Goal: Task Accomplishment & Management: Manage account settings

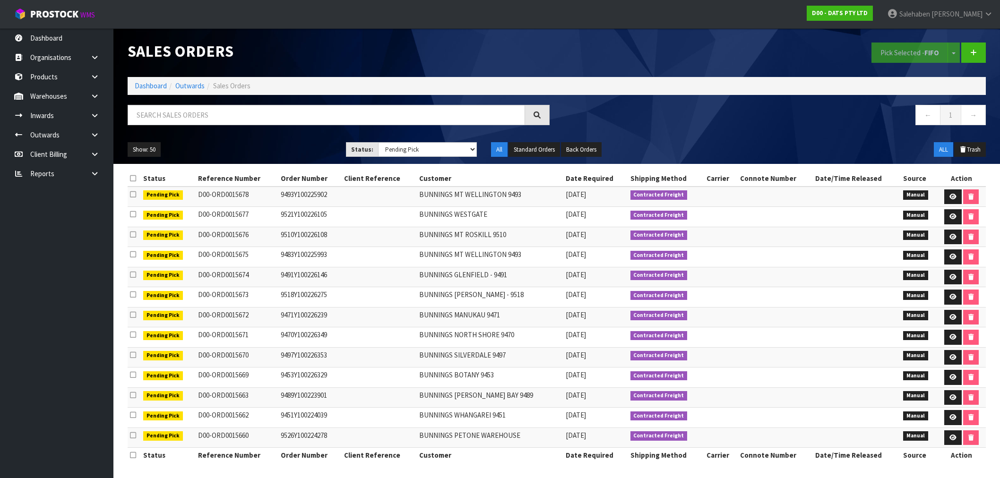
select select "string:3"
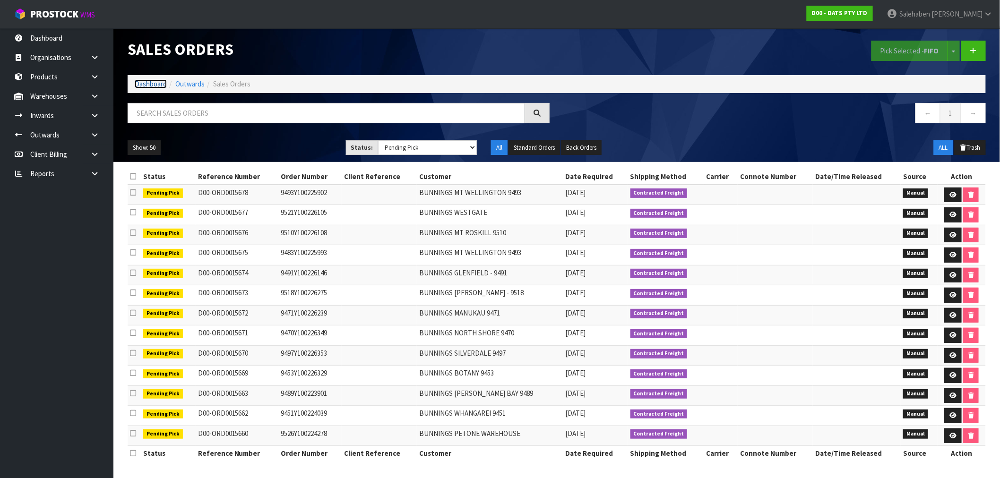
click at [152, 81] on link "Dashboard" at bounding box center [151, 83] width 32 height 9
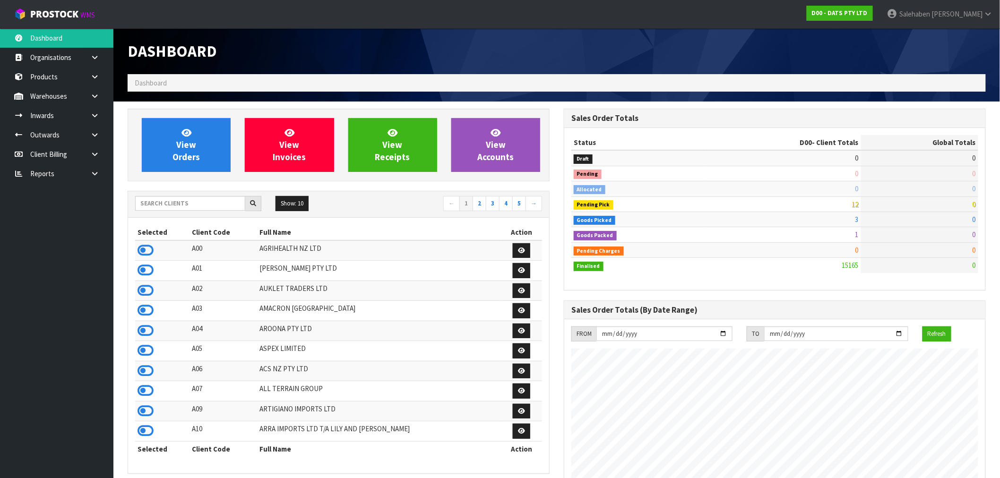
scroll to position [716, 436]
click at [93, 172] on icon at bounding box center [94, 173] width 9 height 7
click at [39, 209] on link "CWL" at bounding box center [56, 212] width 113 height 19
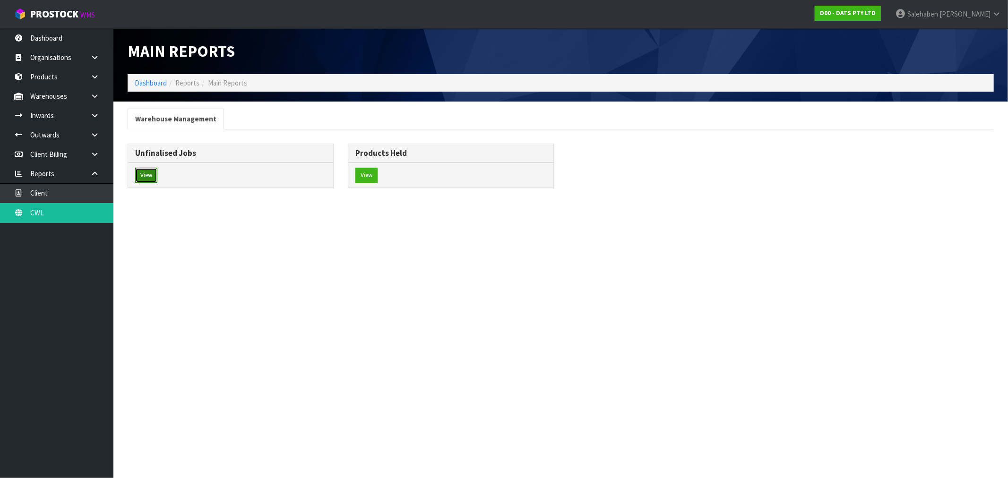
click at [144, 176] on button "View" at bounding box center [146, 175] width 22 height 15
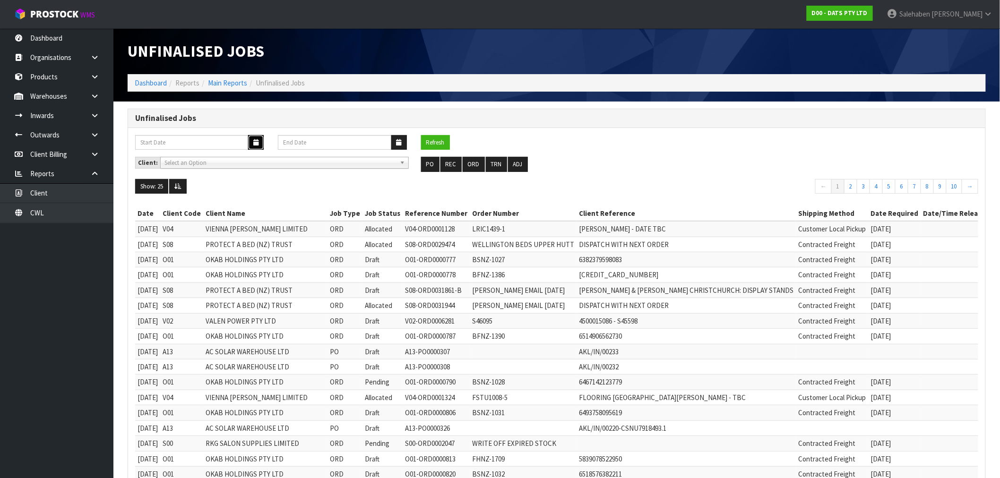
click at [251, 139] on button "button" at bounding box center [256, 142] width 16 height 15
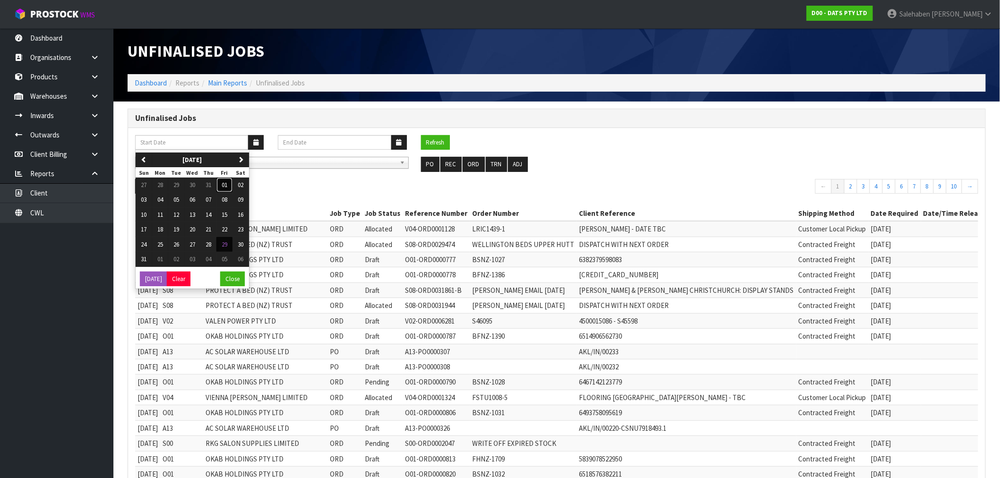
click at [227, 186] on span "01" at bounding box center [225, 185] width 6 height 8
type input "01/08/2025"
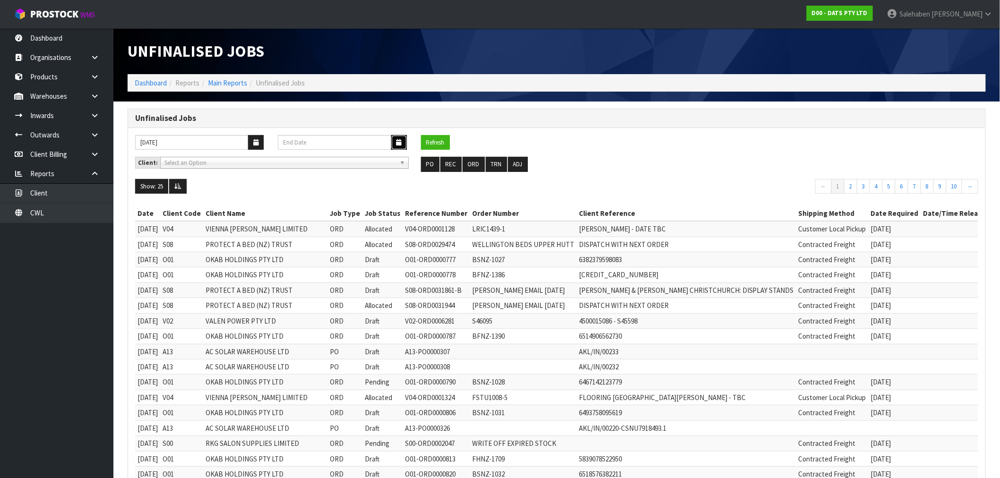
click at [398, 142] on icon "button" at bounding box center [398, 142] width 5 height 6
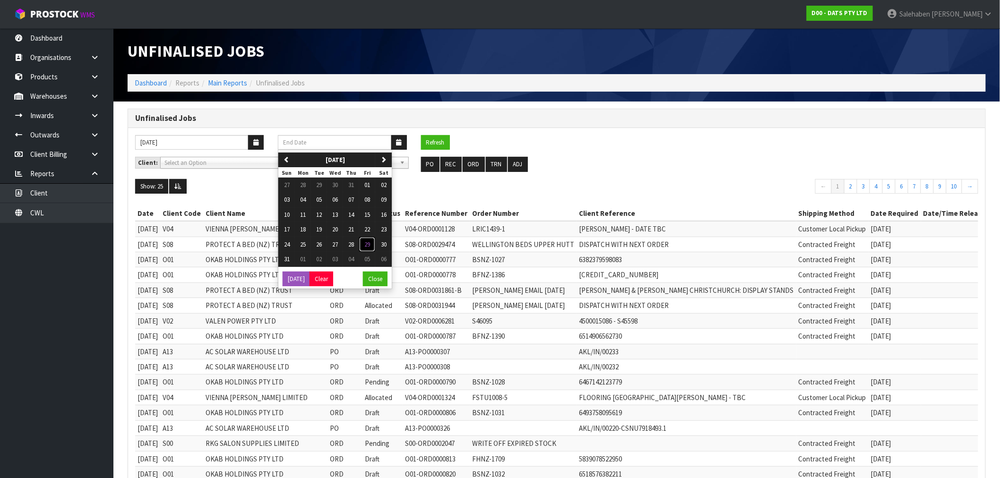
click at [370, 242] on span "29" at bounding box center [367, 244] width 6 height 8
type input "[DATE]"
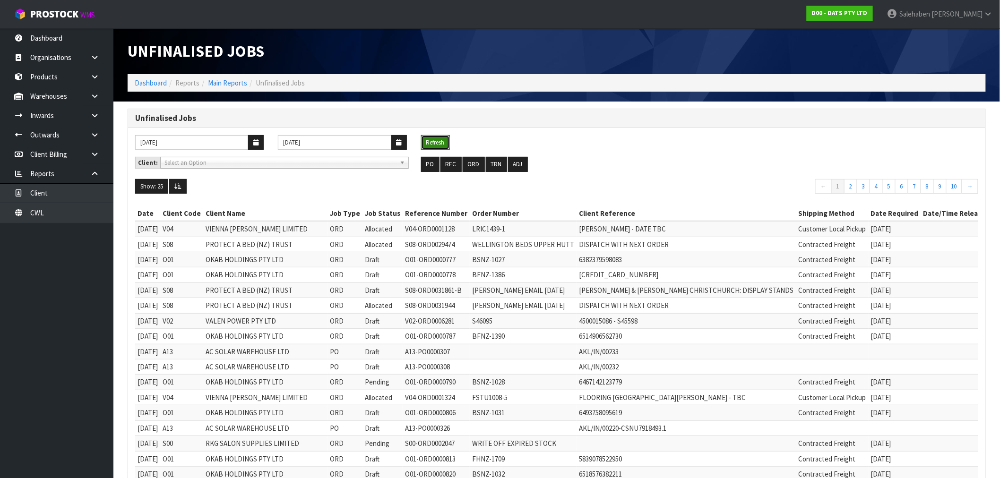
click at [438, 143] on button "Refresh" at bounding box center [435, 142] width 29 height 15
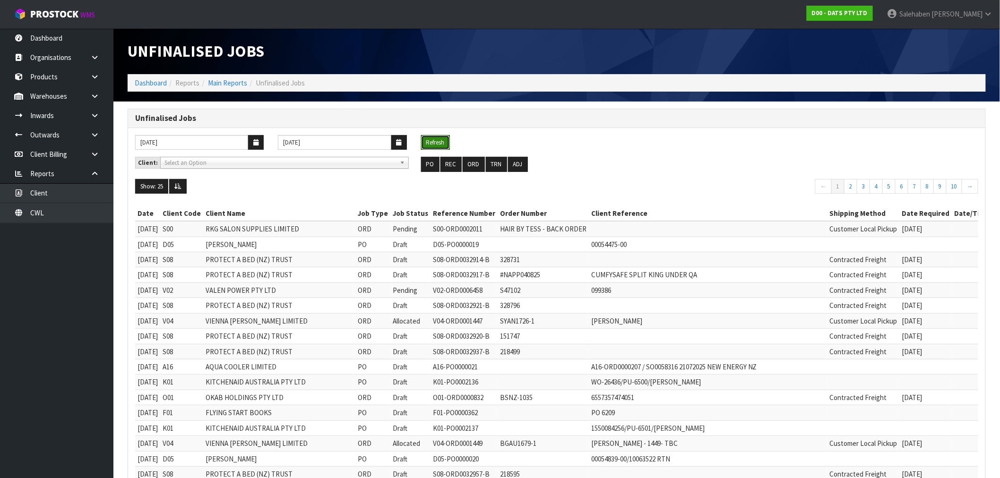
scroll to position [202, 0]
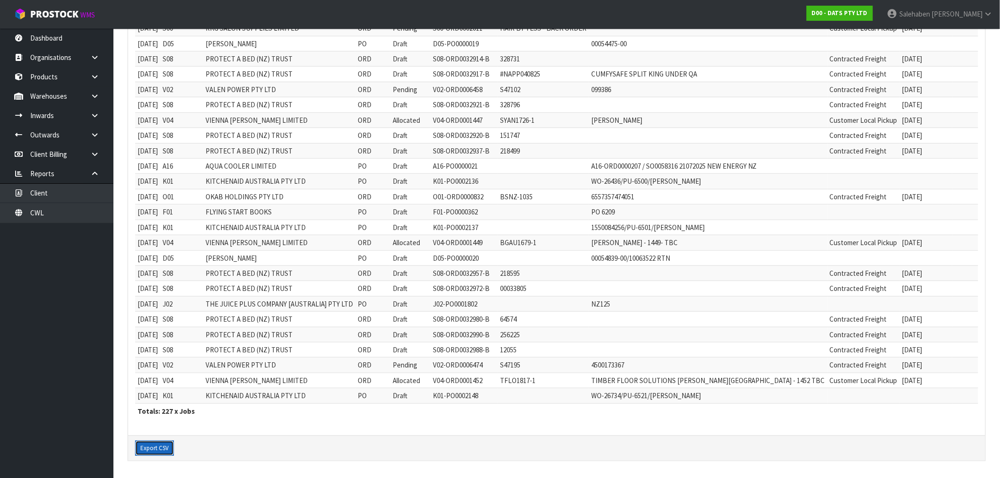
click at [152, 454] on button "Export CSV" at bounding box center [154, 448] width 39 height 15
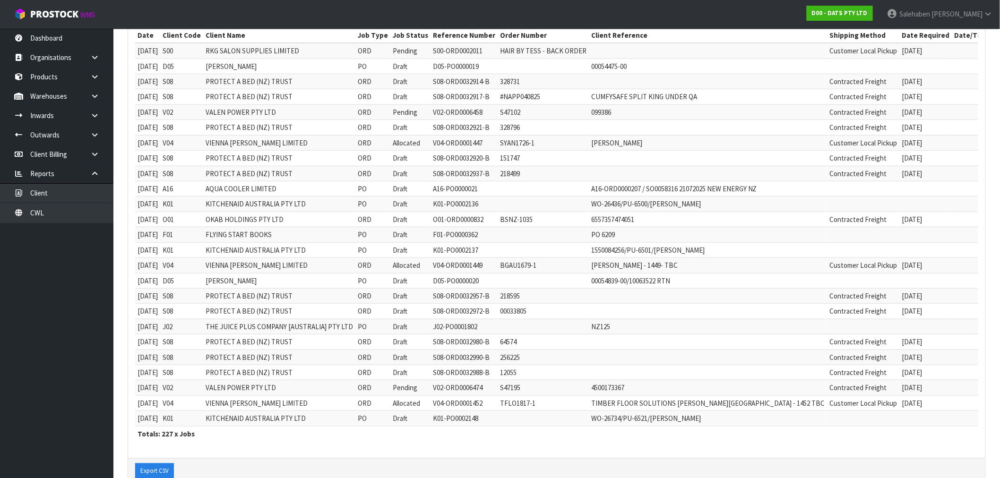
scroll to position [0, 0]
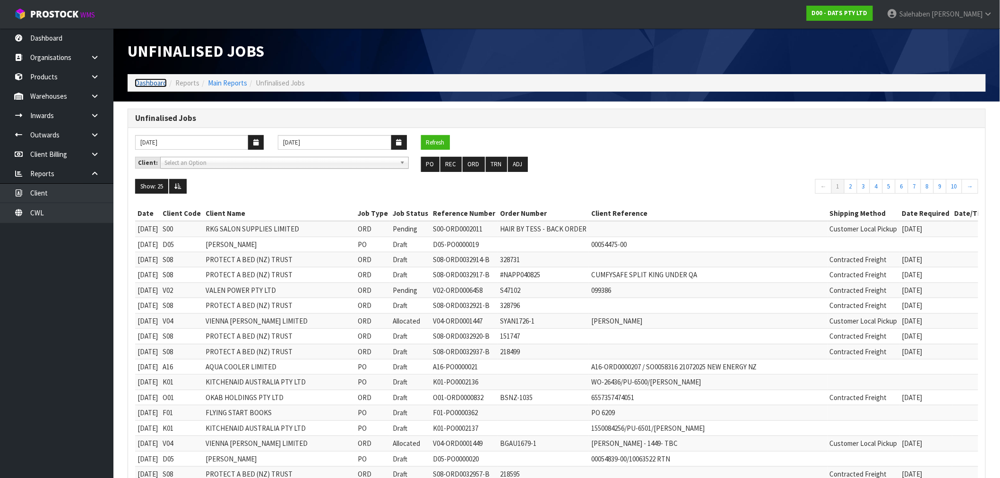
click at [155, 83] on link "Dashboard" at bounding box center [151, 82] width 32 height 9
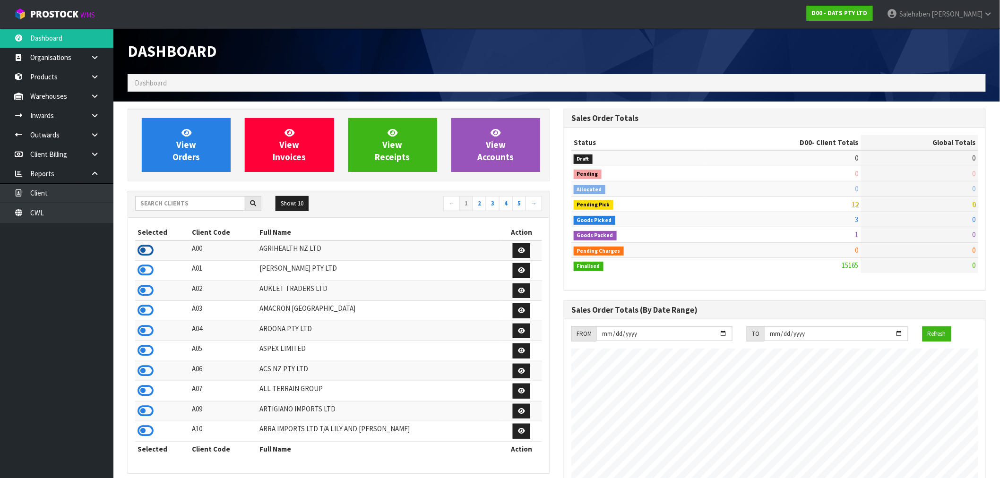
scroll to position [471674, 471954]
click at [150, 248] on icon at bounding box center [145, 250] width 16 height 14
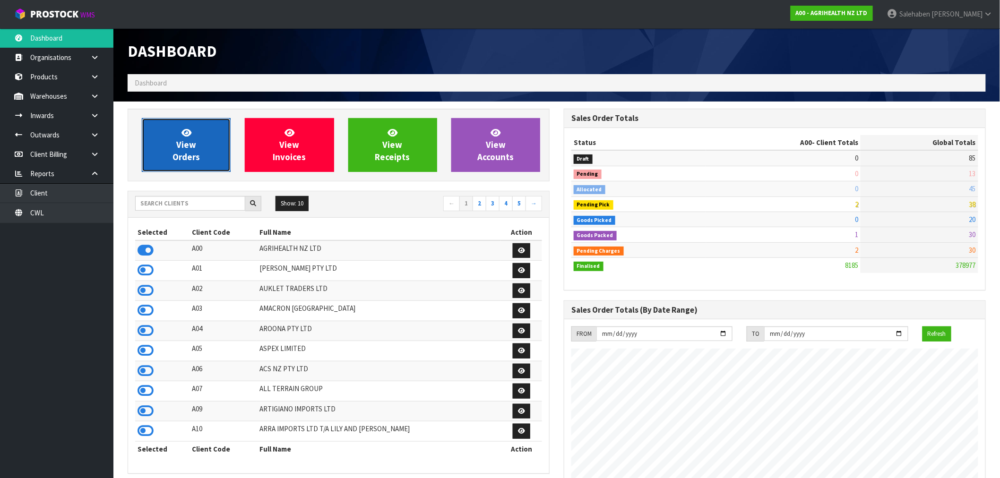
click at [205, 157] on link "View Orders" at bounding box center [186, 145] width 89 height 54
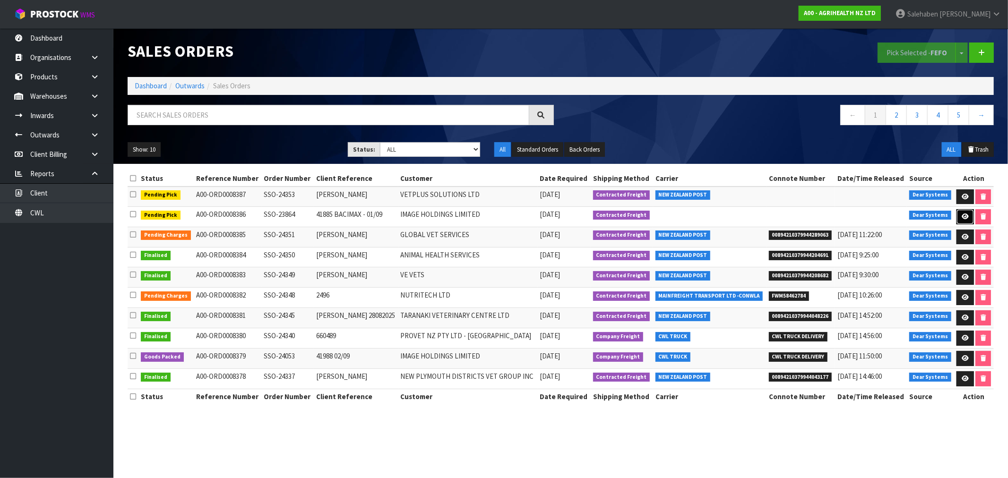
click at [966, 215] on icon at bounding box center [964, 217] width 7 height 6
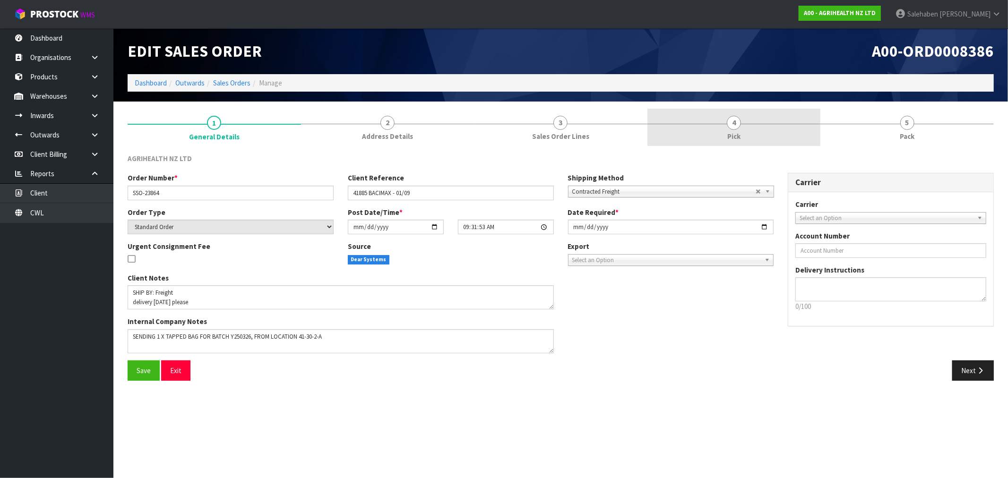
click at [731, 128] on span "4" at bounding box center [734, 123] width 14 height 14
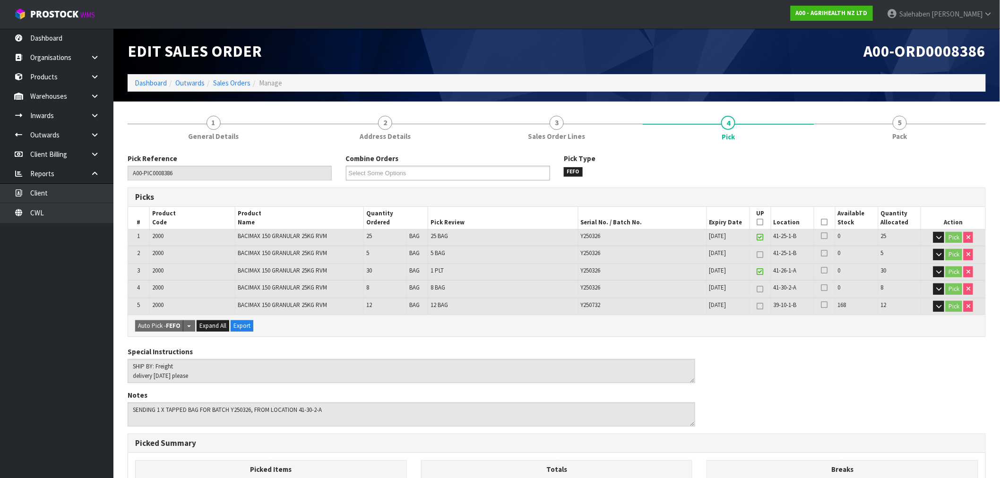
click at [823, 222] on icon at bounding box center [824, 222] width 7 height 0
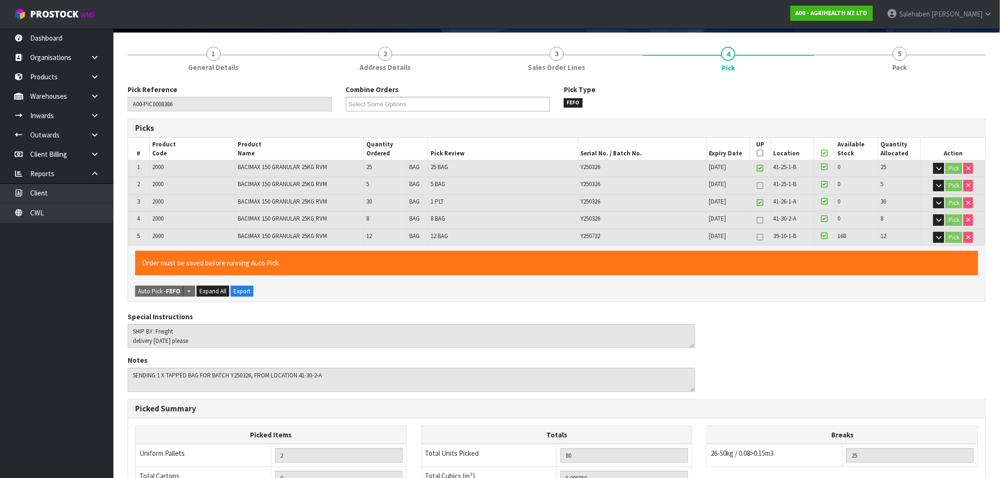
scroll to position [249, 0]
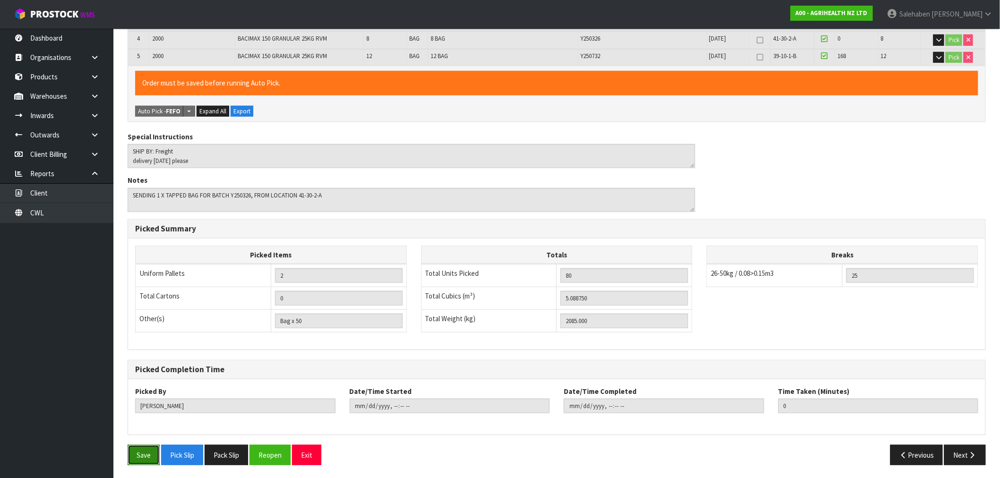
click at [149, 453] on button "Save" at bounding box center [144, 455] width 32 height 20
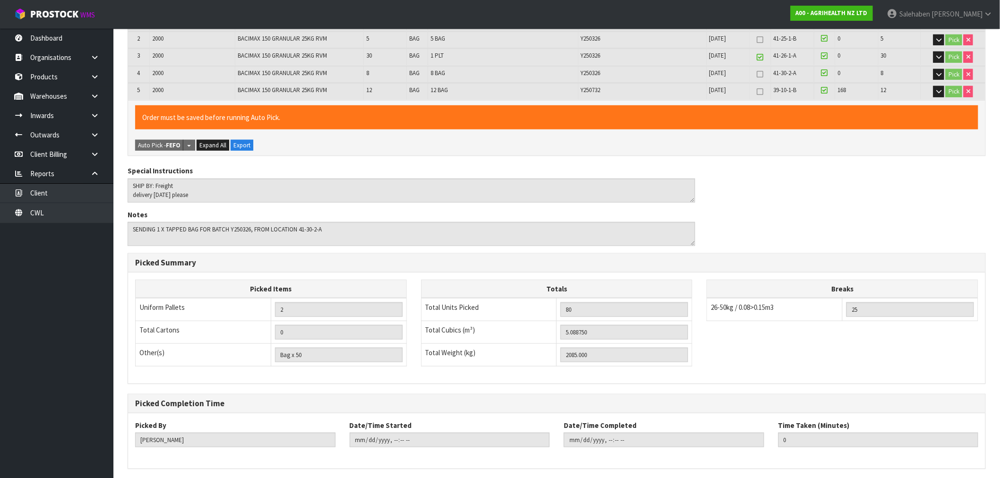
scroll to position [0, 0]
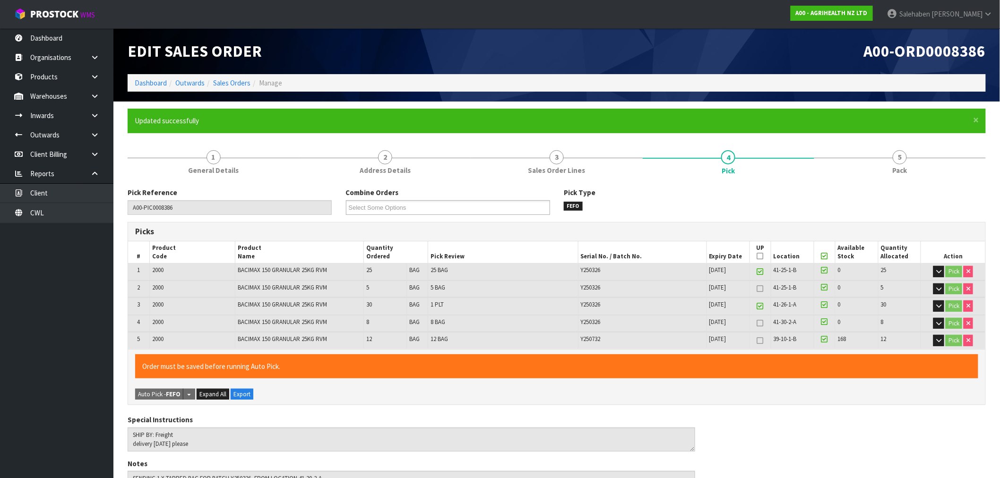
type input "Salehaben Patel"
type input "2025-08-29T13:20:55"
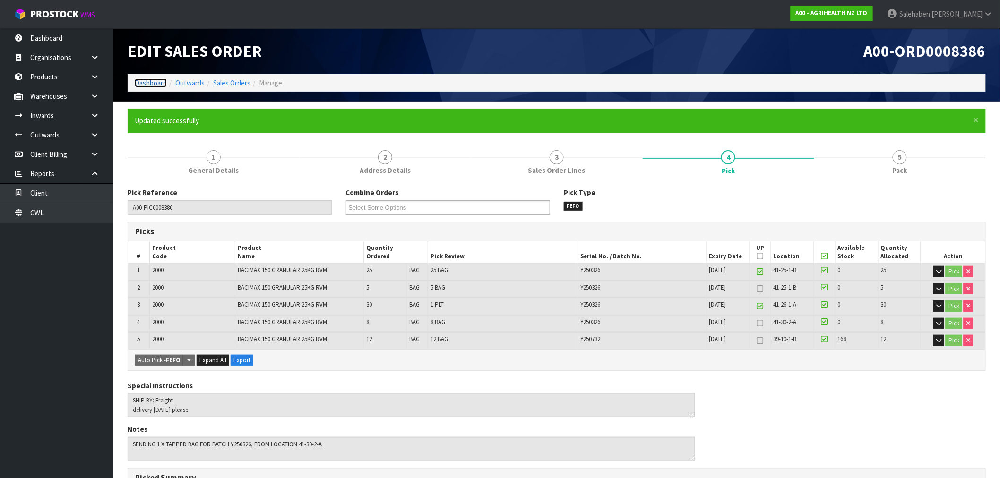
click at [150, 85] on link "Dashboard" at bounding box center [151, 82] width 32 height 9
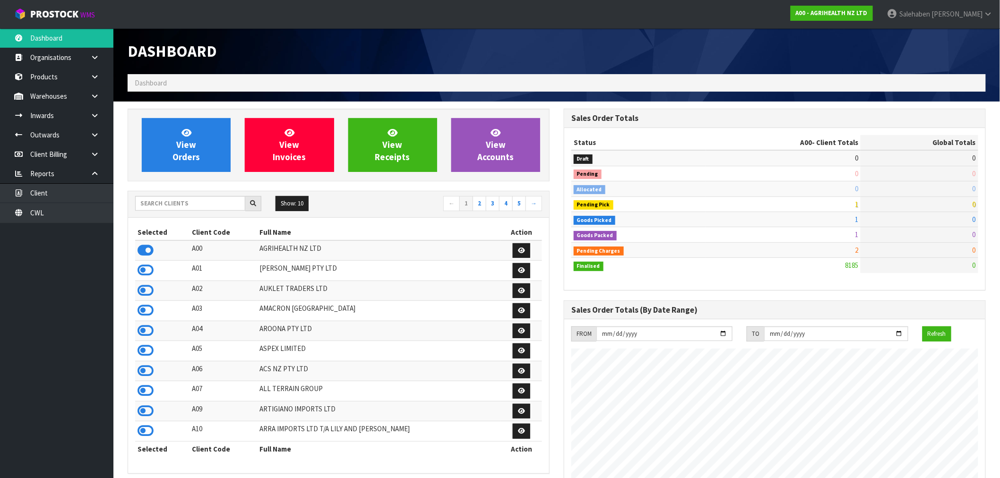
scroll to position [716, 436]
click at [201, 197] on input "text" at bounding box center [190, 203] width 110 height 15
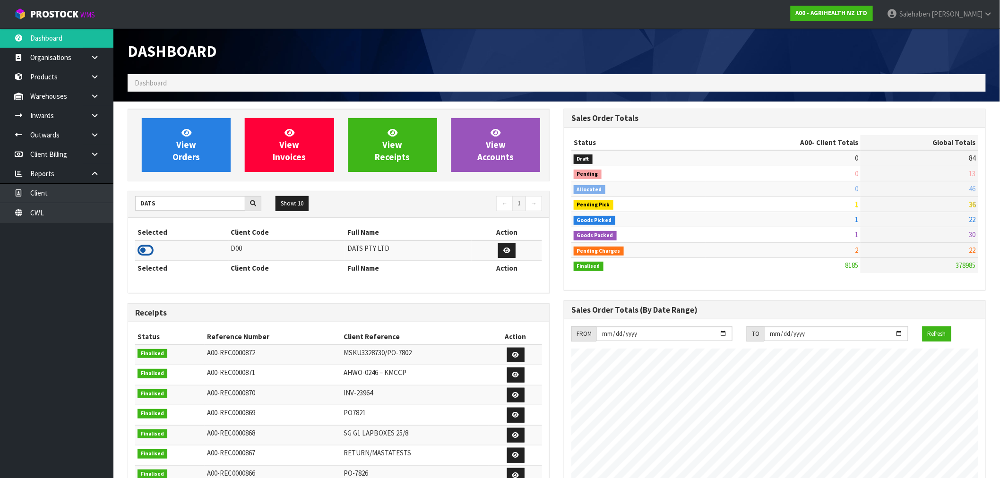
click at [142, 256] on icon at bounding box center [145, 250] width 16 height 14
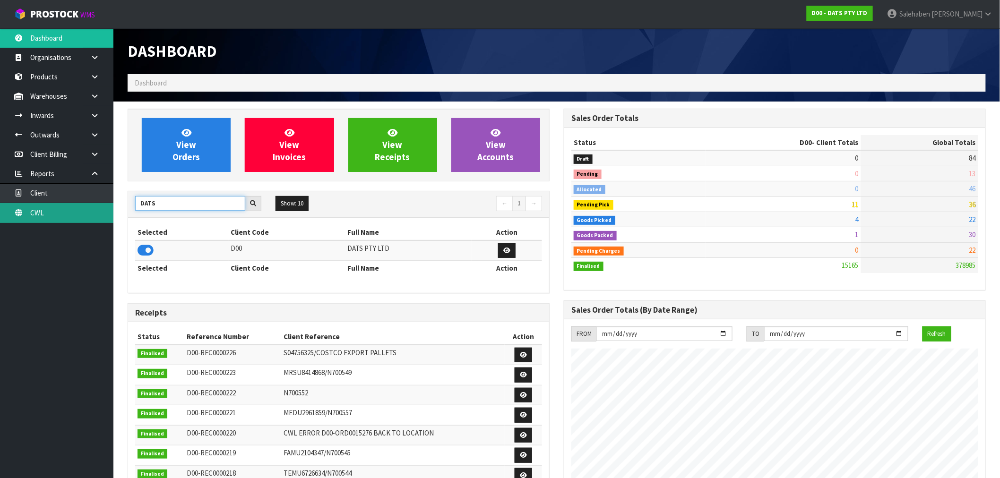
drag, startPoint x: 157, startPoint y: 202, endPoint x: 78, endPoint y: 207, distance: 79.5
click at [78, 207] on body "Toggle navigation ProStock WMS D00 - DATS PTY LTD Salehaben Patel Logout Dashbo…" at bounding box center [500, 239] width 1000 height 478
type input "K01"
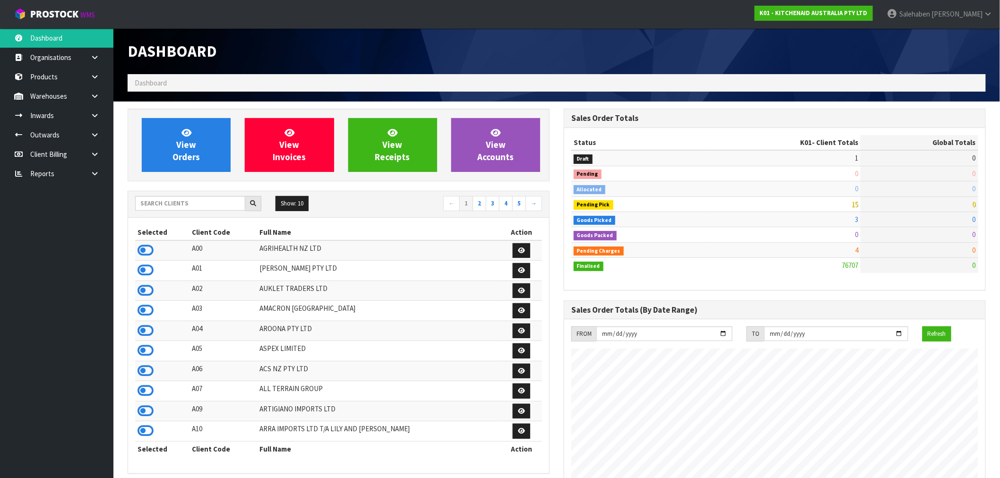
scroll to position [716, 436]
click at [220, 206] on input "text" at bounding box center [190, 203] width 110 height 15
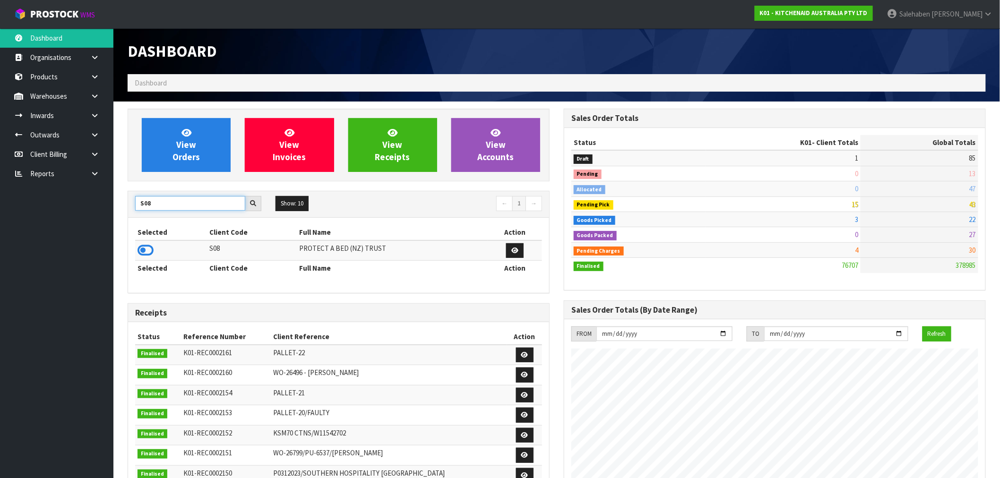
type input "S08"
click at [145, 249] on icon at bounding box center [145, 250] width 16 height 14
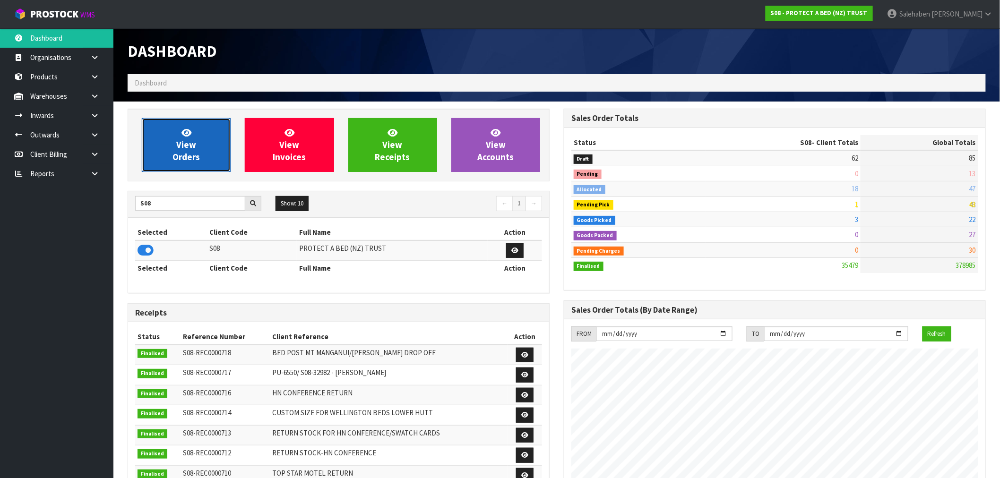
click at [188, 148] on span "View Orders" at bounding box center [185, 144] width 27 height 35
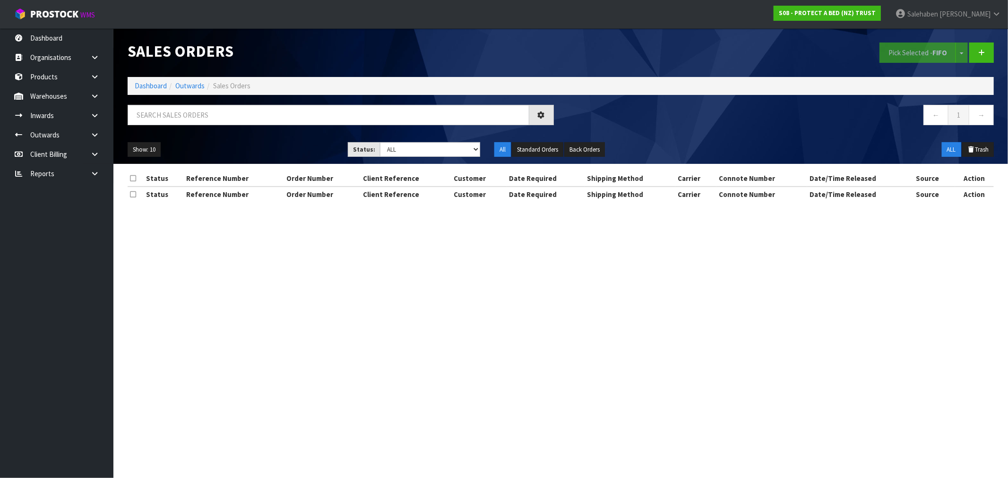
drag, startPoint x: 443, startPoint y: 140, endPoint x: 439, endPoint y: 151, distance: 11.5
click at [443, 145] on div "Show: 10 5 10 25 50 Status: Draft Pending Allocated Pending Pick Goods Picked G…" at bounding box center [560, 149] width 880 height 29
click at [438, 152] on select "Draft Pending Allocated Pending Pick Goods Picked Goods Packed Pending Charges …" at bounding box center [430, 149] width 100 height 15
select select "string:3"
click at [380, 142] on select "Draft Pending Allocated Pending Pick Goods Picked Goods Packed Pending Charges …" at bounding box center [430, 149] width 100 height 15
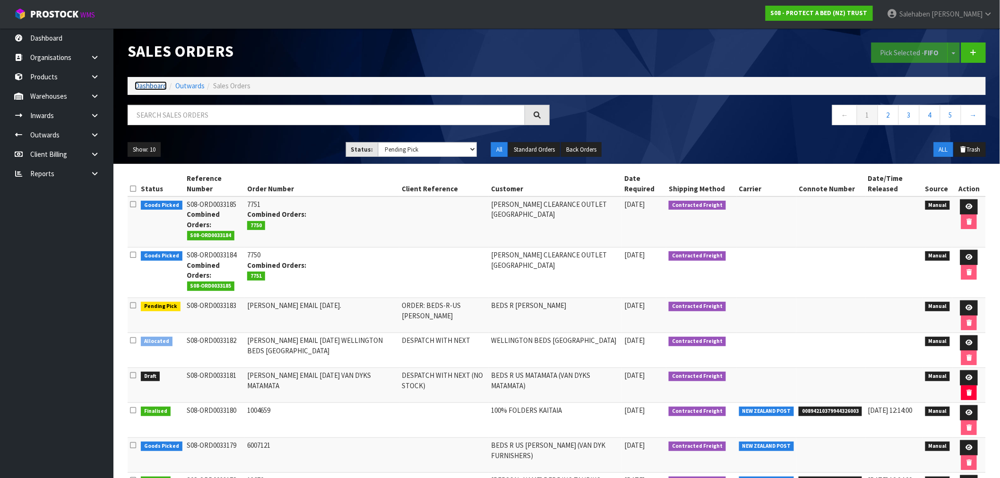
click at [156, 84] on link "Dashboard" at bounding box center [151, 85] width 32 height 9
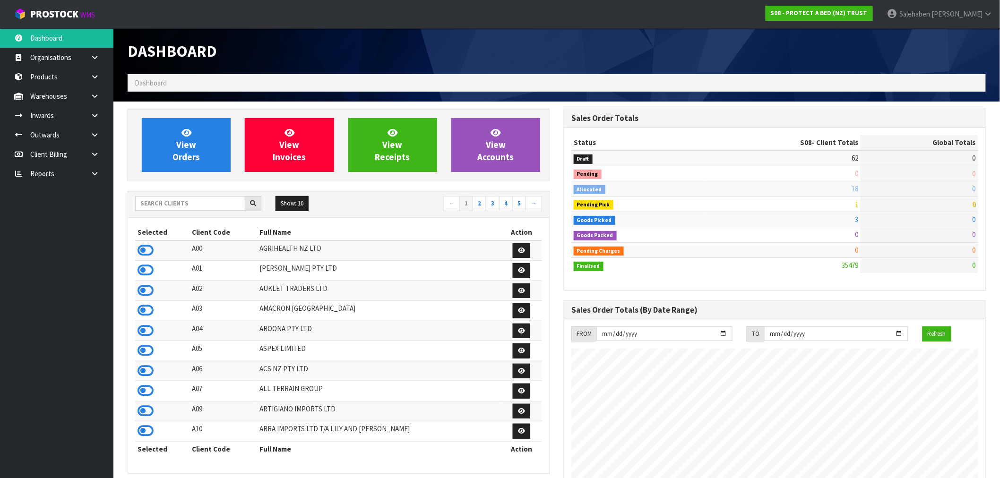
scroll to position [716, 436]
click at [214, 203] on input "text" at bounding box center [190, 203] width 110 height 15
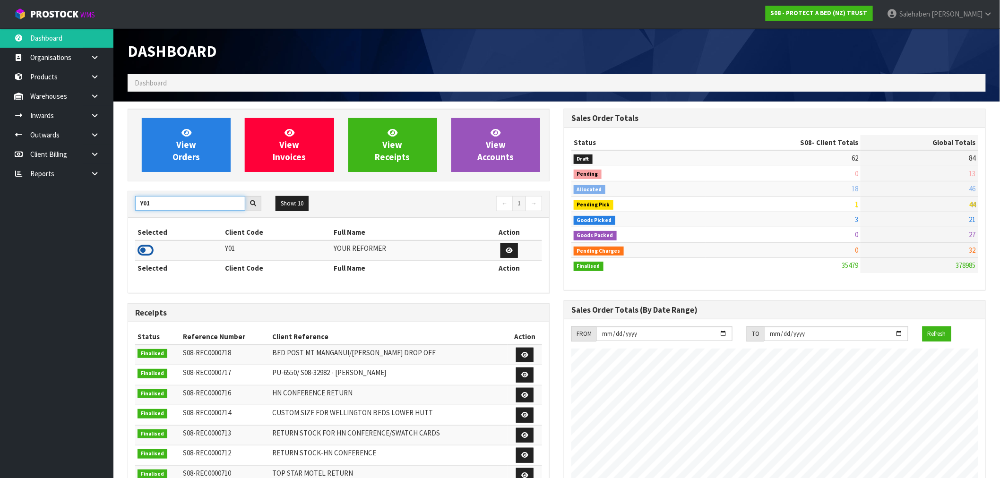
type input "Y01"
click at [146, 253] on icon at bounding box center [145, 250] width 16 height 14
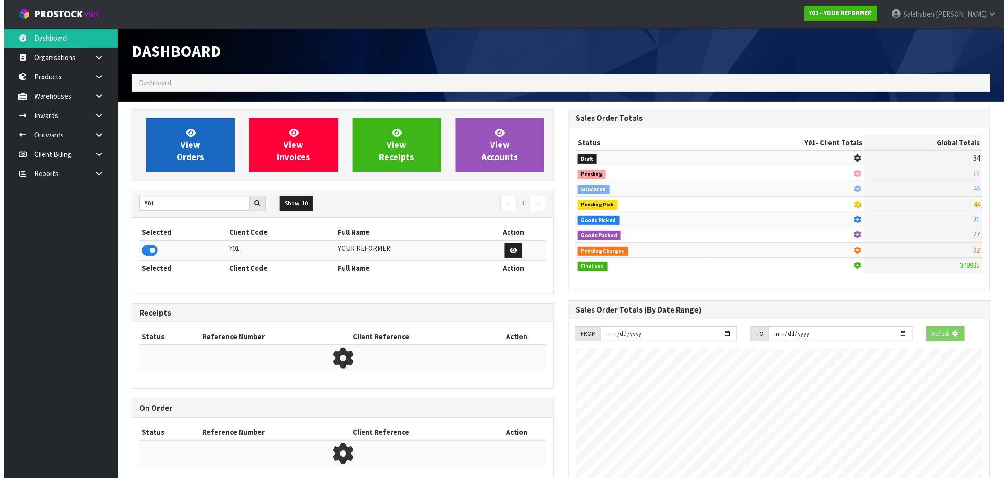
scroll to position [471802, 471954]
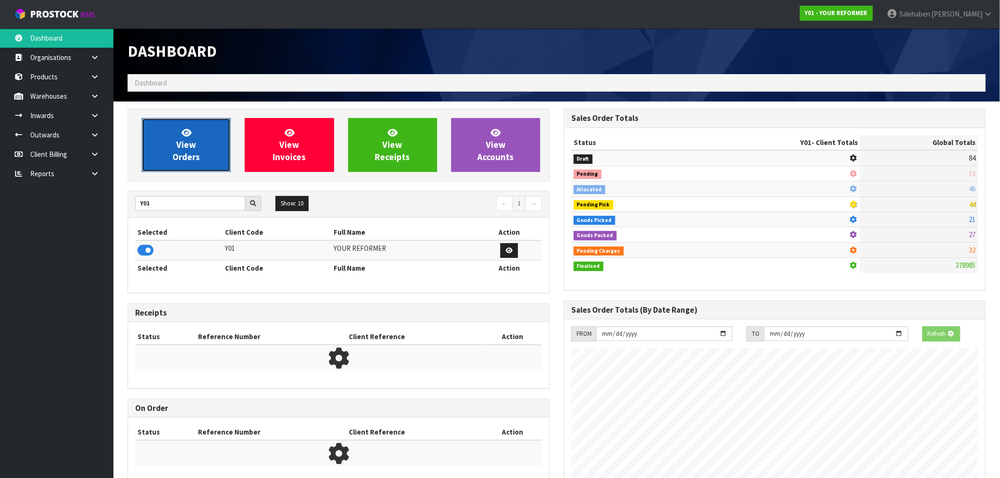
click at [182, 130] on icon at bounding box center [186, 132] width 10 height 9
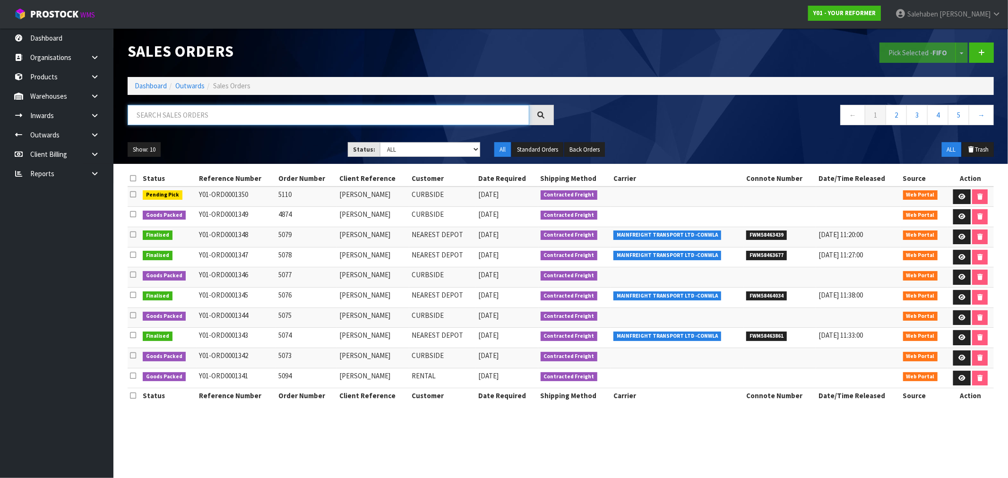
click at [174, 117] on input "text" at bounding box center [329, 115] width 402 height 20
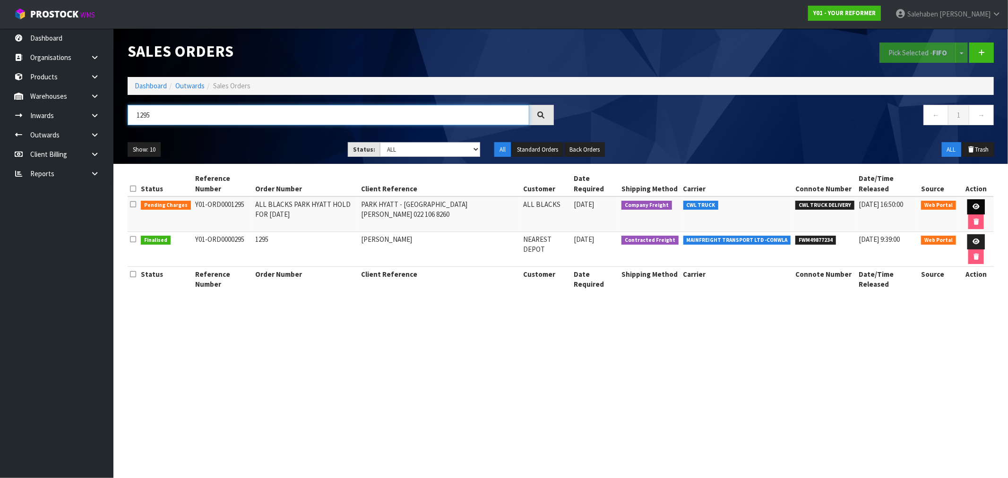
type input "1295"
click at [972, 204] on icon at bounding box center [975, 207] width 7 height 6
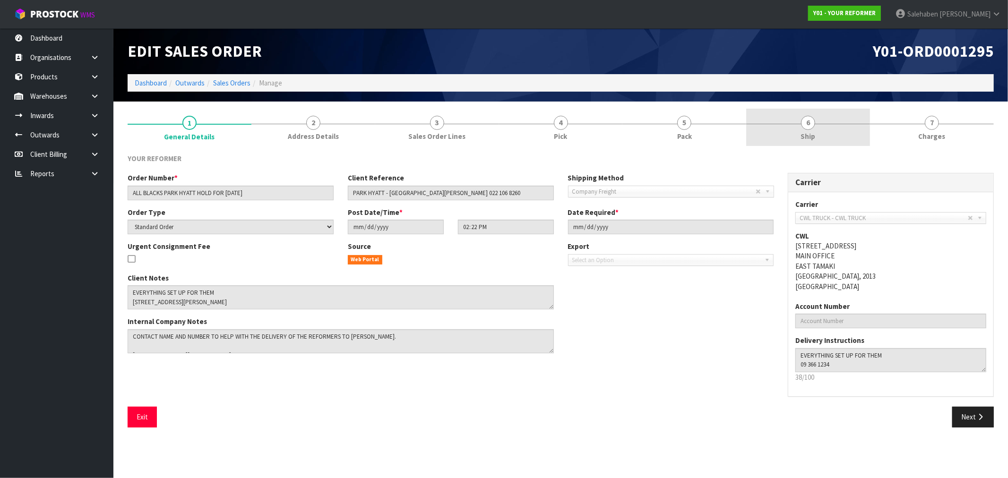
click at [808, 135] on span "Ship" at bounding box center [808, 136] width 15 height 10
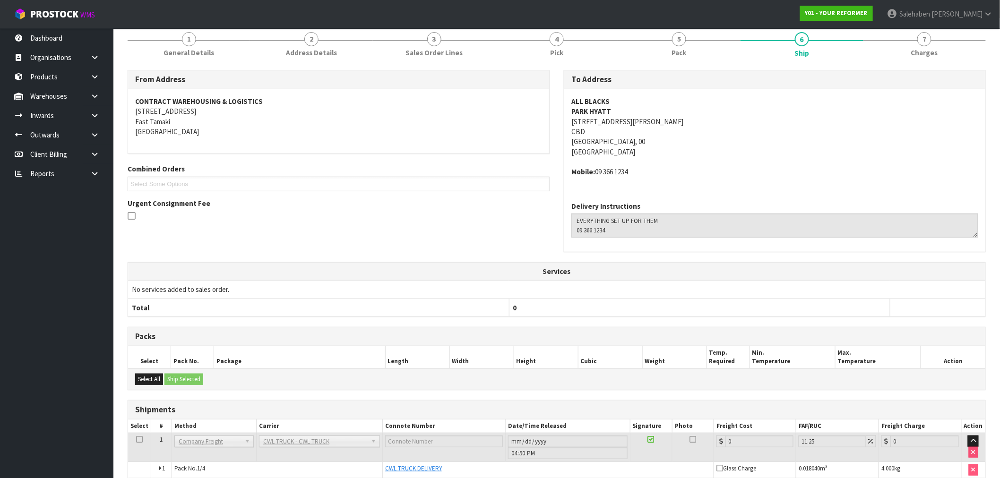
scroll to position [195, 0]
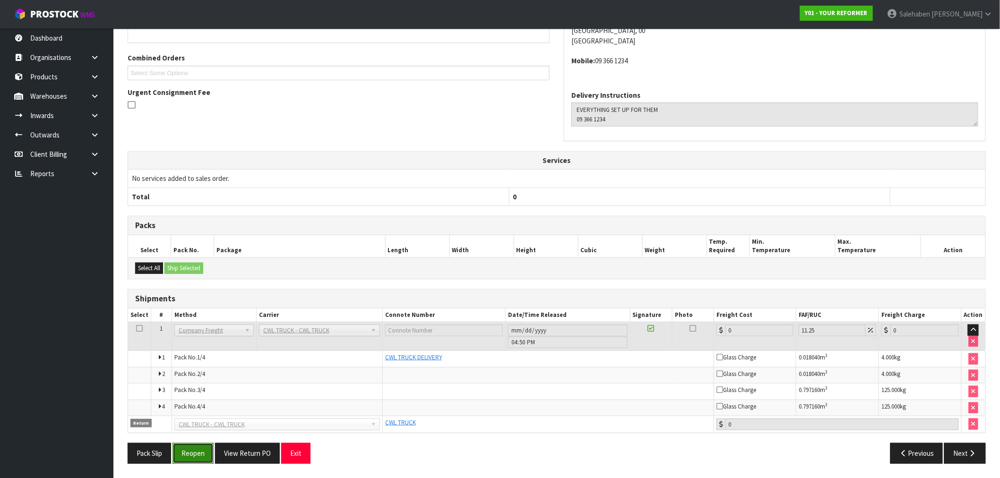
click at [187, 456] on button "Reopen" at bounding box center [192, 453] width 41 height 20
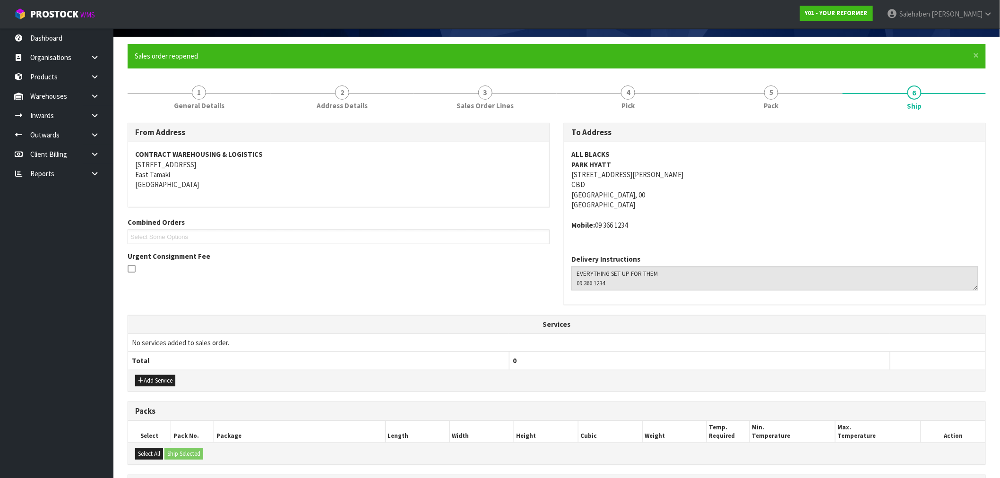
scroll to position [229, 0]
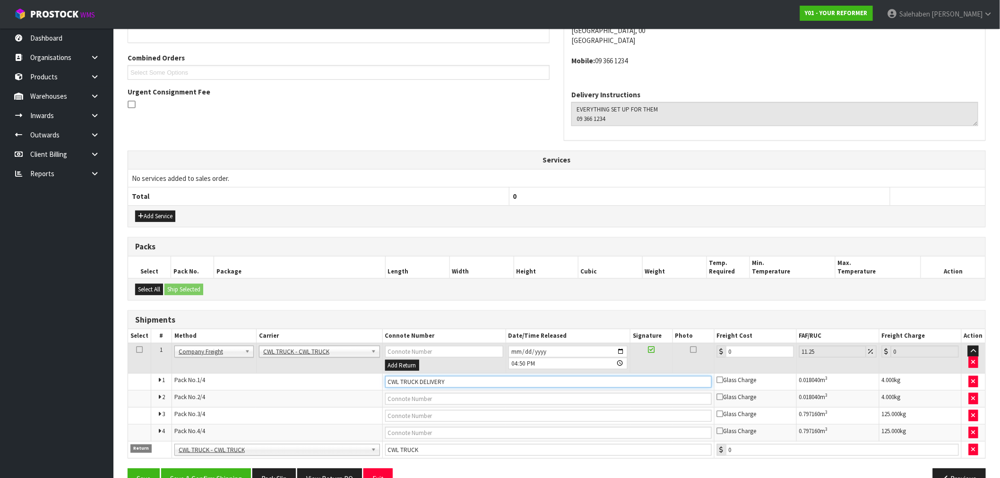
click at [457, 386] on input "CWL TRUCK DELIVERY" at bounding box center [548, 382] width 326 height 12
type input "CWL TRUCK DELIVERED"
drag, startPoint x: 742, startPoint y: 353, endPoint x: 694, endPoint y: 355, distance: 47.3
click at [696, 356] on tr "1 Client Local Pickup Customer Local Pickup Company Freight Contracted Freight …" at bounding box center [556, 358] width 857 height 31
type input "3"
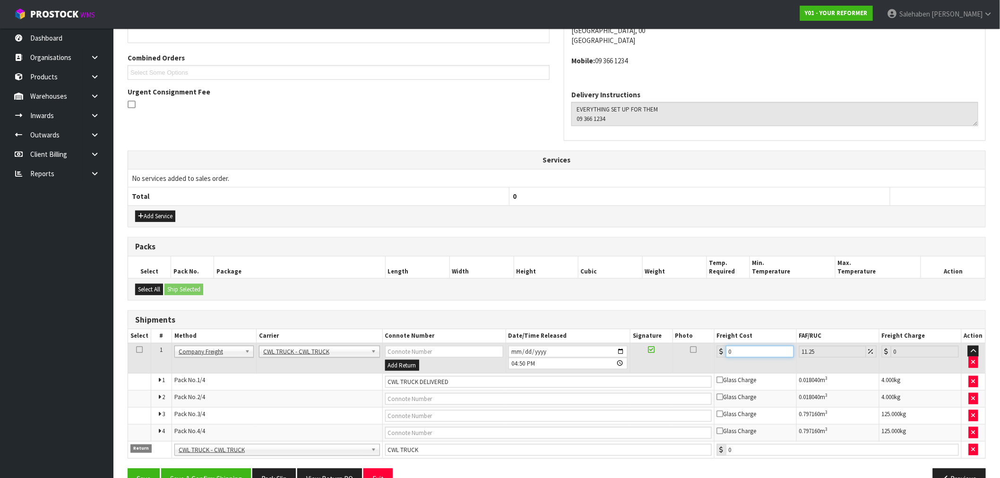
type input "3.34"
type input "39"
type input "43.39"
type input "393"
type input "437.21"
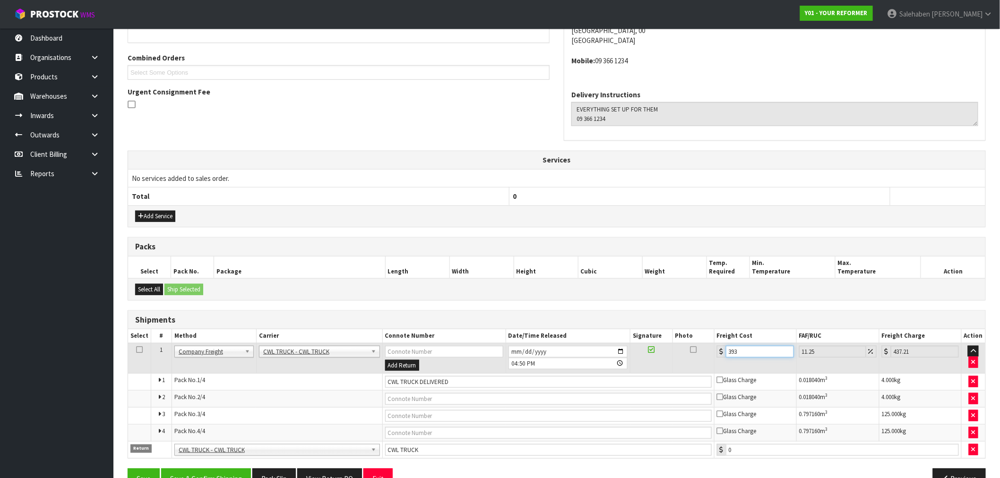
type input "3935"
type input "4377.69"
type input "39350"
type input "43776.88"
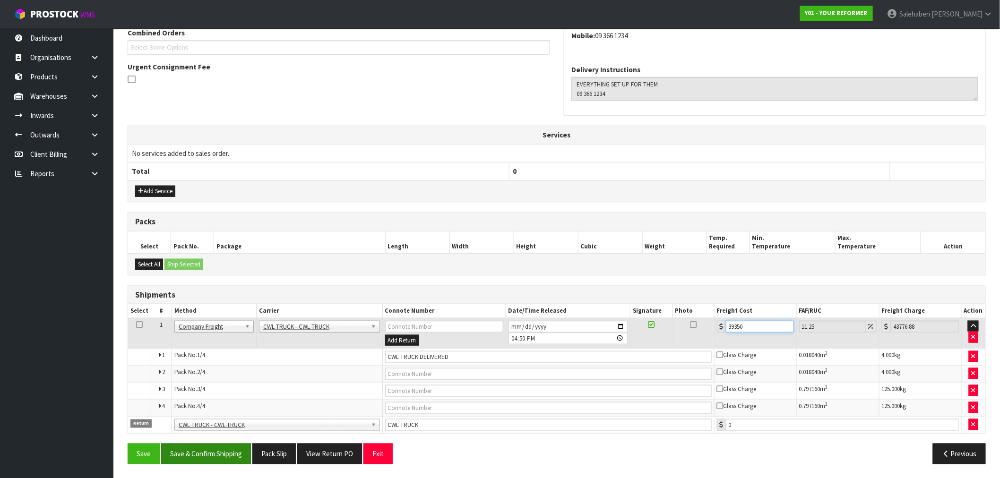
scroll to position [255, 0]
type input "39350"
click at [221, 454] on button "Save & Confirm Shipping" at bounding box center [206, 453] width 90 height 20
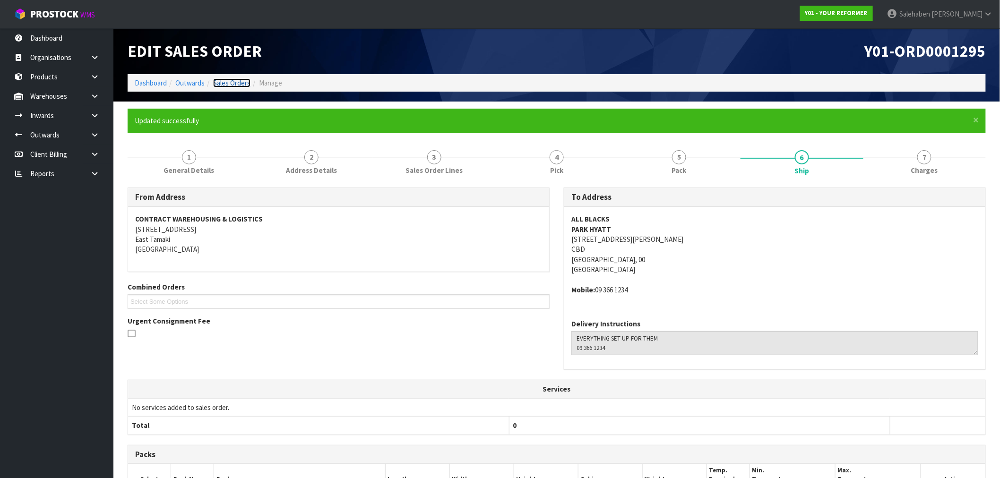
click at [224, 82] on link "Sales Orders" at bounding box center [231, 82] width 37 height 9
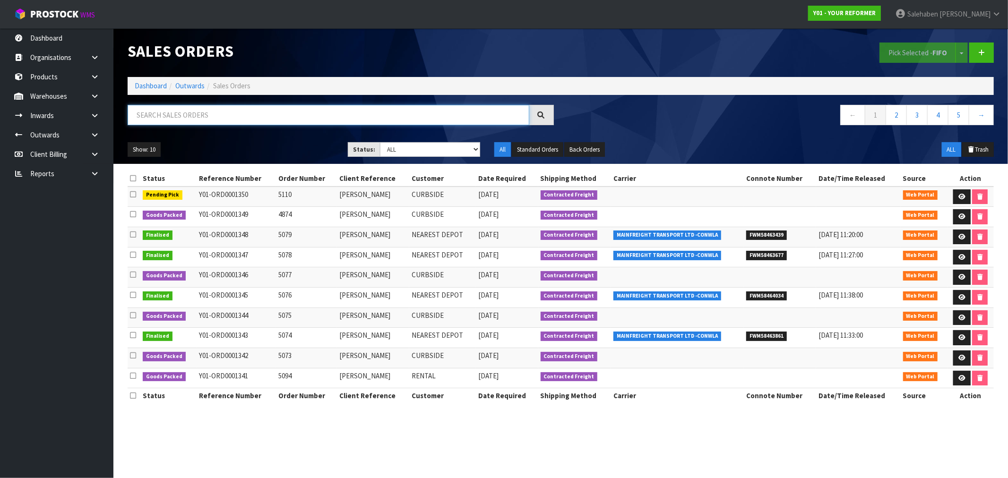
click at [189, 115] on input "text" at bounding box center [329, 115] width 402 height 20
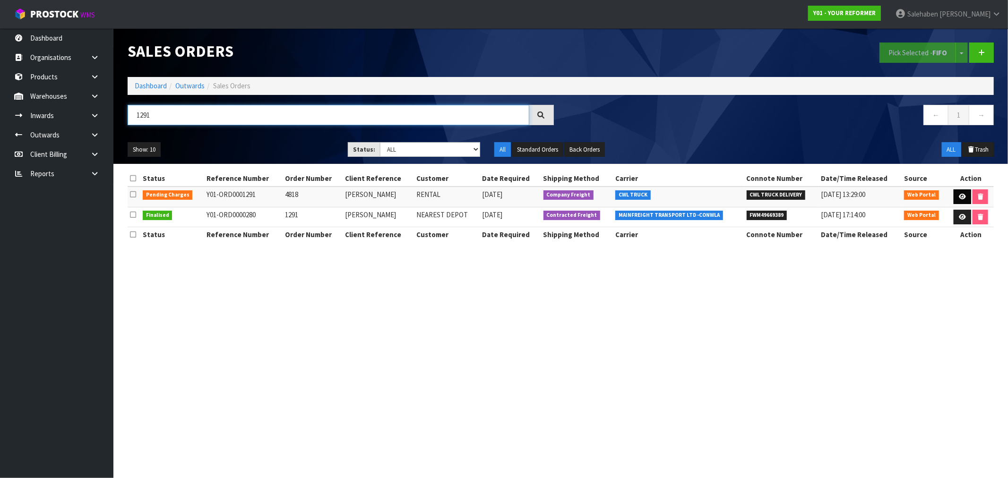
type input "1291"
click at [964, 194] on icon at bounding box center [961, 197] width 7 height 6
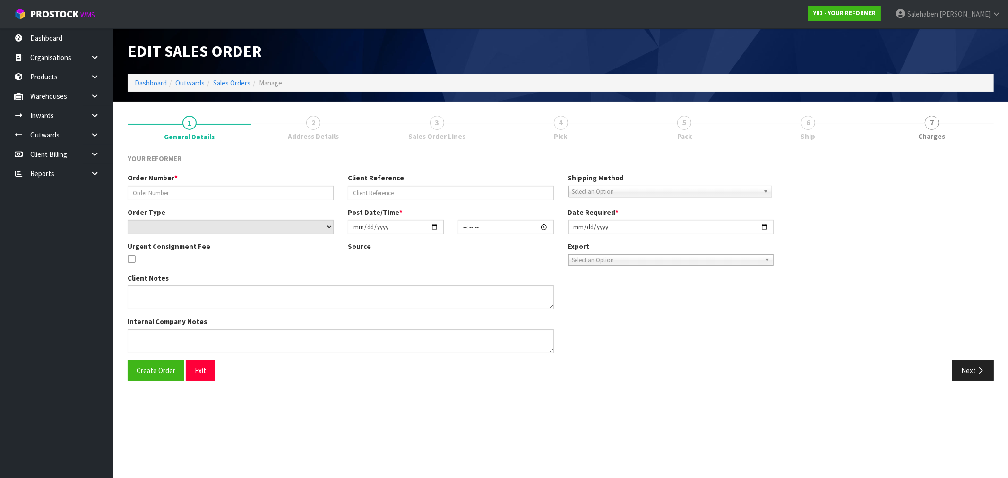
type input "4818"
type input "ANGELA MOON"
select select "number:0"
type input "2025-08-13"
type input "11:53:00.000"
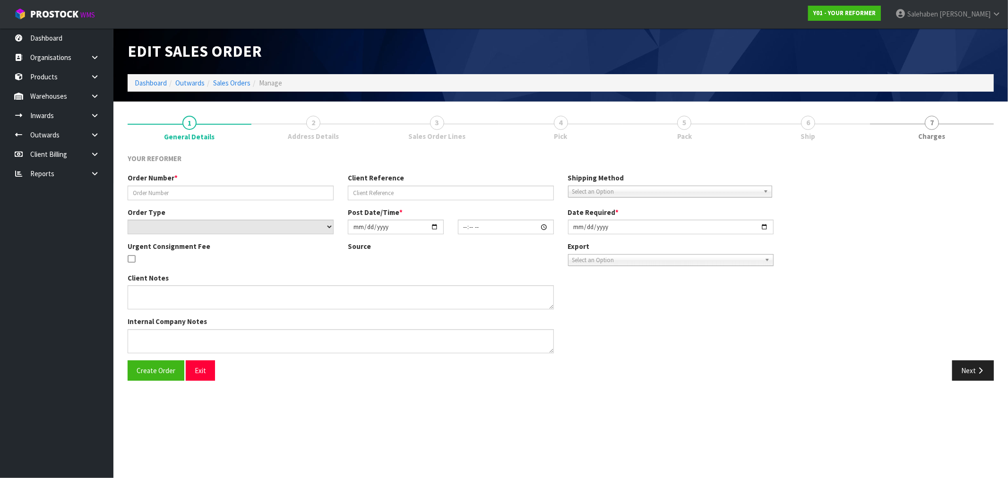
type input "2025-08-13"
type textarea "ANGELA MOON 55A HARBOUR VIEW ROAD POINT CHEVALIER AUK AUCKLAND 1022 NEW ZEALAND…"
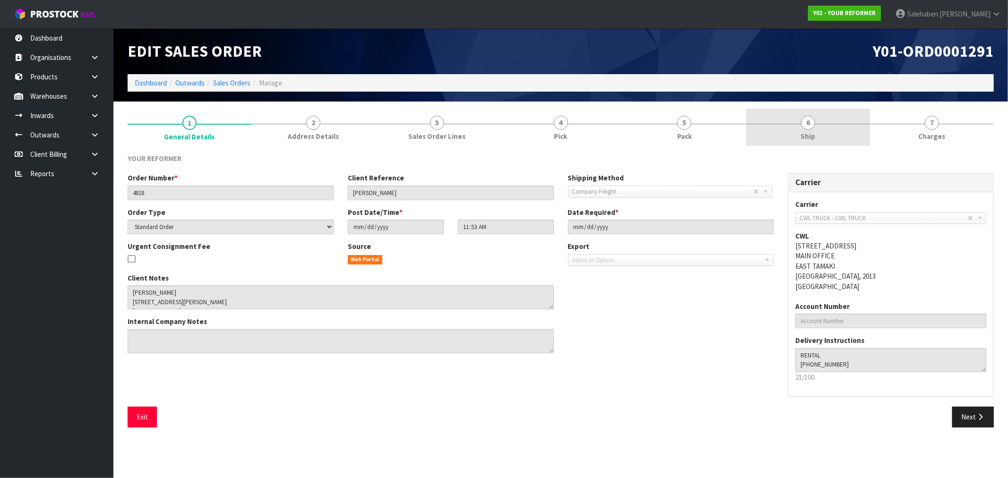
click at [806, 138] on span "Ship" at bounding box center [808, 136] width 15 height 10
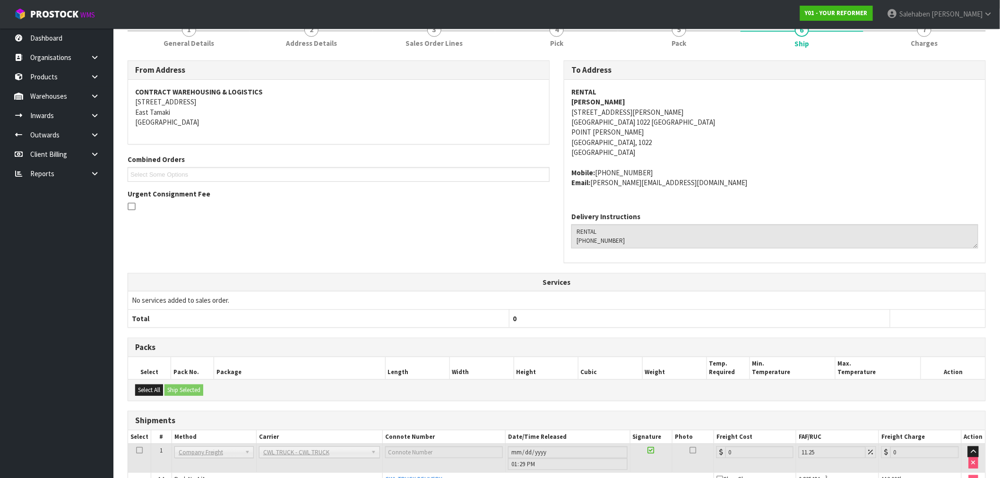
scroll to position [149, 0]
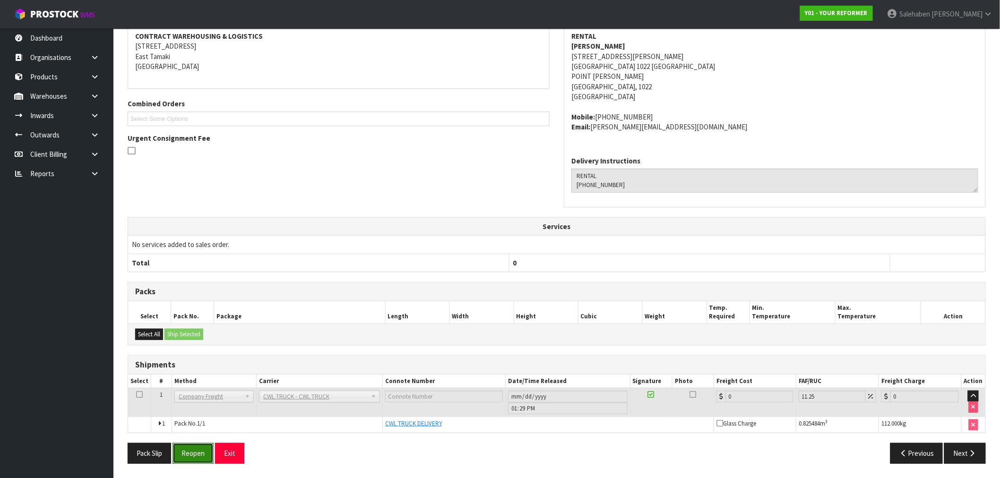
click at [190, 450] on button "Reopen" at bounding box center [192, 453] width 41 height 20
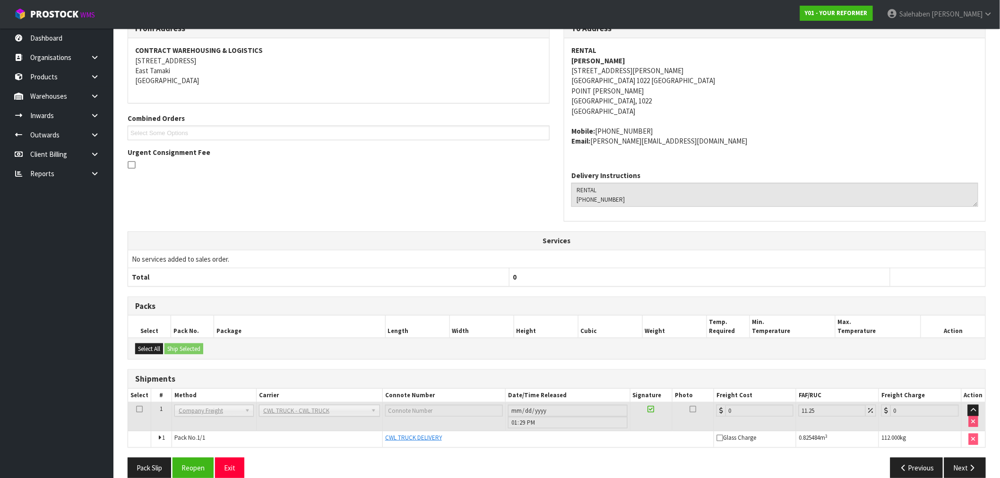
scroll to position [183, 0]
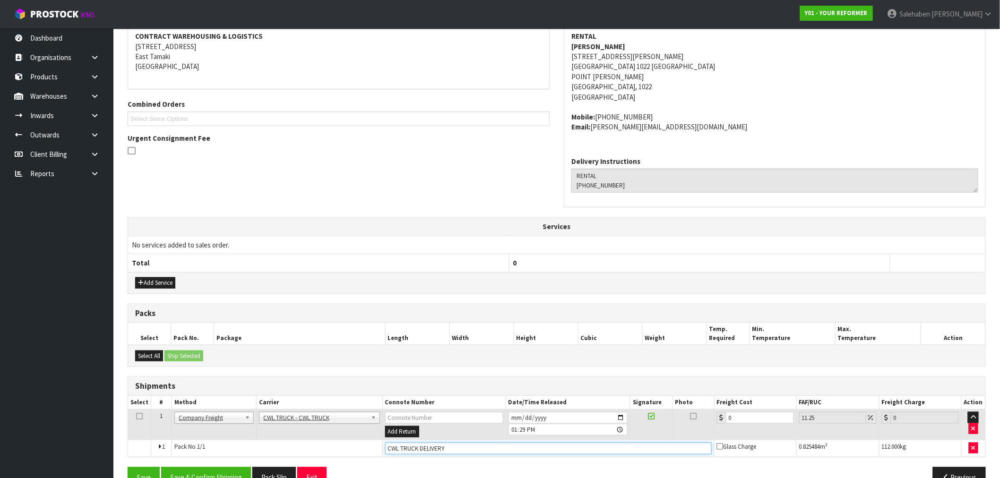
click at [454, 443] on input "CWL TRUCK DELIVERY" at bounding box center [548, 449] width 326 height 12
type input "CWL TRUCK DELIVERED"
drag, startPoint x: 744, startPoint y: 418, endPoint x: 679, endPoint y: 427, distance: 66.3
click at [695, 421] on tr "1 Client Local Pickup Customer Local Pickup Company Freight Contracted Freight …" at bounding box center [556, 425] width 857 height 31
type input "1"
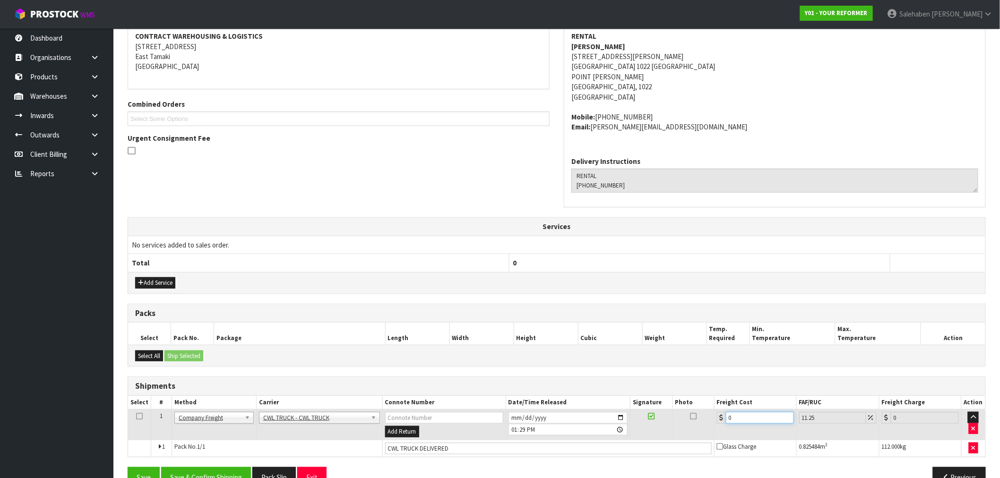
type input "1.11"
type input "17"
type input "18.91"
type input "175"
type input "194.69"
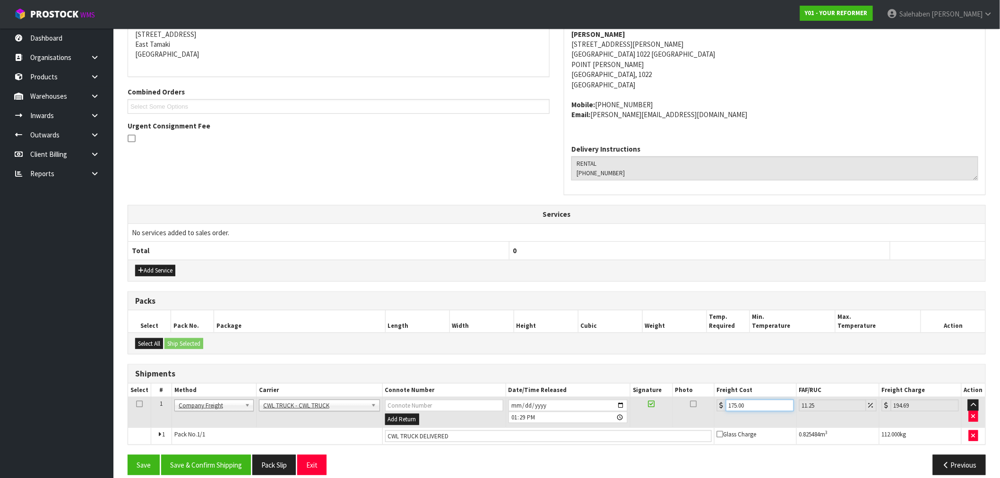
scroll to position [206, 0]
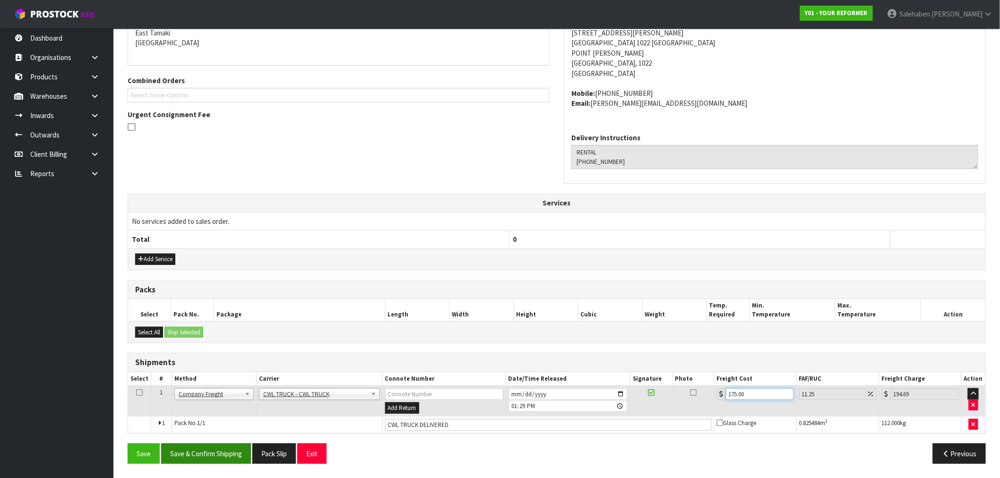
type input "175.00"
click at [216, 452] on button "Save & Confirm Shipping" at bounding box center [206, 454] width 90 height 20
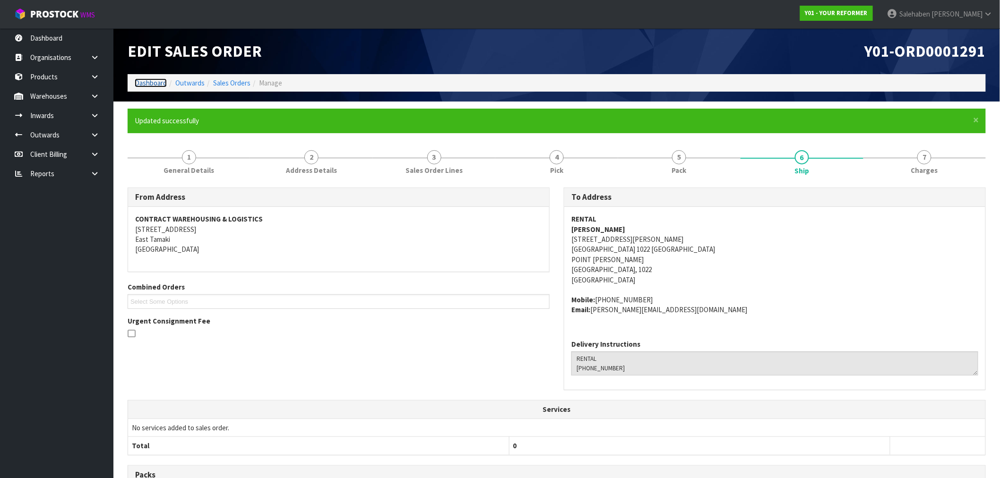
click at [145, 84] on link "Dashboard" at bounding box center [151, 82] width 32 height 9
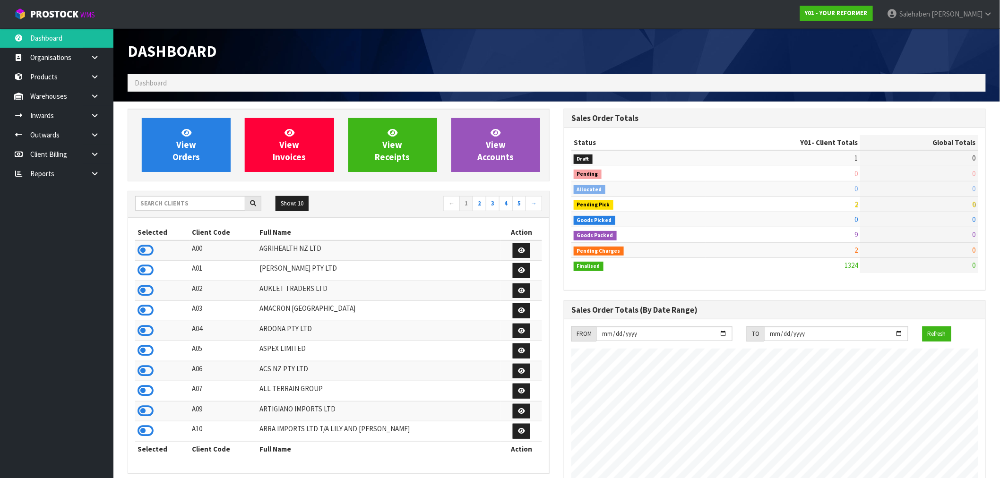
scroll to position [716, 436]
click at [209, 200] on input "text" at bounding box center [190, 203] width 110 height 15
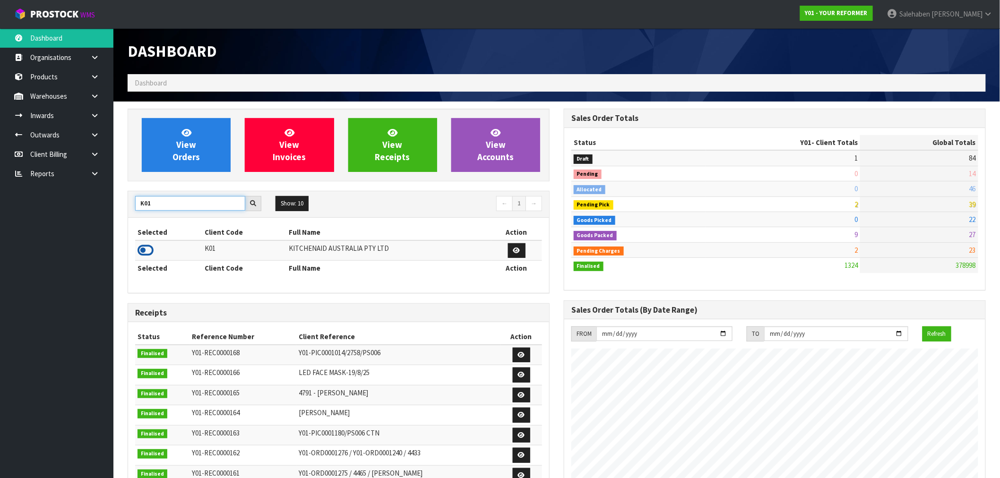
type input "K01"
click at [145, 251] on icon at bounding box center [145, 250] width 16 height 14
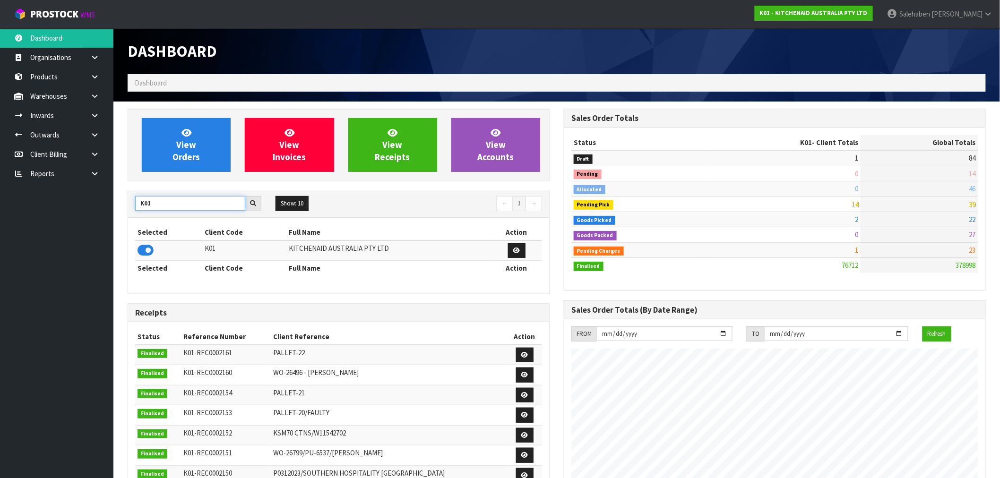
drag, startPoint x: 150, startPoint y: 205, endPoint x: 102, endPoint y: 215, distance: 49.4
click at [111, 214] on body "Toggle navigation ProStock WMS K01 - KITCHENAID AUSTRALIA PTY LTD Salehaben Pat…" at bounding box center [500, 239] width 1000 height 478
type input "V01"
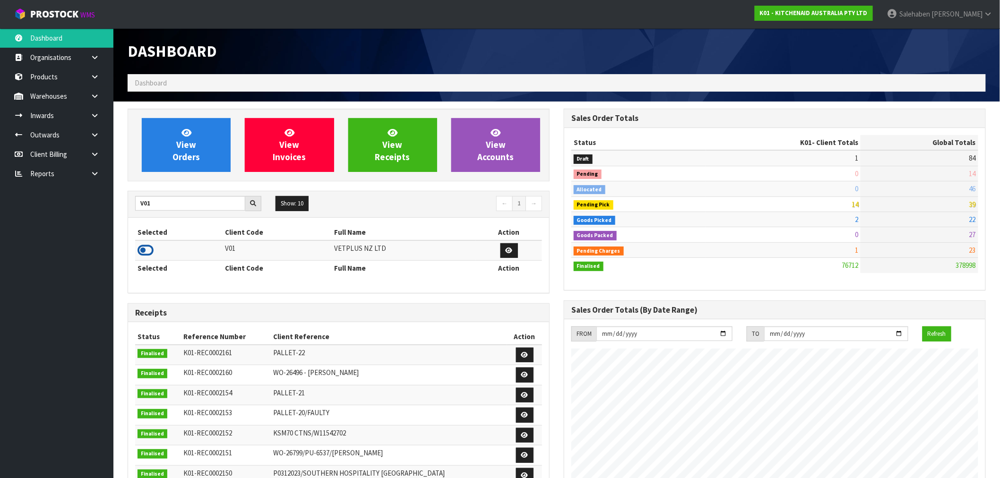
click at [148, 249] on icon at bounding box center [145, 250] width 16 height 14
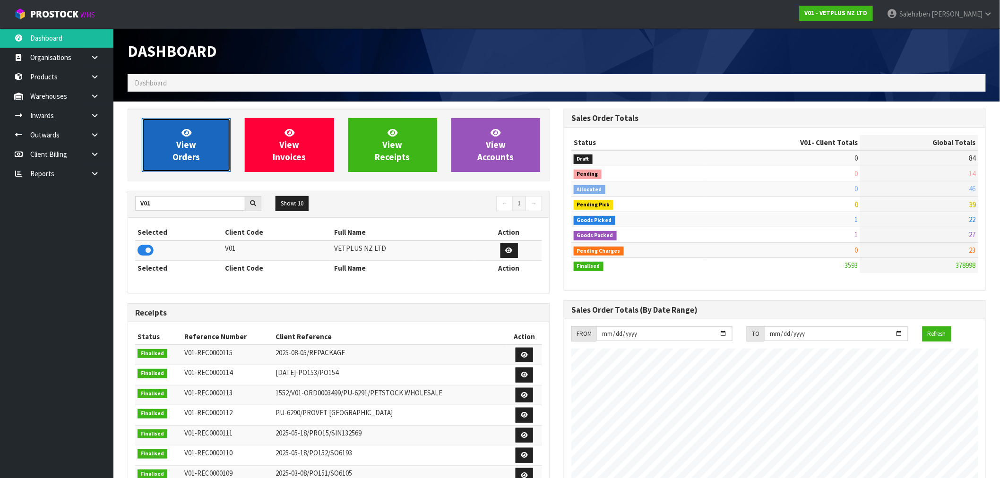
click at [190, 148] on span "View Orders" at bounding box center [185, 144] width 27 height 35
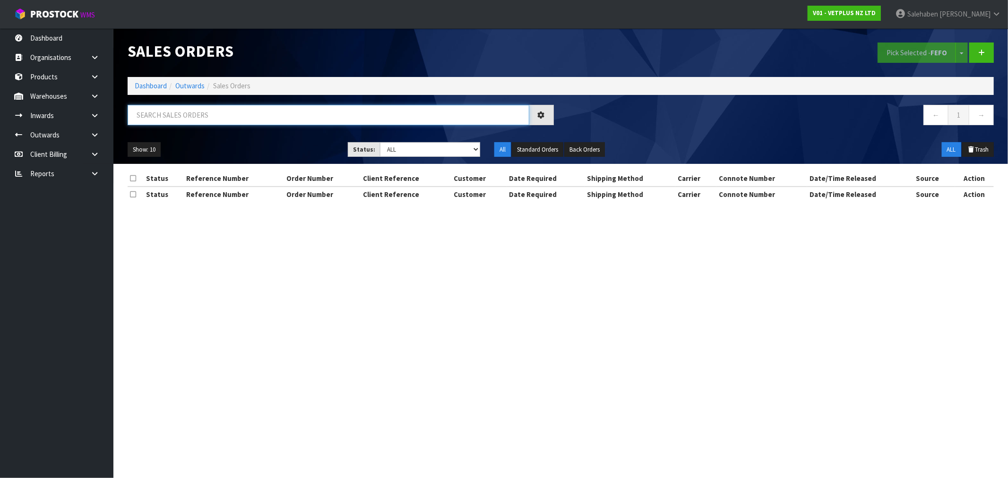
click at [211, 112] on input "text" at bounding box center [329, 115] width 402 height 20
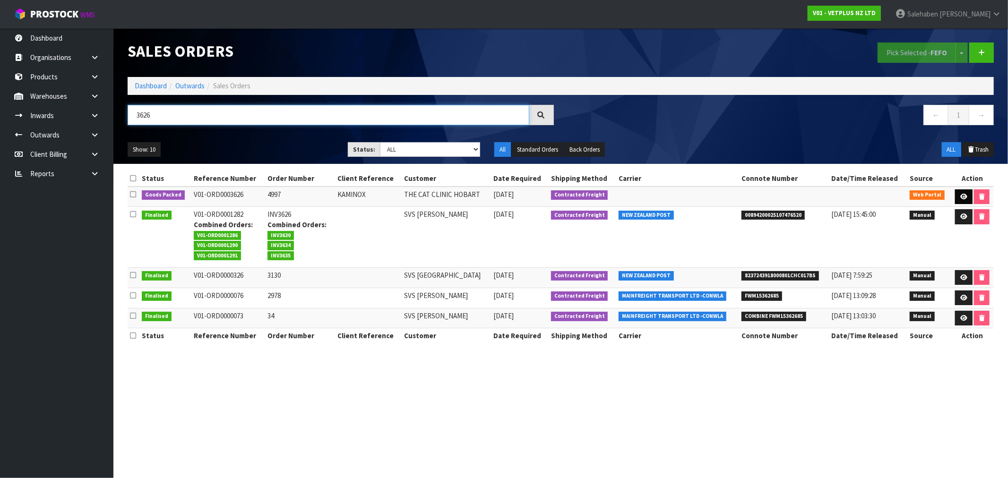
type input "3626"
click at [967, 199] on link at bounding box center [963, 196] width 17 height 15
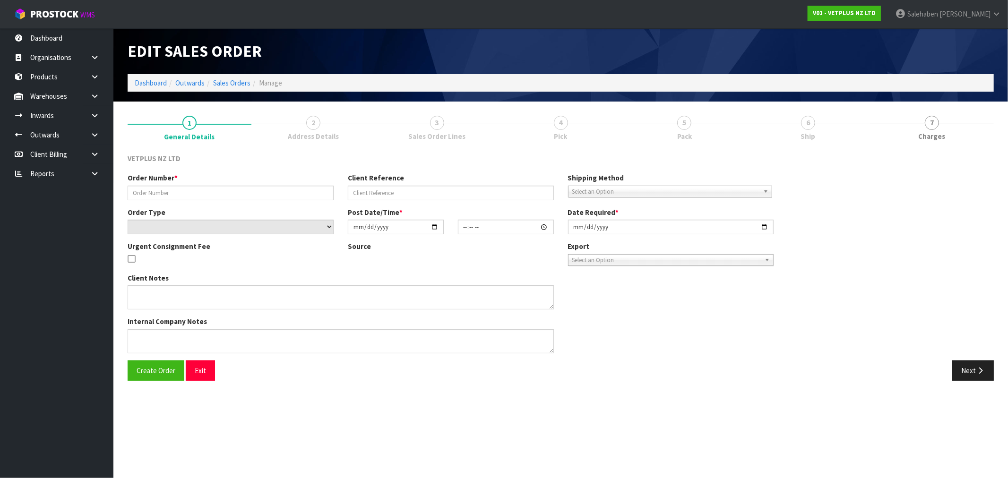
type input "4997"
type input "KAMINOX"
select select "number:0"
type input "2025-08-29"
type input "10:56:00.000"
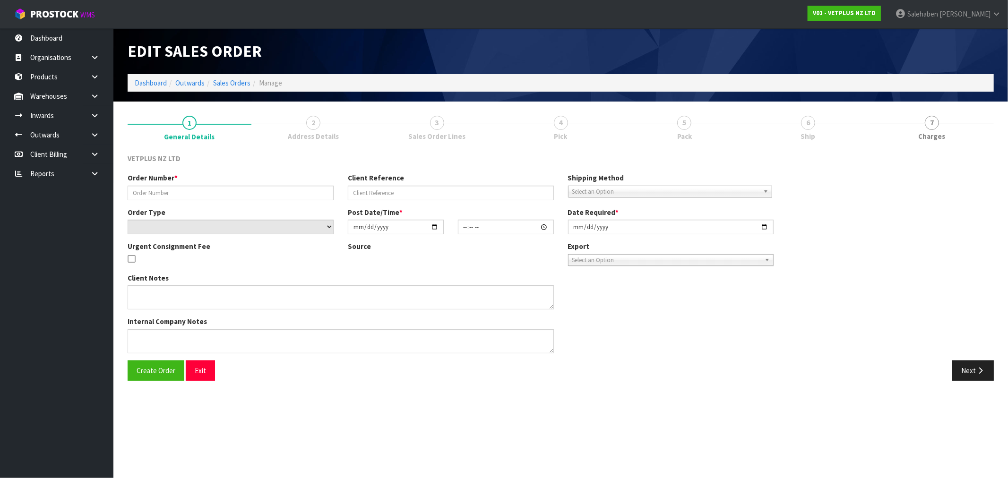
type input "2025-08-29"
type textarea "INVOICE MUST BE INCLUDED ON OUTSIDE OF BOX FOR CUSTOMS TO SEE."
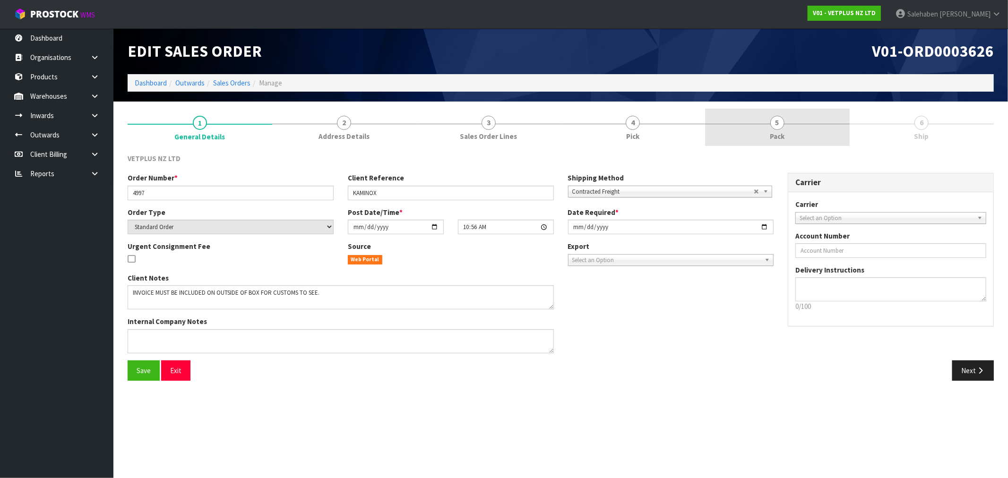
click at [780, 134] on span "Pack" at bounding box center [777, 136] width 15 height 10
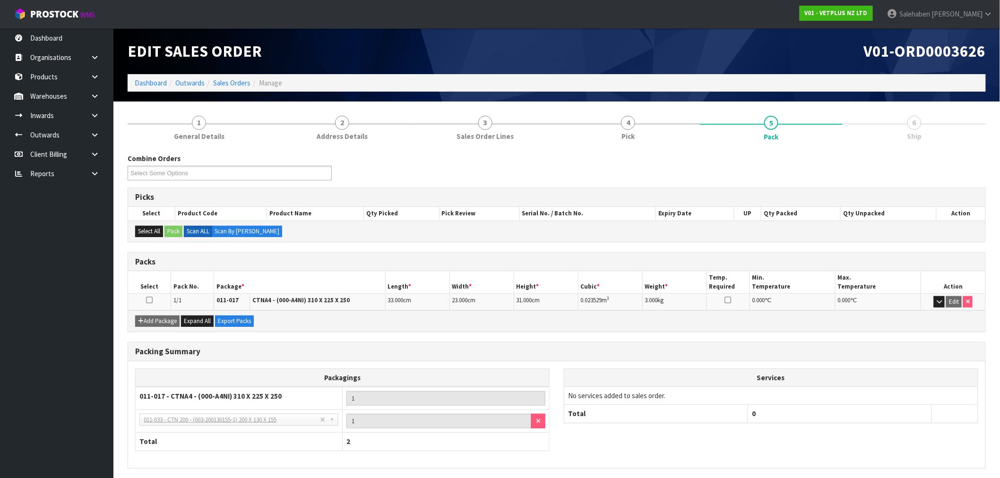
scroll to position [35, 0]
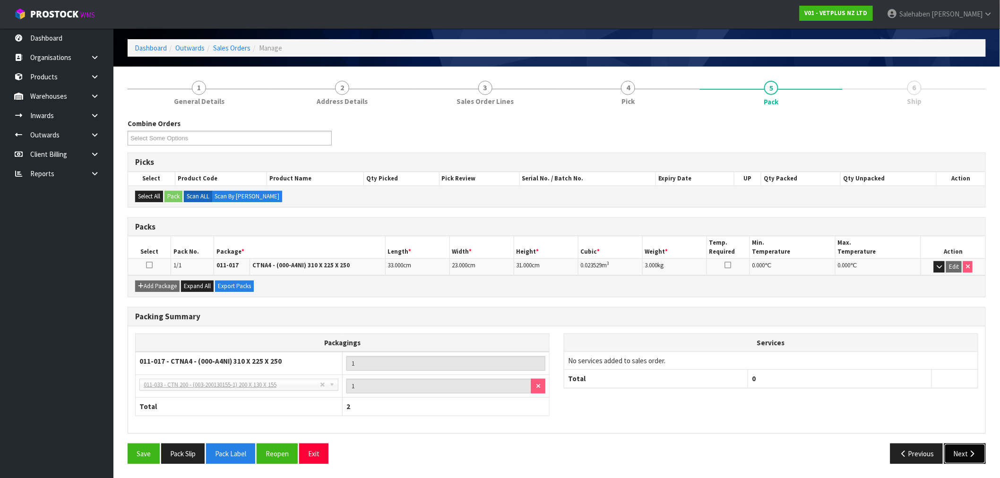
click at [965, 457] on button "Next" at bounding box center [965, 454] width 42 height 20
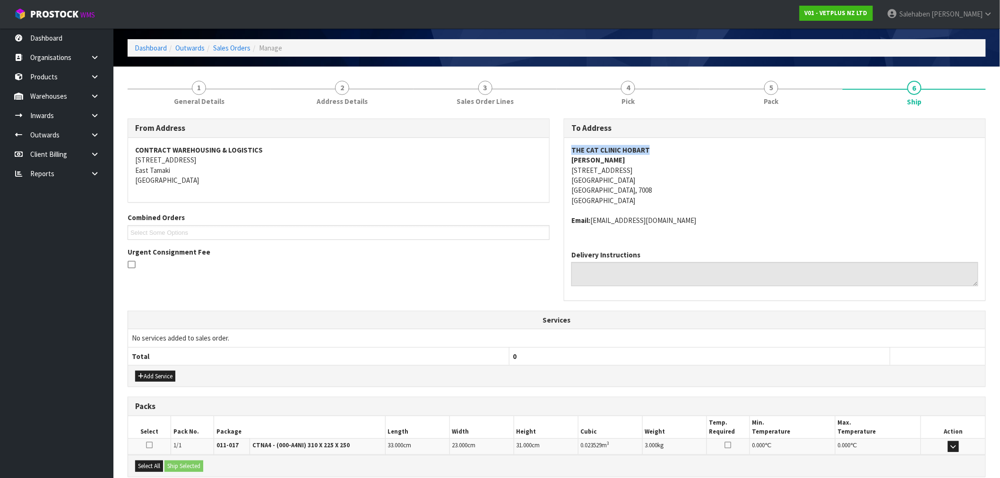
drag, startPoint x: 652, startPoint y: 148, endPoint x: 563, endPoint y: 153, distance: 89.9
click at [567, 150] on div "THE CAT CLINIC HOBART MOIRA VAN DORSSELAER 150 NEW TOWN ROAD NEWTOWN TASMANIA, …" at bounding box center [774, 190] width 421 height 105
copy strong "THE CAT CLINIC HOBART"
drag, startPoint x: 661, startPoint y: 161, endPoint x: 573, endPoint y: 161, distance: 88.3
click at [573, 161] on address "THE CAT CLINIC HOBART MOIRA VAN DORSSELAER 150 NEW TOWN ROAD NEWTOWN TASMANIA, …" at bounding box center [774, 175] width 407 height 61
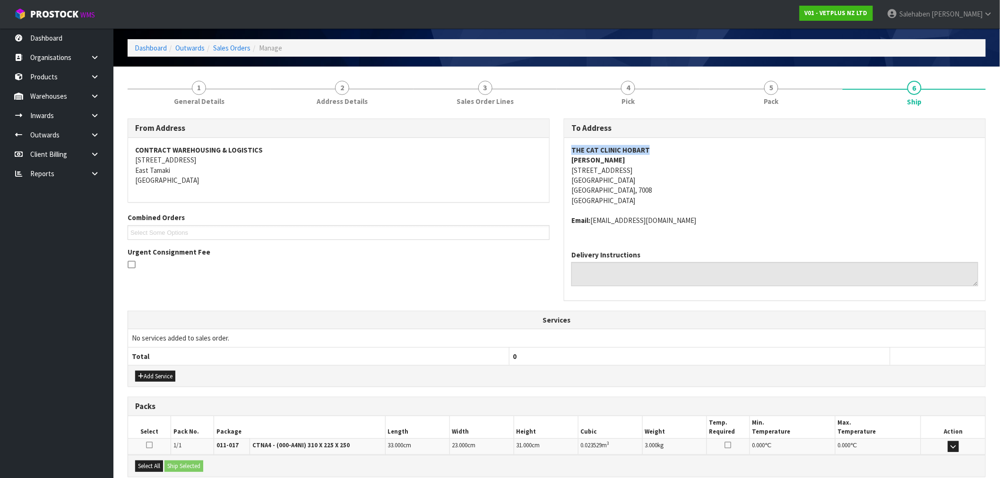
copy strong "MOIRA VAN DORSSELAER"
drag, startPoint x: 642, startPoint y: 168, endPoint x: 571, endPoint y: 170, distance: 70.9
click at [571, 170] on address "THE CAT CLINIC HOBART MOIRA VAN DORSSELAER 150 NEW TOWN ROAD NEWTOWN TASMANIA, …" at bounding box center [774, 175] width 407 height 61
copy address "150 NEW TOWN ROAD"
drag, startPoint x: 606, startPoint y: 179, endPoint x: 568, endPoint y: 179, distance: 37.8
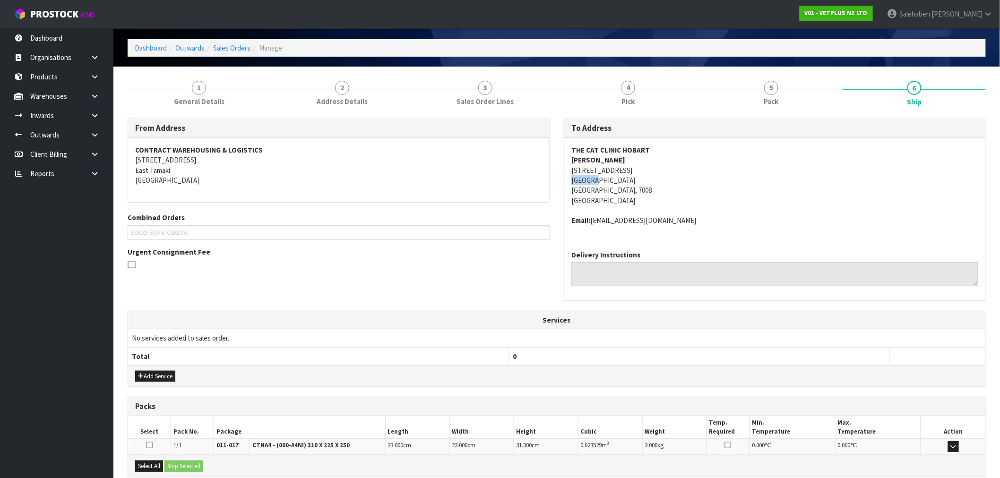
click at [568, 179] on div "THE CAT CLINIC HOBART MOIRA VAN DORSSELAER 150 NEW TOWN ROAD NEWTOWN TASMANIA, …" at bounding box center [774, 190] width 421 height 105
copy address "NEWTOWN"
drag, startPoint x: 622, startPoint y: 189, endPoint x: 606, endPoint y: 192, distance: 16.3
click at [606, 192] on address "THE CAT CLINIC HOBART MOIRA VAN DORSSELAER 150 NEW TOWN ROAD NEWTOWN TASMANIA, …" at bounding box center [774, 175] width 407 height 61
copy address "7008"
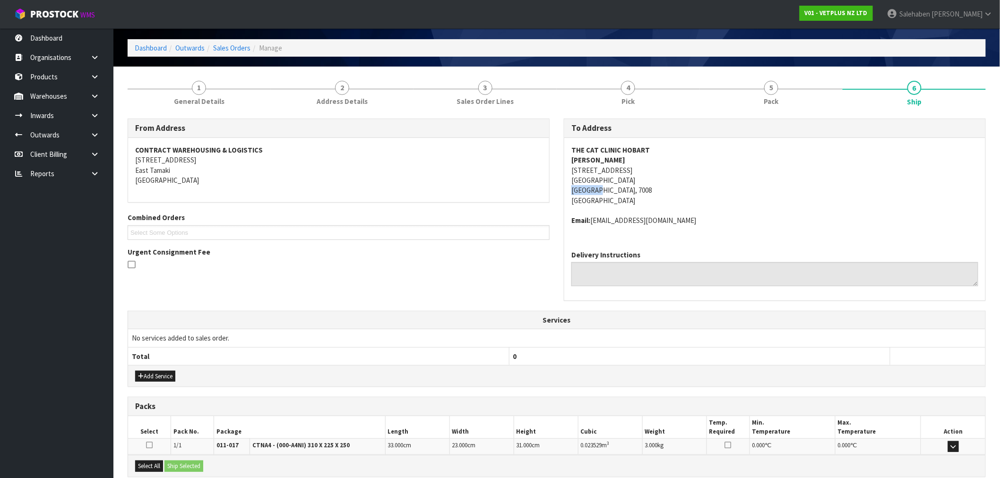
drag, startPoint x: 602, startPoint y: 188, endPoint x: 568, endPoint y: 193, distance: 33.9
click at [568, 193] on div "THE CAT CLINIC HOBART MOIRA VAN DORSSELAER 150 NEW TOWN ROAD NEWTOWN TASMANIA, …" at bounding box center [774, 190] width 421 height 105
copy address "TASMANIA"
drag, startPoint x: 667, startPoint y: 217, endPoint x: 592, endPoint y: 219, distance: 74.7
click at [592, 219] on address "Email: moiraevd@gmail.com" at bounding box center [774, 220] width 407 height 10
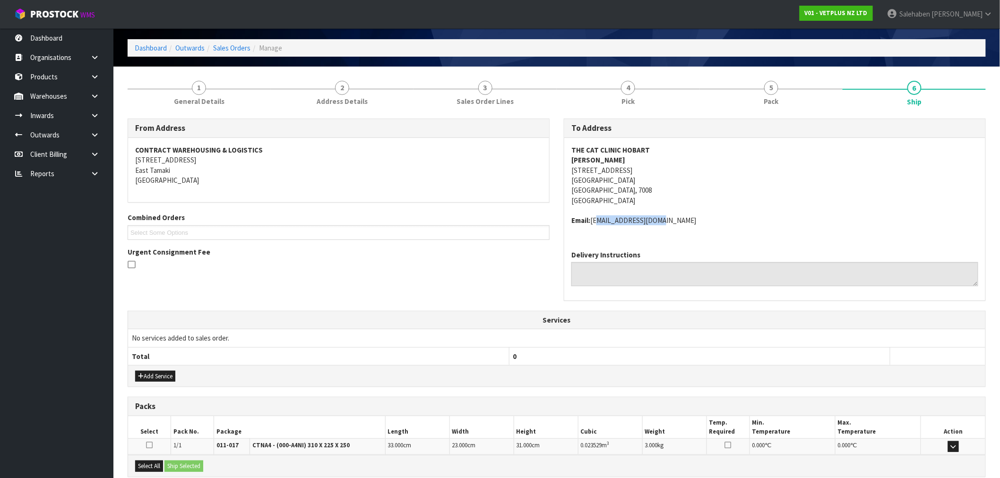
copy address "moiraevd@gmail.com"
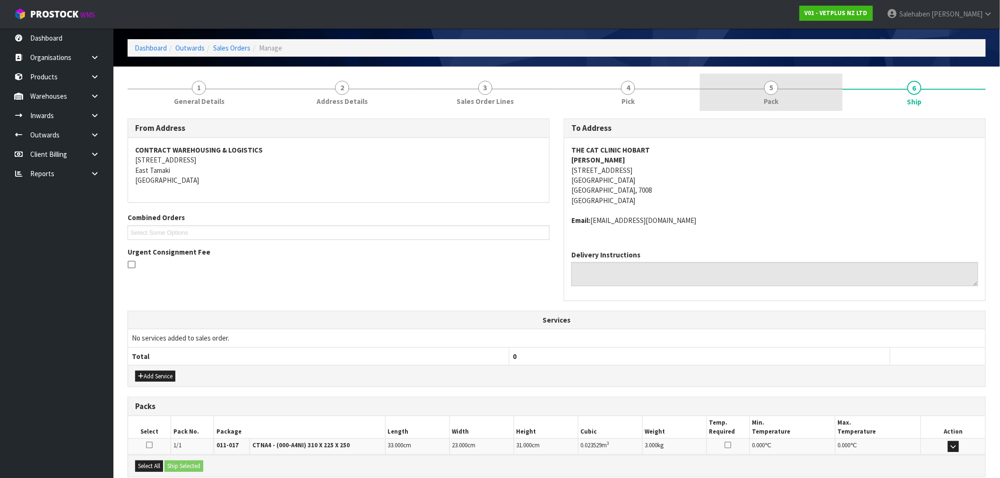
click at [769, 89] on span "5" at bounding box center [771, 88] width 14 height 14
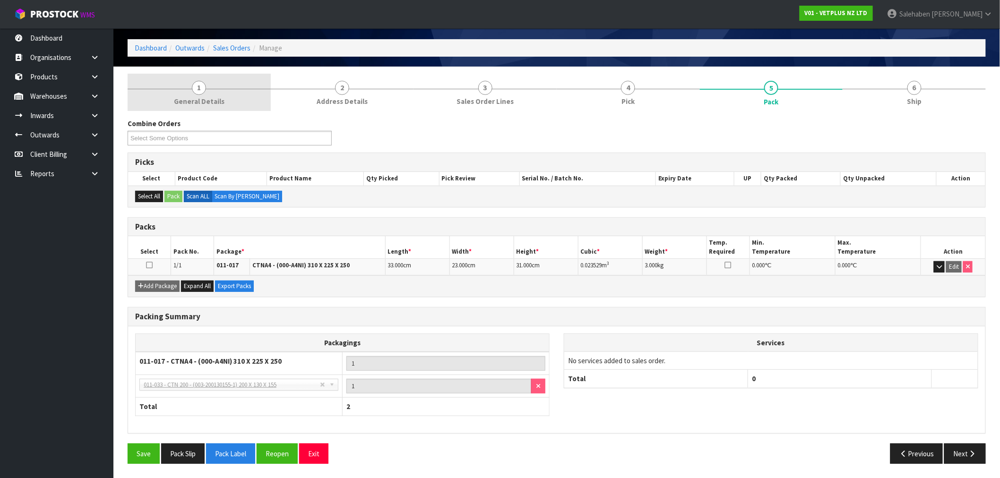
click at [202, 93] on span "1" at bounding box center [199, 88] width 14 height 14
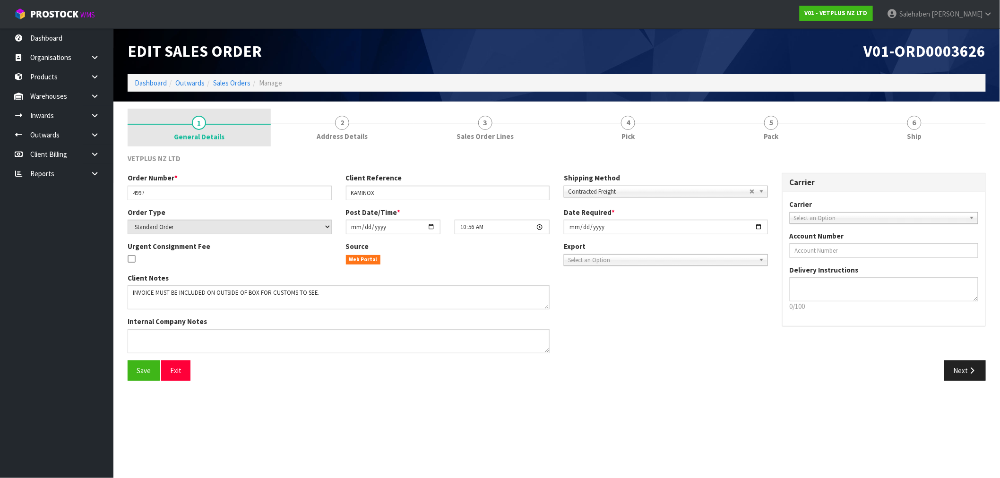
scroll to position [0, 0]
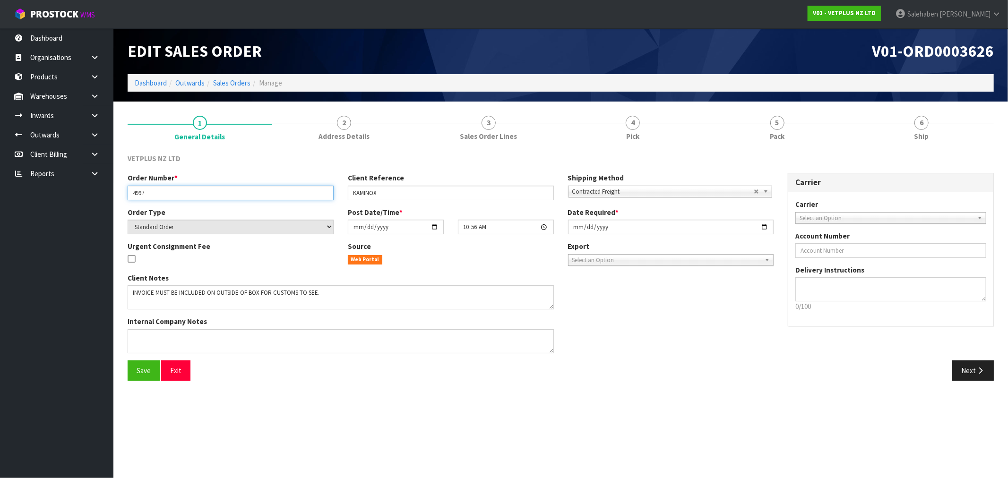
drag, startPoint x: 150, startPoint y: 194, endPoint x: 133, endPoint y: 194, distance: 17.0
click at [133, 194] on input "4997" at bounding box center [231, 193] width 206 height 15
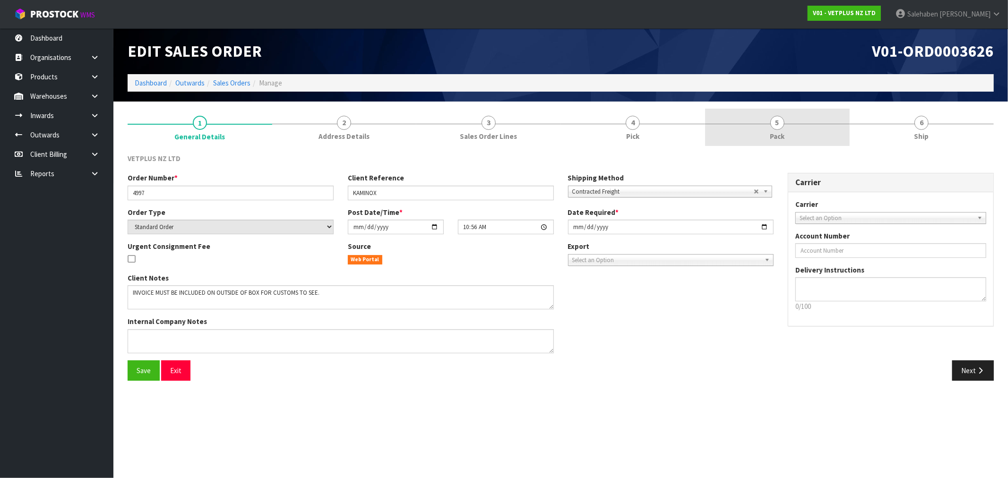
click at [778, 131] on span "Pack" at bounding box center [777, 136] width 15 height 10
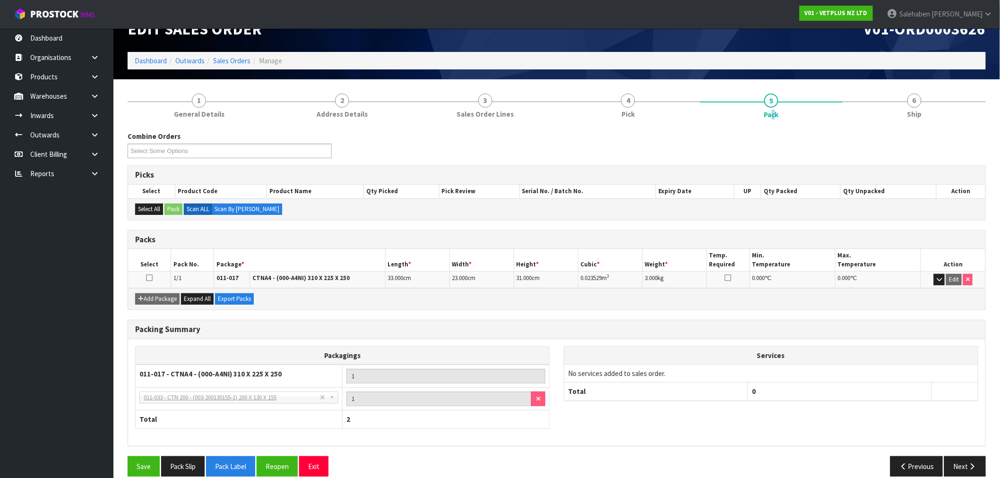
scroll to position [35, 0]
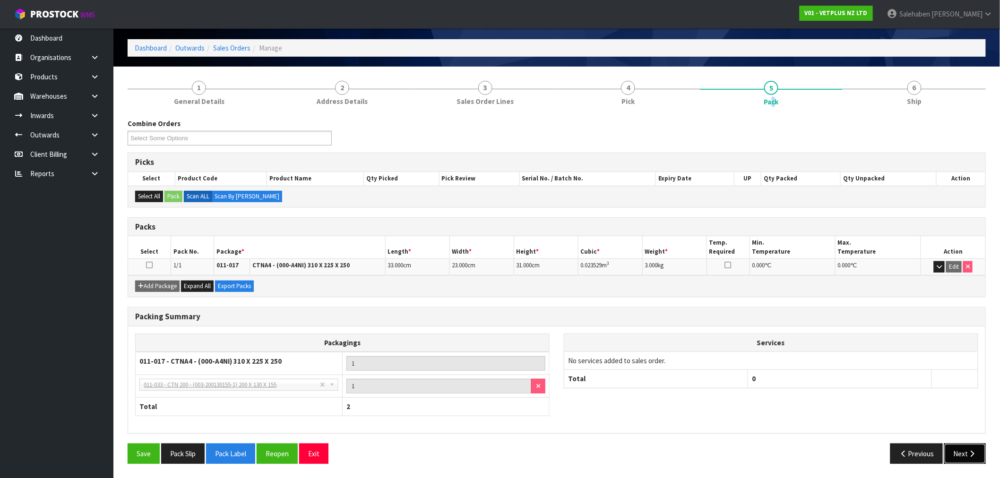
click at [959, 450] on button "Next" at bounding box center [965, 454] width 42 height 20
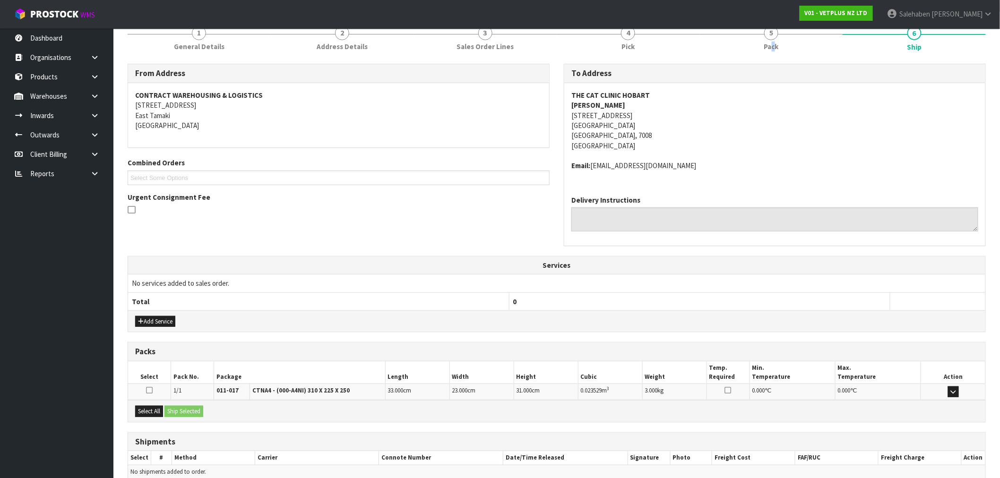
scroll to position [135, 0]
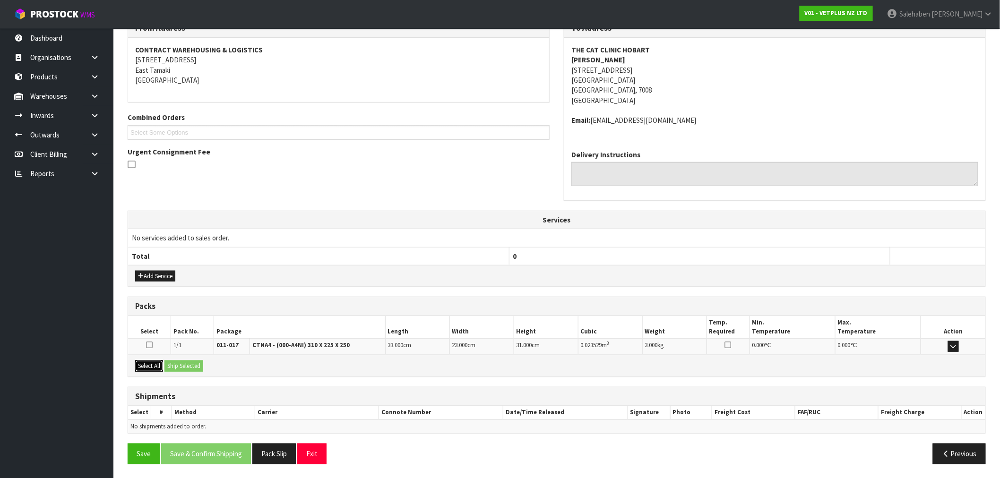
drag, startPoint x: 142, startPoint y: 367, endPoint x: 179, endPoint y: 367, distance: 36.4
click at [143, 367] on button "Select All" at bounding box center [149, 365] width 28 height 11
click at [182, 368] on button "Ship Selected" at bounding box center [183, 365] width 39 height 11
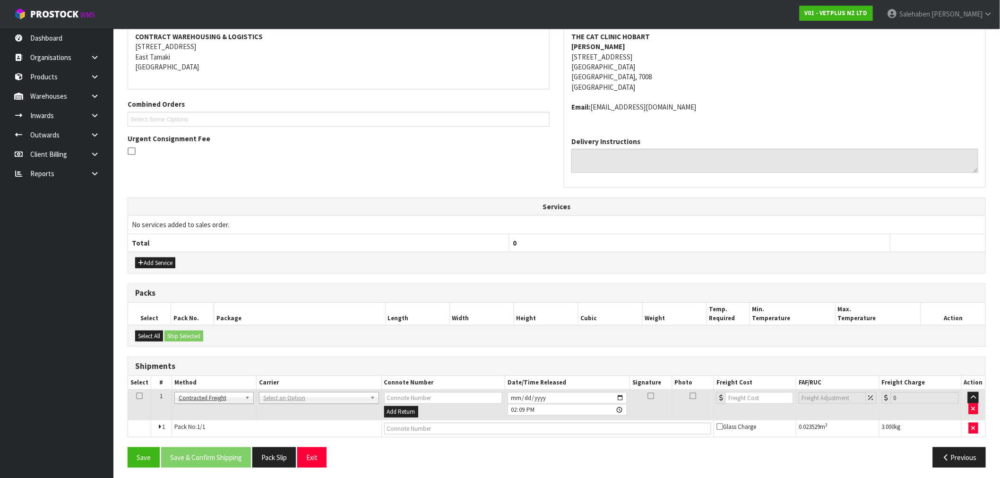
scroll to position [152, 0]
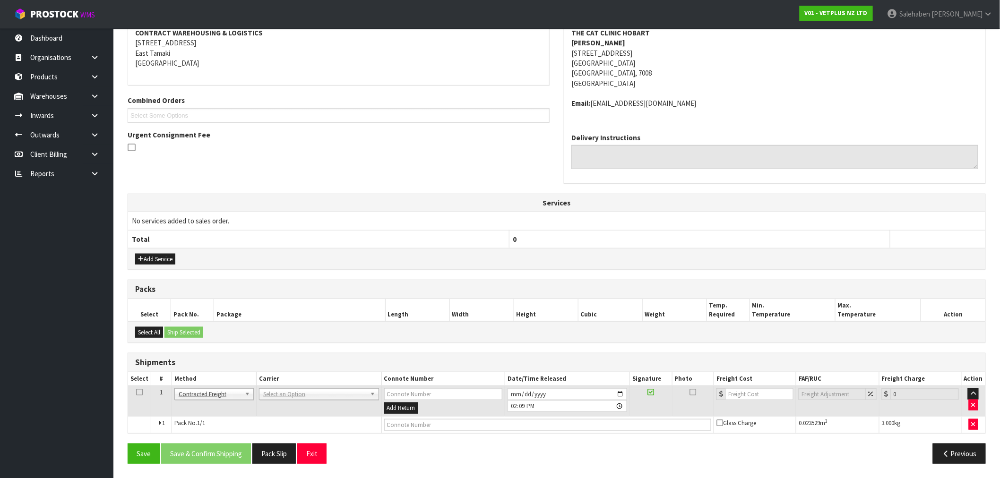
drag, startPoint x: 291, startPoint y: 391, endPoint x: 294, endPoint y: 398, distance: 7.6
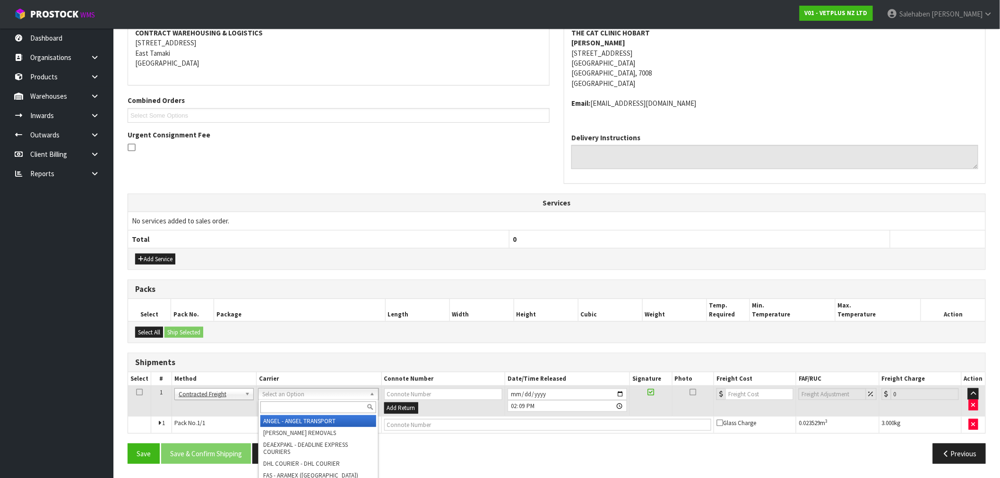
click at [289, 411] on input "text" at bounding box center [317, 408] width 115 height 12
type input "fed"
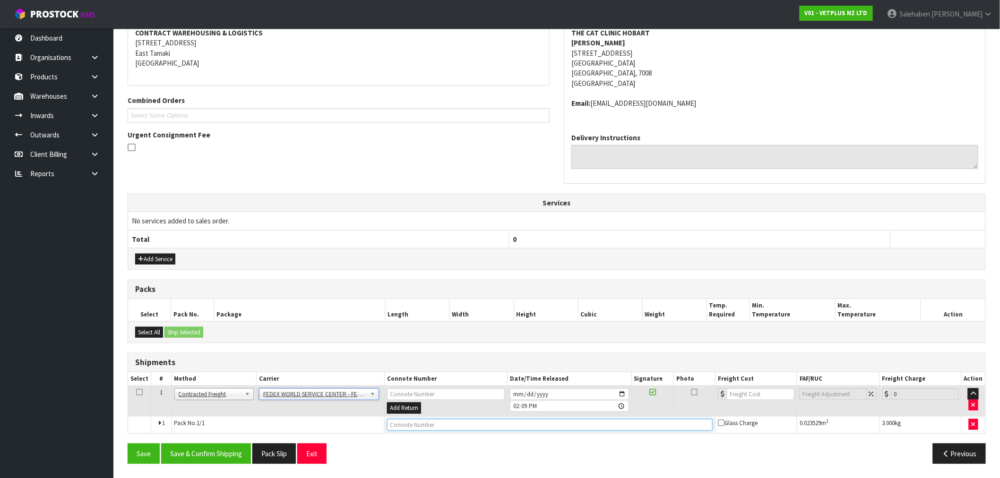
click at [433, 424] on input "text" at bounding box center [549, 425] width 325 height 12
paste input "883950341267"
type input "883950341267"
click at [753, 395] on input "number" at bounding box center [761, 394] width 68 height 12
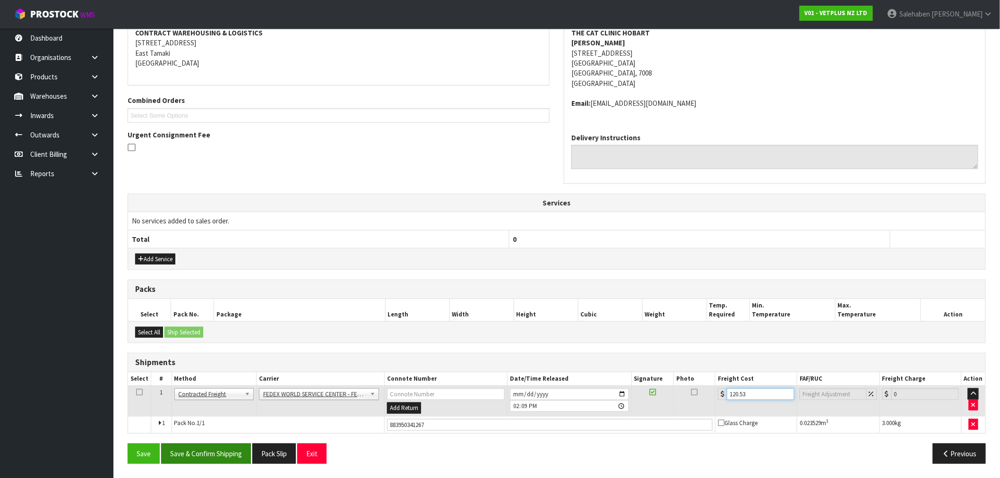
type input "120.53"
click at [213, 451] on button "Save & Confirm Shipping" at bounding box center [206, 454] width 90 height 20
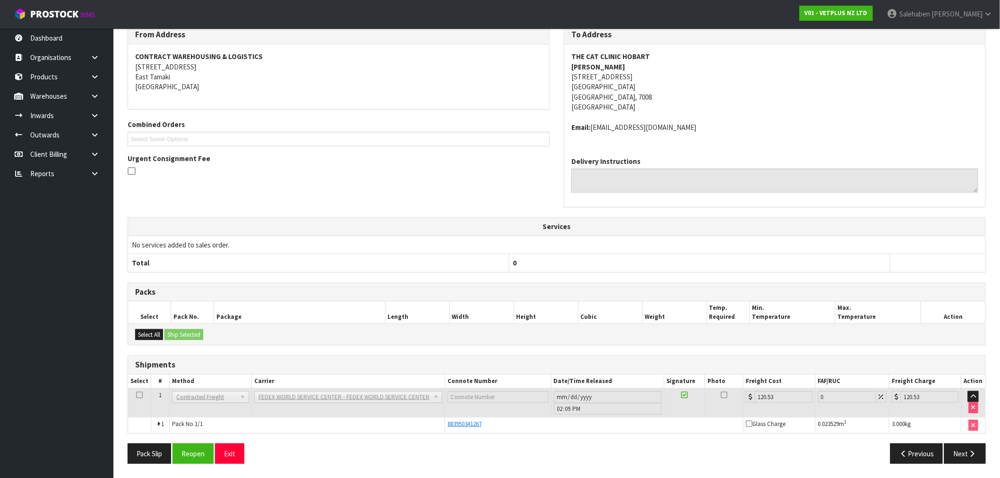
scroll to position [0, 0]
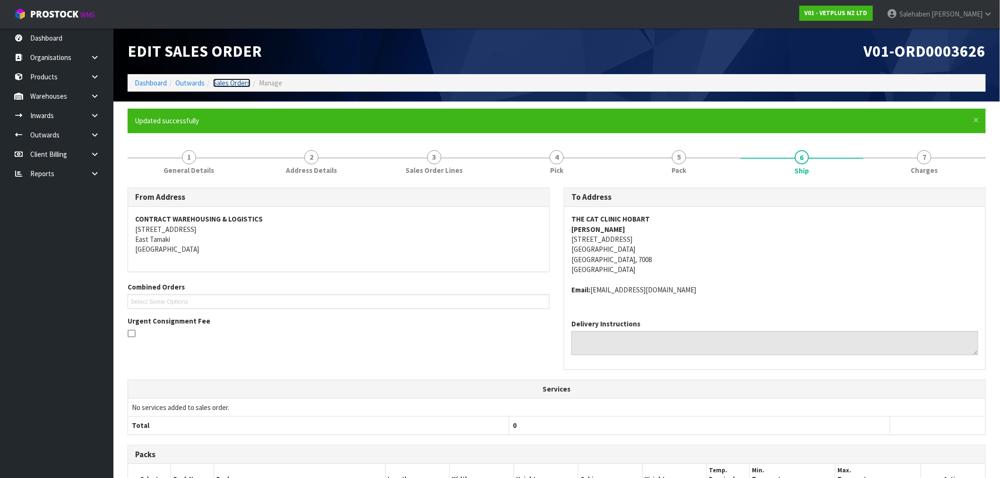
click at [232, 82] on link "Sales Orders" at bounding box center [231, 82] width 37 height 9
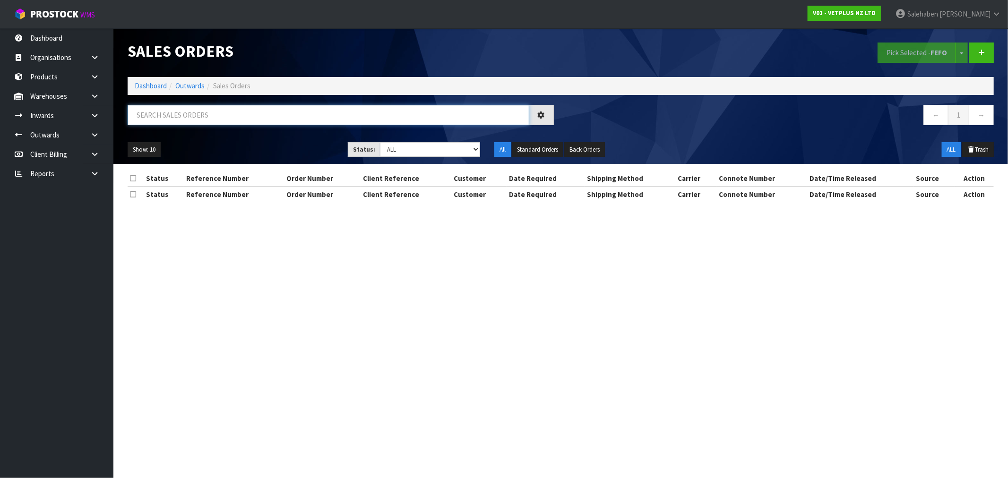
click at [228, 118] on input "text" at bounding box center [329, 115] width 402 height 20
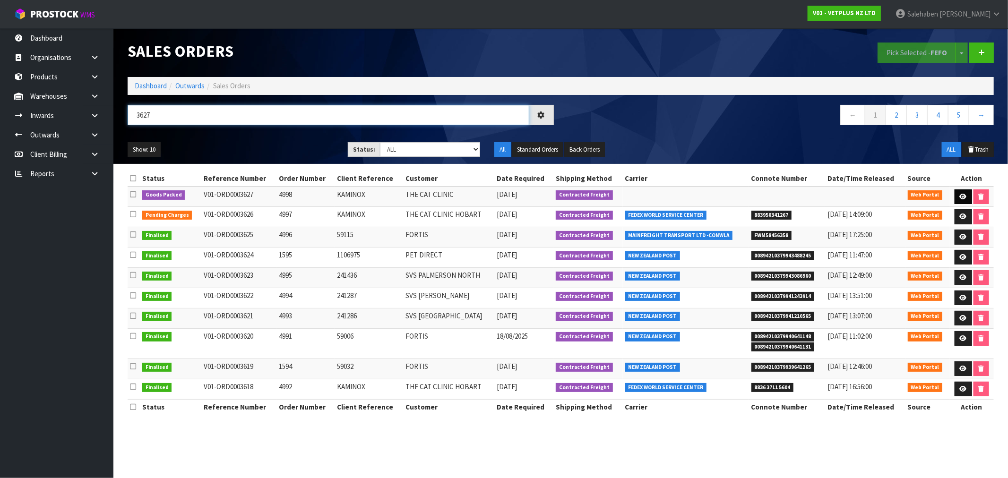
type input "3627"
click at [961, 194] on icon at bounding box center [962, 197] width 7 height 6
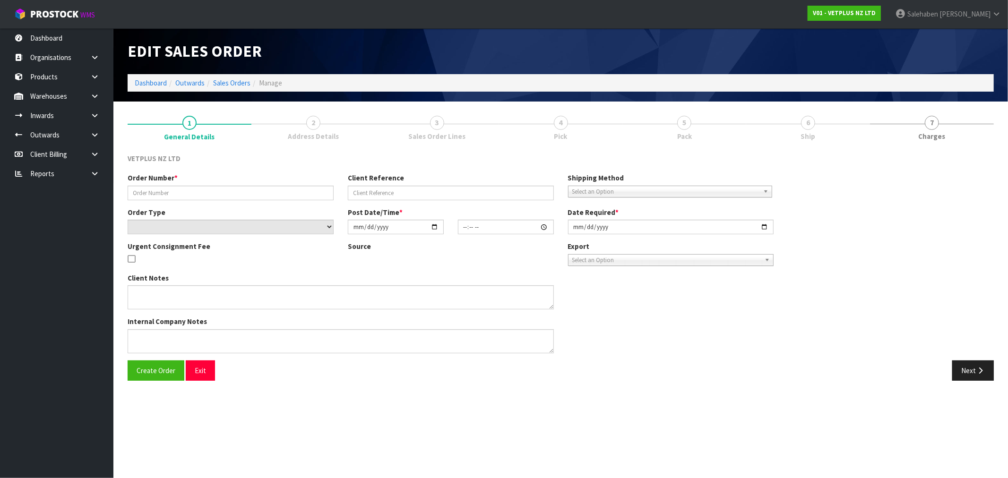
type input "4998"
type input "KAMINOX"
select select "number:0"
type input "2025-08-29"
type input "11:17:00.000"
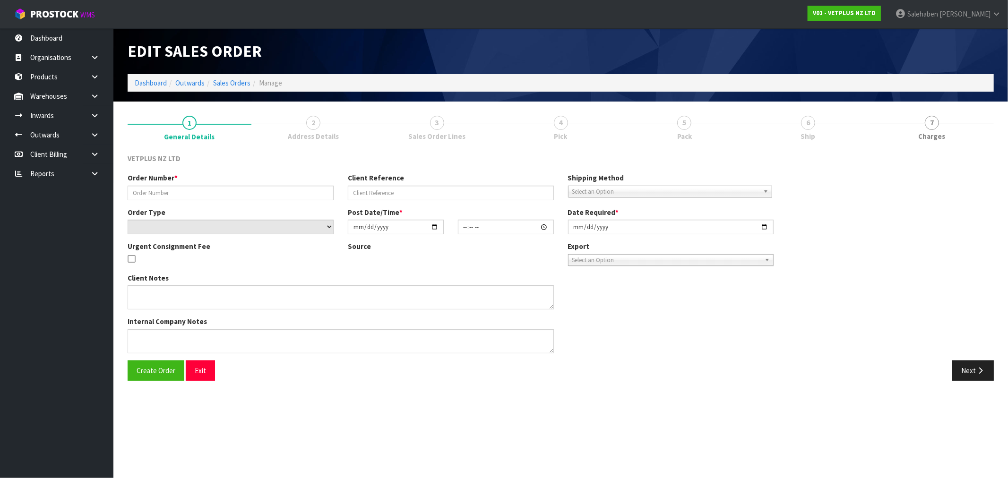
type input "2025-08-29"
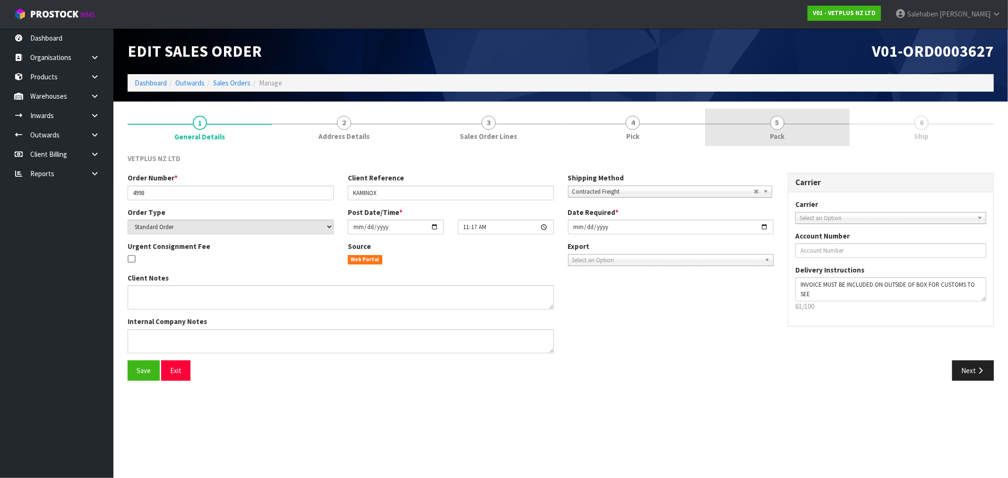
click at [777, 128] on span "5" at bounding box center [777, 123] width 14 height 14
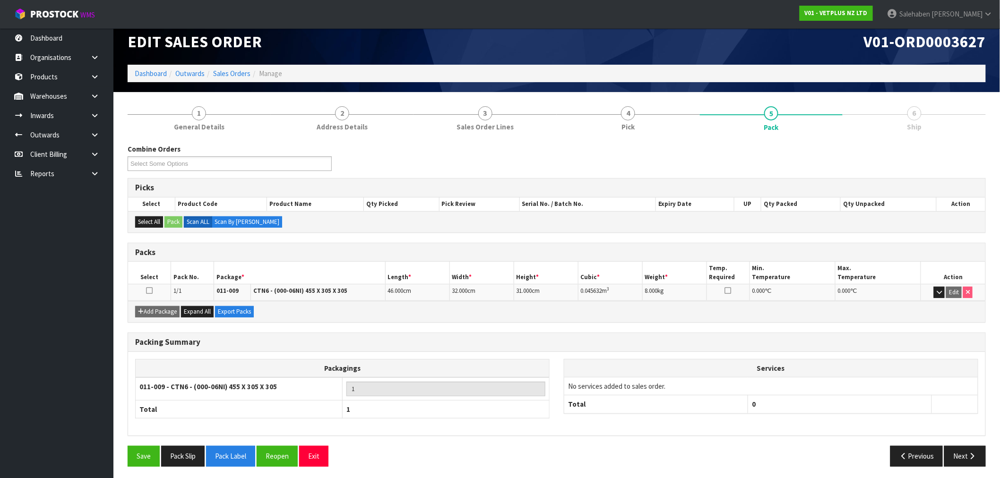
scroll to position [12, 0]
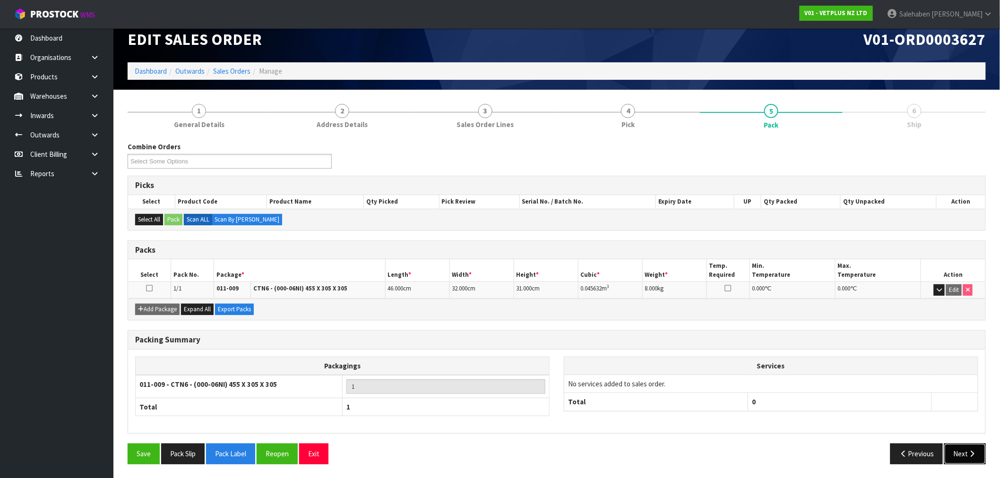
click at [956, 444] on button "Next" at bounding box center [965, 454] width 42 height 20
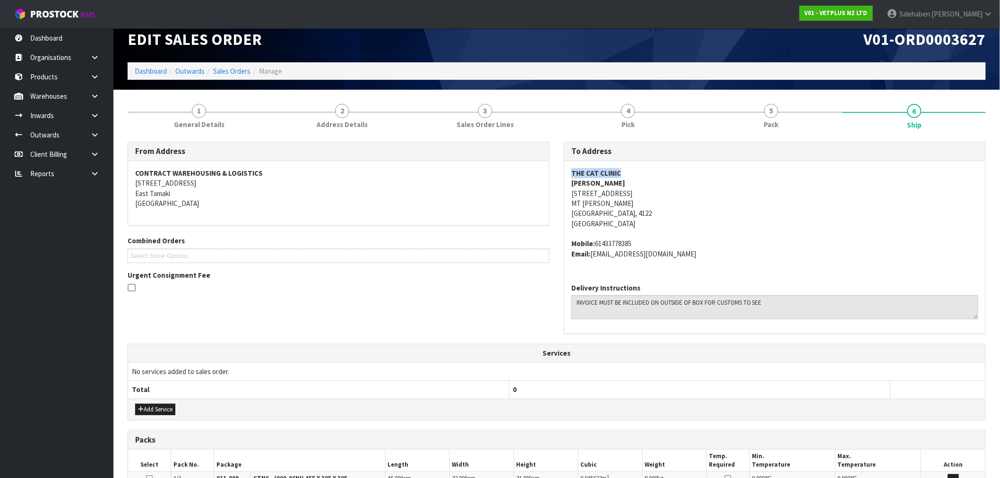
drag, startPoint x: 624, startPoint y: 172, endPoint x: 567, endPoint y: 170, distance: 56.7
click at [567, 170] on div "THE CAT CLINIC REBECCA BEYNON 189 CREEK ROAD MT GRAVATT QUEENSLAND, 4122 Austra…" at bounding box center [774, 218] width 421 height 115
copy strong "THE CAT CLINIC"
drag, startPoint x: 630, startPoint y: 183, endPoint x: 564, endPoint y: 183, distance: 66.1
click at [564, 183] on div "To Address THE CAT CLINIC REBECCA BEYNON 189 CREEK ROAD MT GRAVATT QUEENSLAND, …" at bounding box center [775, 238] width 422 height 192
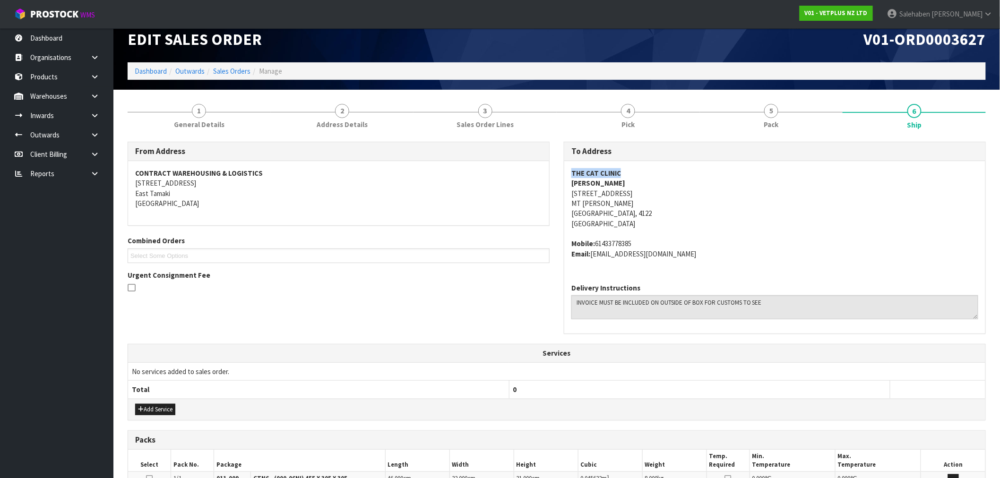
copy strong "REBECCA BEYNON"
drag, startPoint x: 626, startPoint y: 192, endPoint x: 569, endPoint y: 193, distance: 57.2
click at [569, 193] on div "THE CAT CLINIC REBECCA BEYNON 189 CREEK ROAD MT GRAVATT QUEENSLAND, 4122 Austra…" at bounding box center [774, 218] width 421 height 115
copy address "189 CREEK ROAD"
drag, startPoint x: 610, startPoint y: 203, endPoint x: 570, endPoint y: 204, distance: 40.6
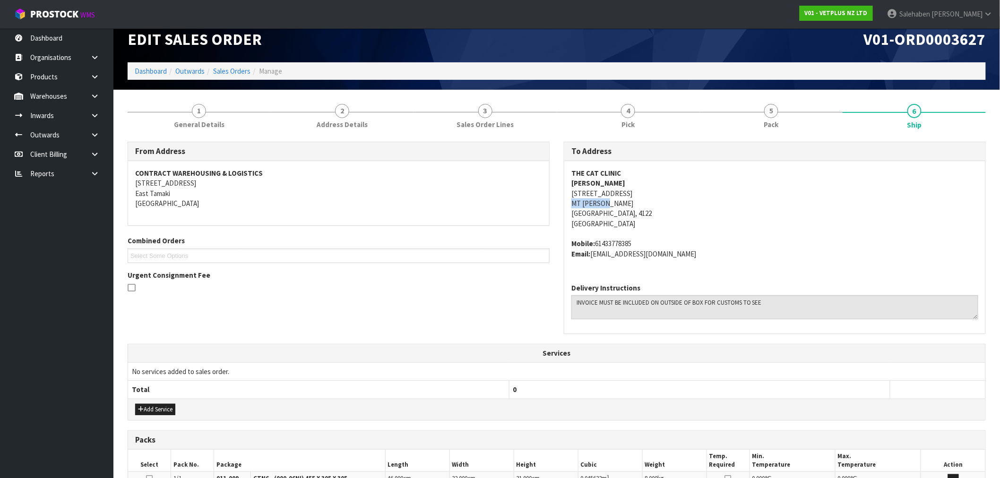
click at [570, 204] on div "THE CAT CLINIC REBECCA BEYNON 189 CREEK ROAD MT GRAVATT QUEENSLAND, 4122 Austra…" at bounding box center [774, 218] width 421 height 115
drag, startPoint x: 631, startPoint y: 214, endPoint x: 616, endPoint y: 215, distance: 14.2
click at [616, 215] on address "THE CAT CLINIC REBECCA BEYNON 189 CREEK ROAD MT GRAVATT QUEENSLAND, 4122 Austra…" at bounding box center [774, 198] width 407 height 61
drag, startPoint x: 612, startPoint y: 211, endPoint x: 570, endPoint y: 214, distance: 42.2
click at [570, 214] on div "THE CAT CLINIC REBECCA BEYNON 189 CREEK ROAD MT GRAVATT QUEENSLAND, 4122 Austra…" at bounding box center [774, 218] width 421 height 115
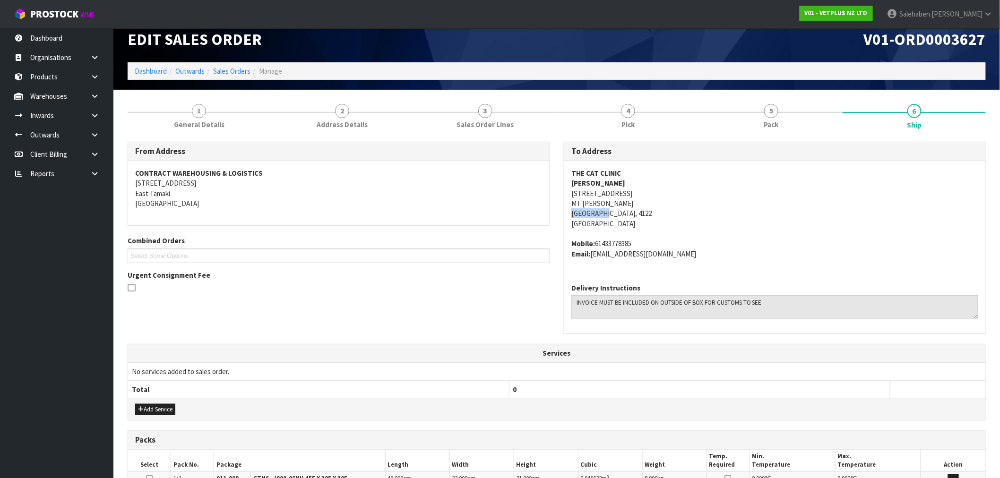
drag, startPoint x: 641, startPoint y: 242, endPoint x: 596, endPoint y: 242, distance: 45.3
click at [596, 242] on address "Mobile: 61433778385 Email: ADMIN@THECATCLINIC.COM.AU" at bounding box center [774, 249] width 407 height 20
drag, startPoint x: 701, startPoint y: 255, endPoint x: 593, endPoint y: 253, distance: 107.7
click at [593, 253] on address "Mobile: 61433778385 Email: ADMIN@THECATCLINIC.COM.AU" at bounding box center [774, 249] width 407 height 20
drag, startPoint x: 206, startPoint y: 110, endPoint x: 196, endPoint y: 114, distance: 11.7
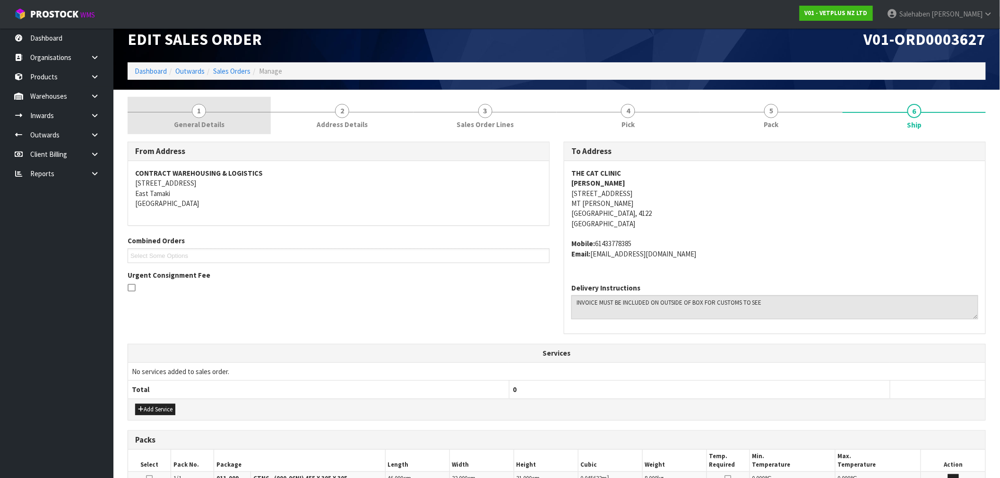
click at [206, 110] on link "1 General Details" at bounding box center [199, 115] width 143 height 37
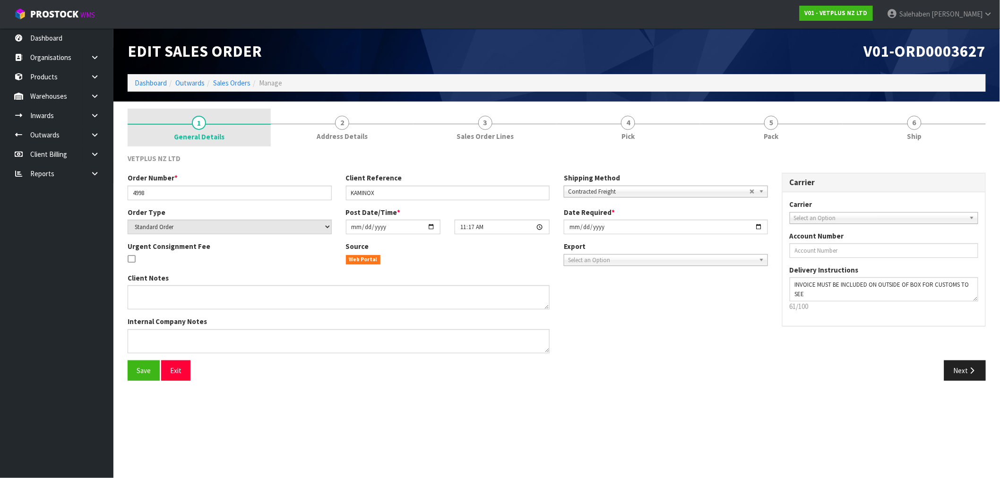
scroll to position [0, 0]
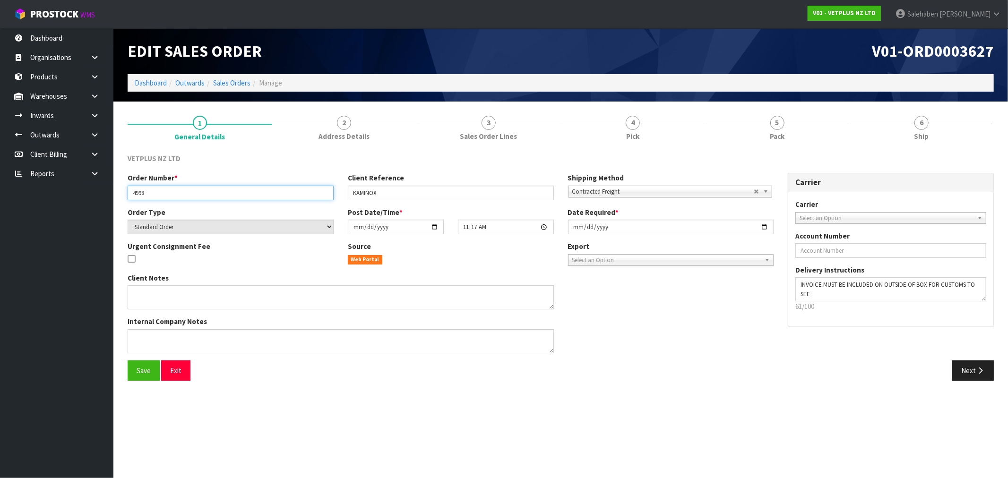
drag, startPoint x: 157, startPoint y: 194, endPoint x: 132, endPoint y: 196, distance: 24.6
click at [132, 196] on input "4998" at bounding box center [231, 193] width 206 height 15
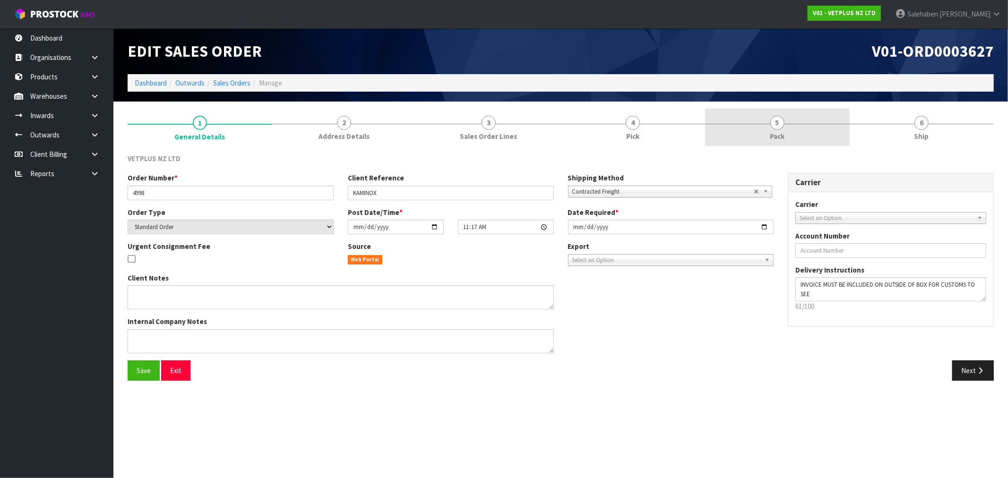
click at [774, 134] on span "Pack" at bounding box center [777, 136] width 15 height 10
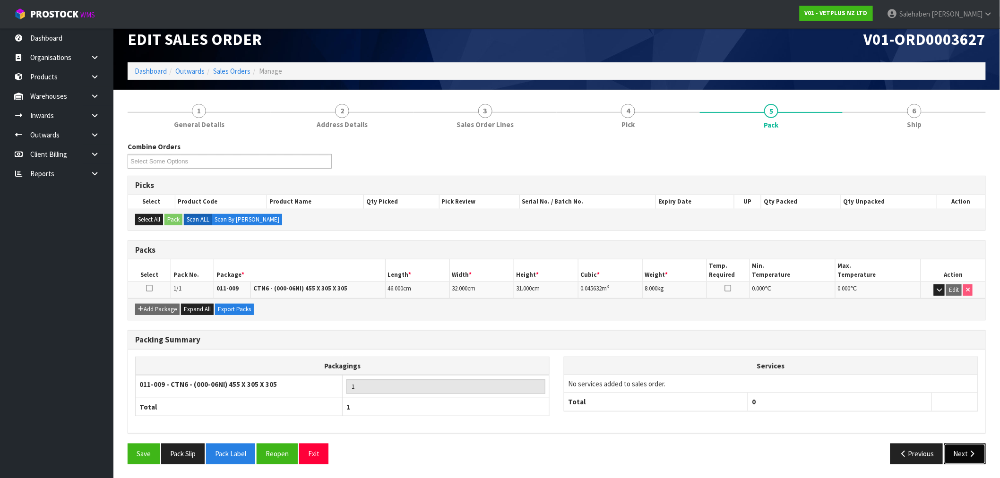
click at [975, 456] on icon "button" at bounding box center [971, 453] width 9 height 7
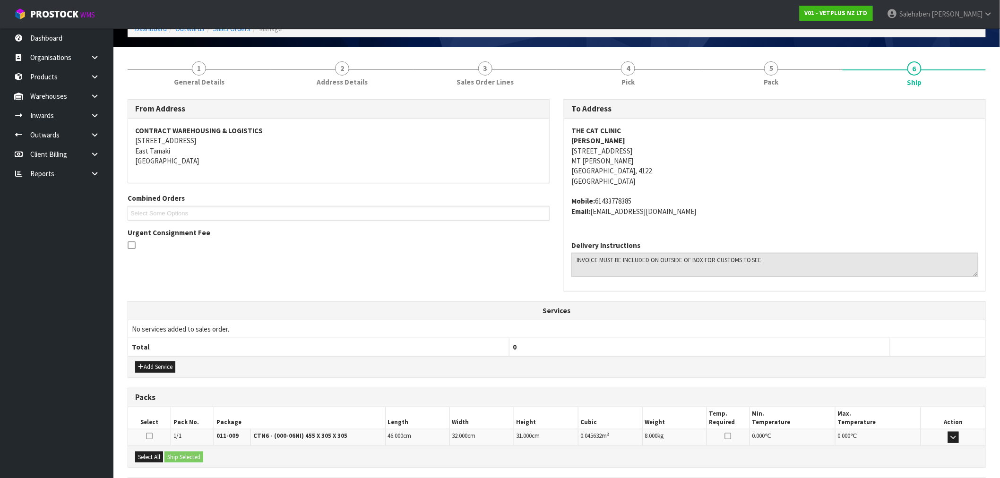
scroll to position [145, 0]
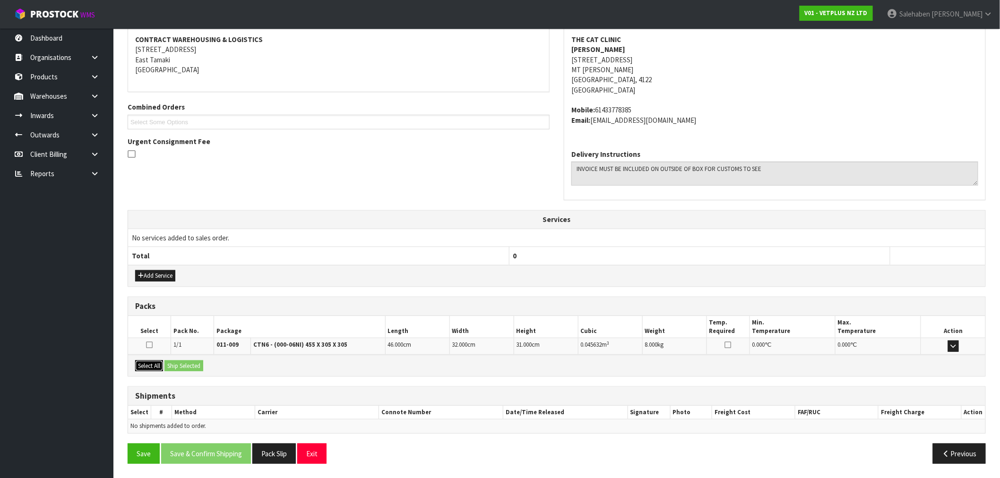
drag, startPoint x: 152, startPoint y: 366, endPoint x: 160, endPoint y: 365, distance: 8.2
click at [152, 366] on button "Select All" at bounding box center [149, 365] width 28 height 11
click at [177, 366] on button "Ship Selected" at bounding box center [183, 365] width 39 height 11
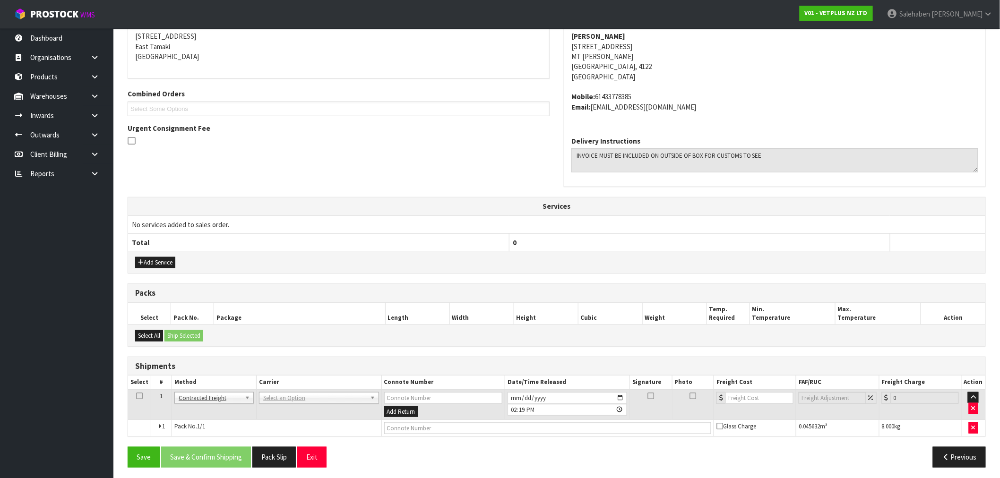
scroll to position [163, 0]
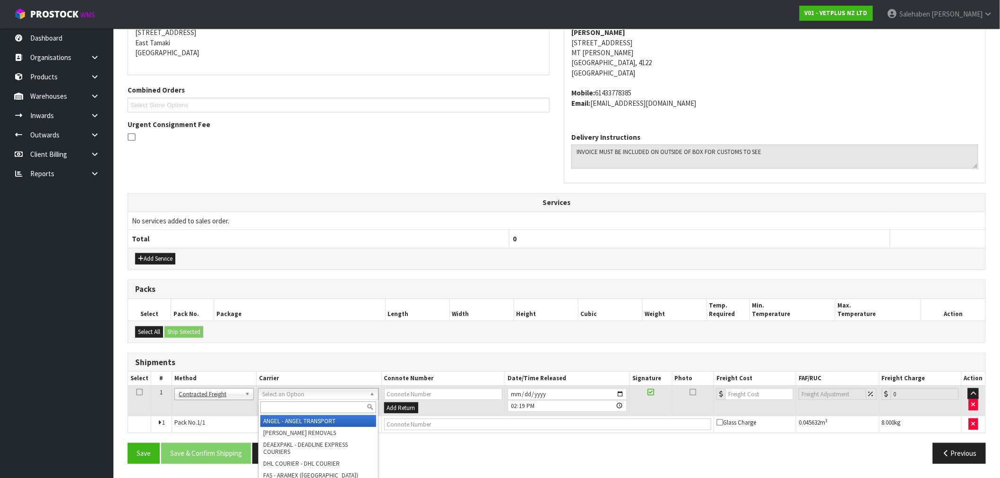
click at [272, 409] on input "text" at bounding box center [317, 408] width 115 height 12
type input "fed"
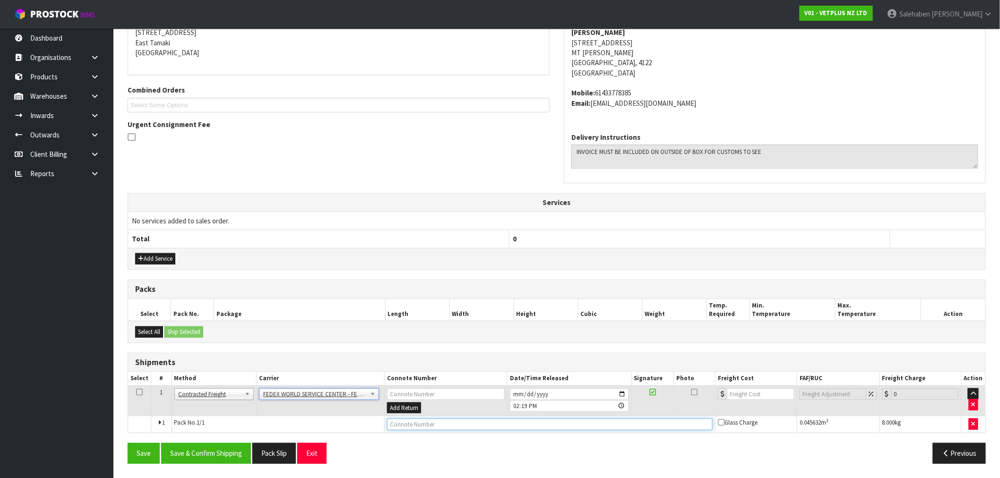
click at [417, 428] on input "text" at bounding box center [549, 425] width 325 height 12
paste input "883950522705"
type input "883950522705"
click at [737, 393] on input "number" at bounding box center [761, 394] width 68 height 12
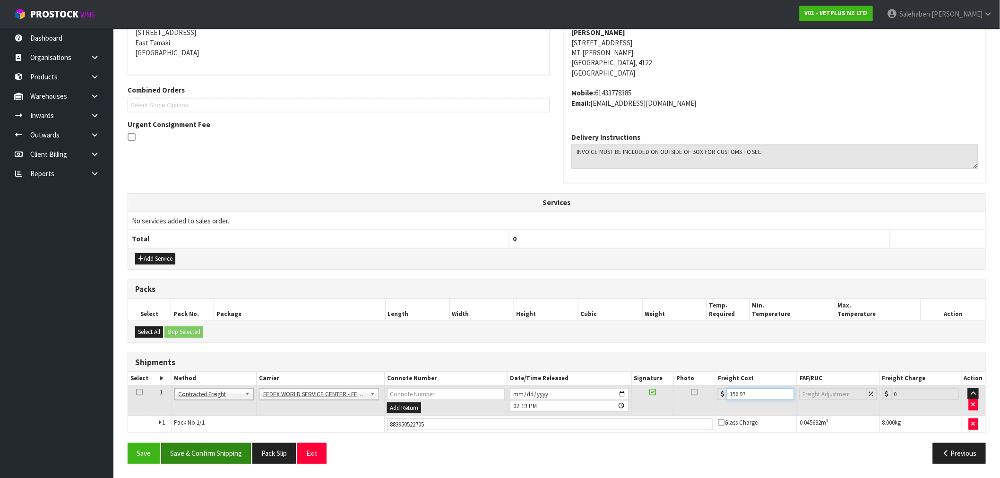
type input "156.97"
click at [229, 452] on button "Save & Confirm Shipping" at bounding box center [206, 453] width 90 height 20
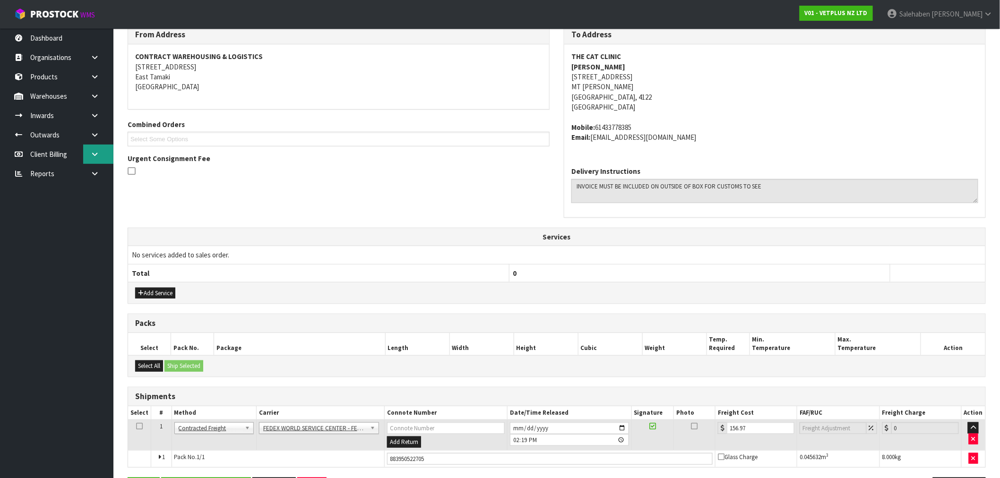
scroll to position [0, 0]
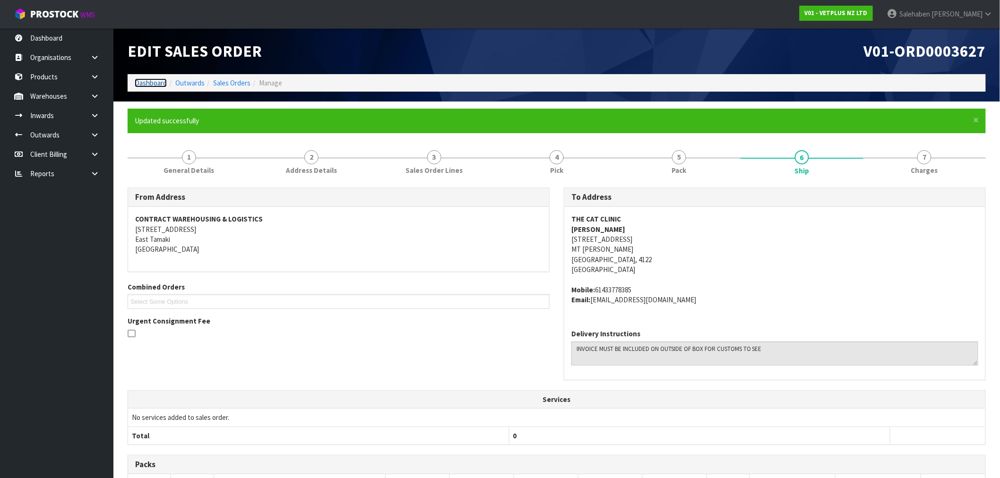
click at [154, 79] on link "Dashboard" at bounding box center [151, 82] width 32 height 9
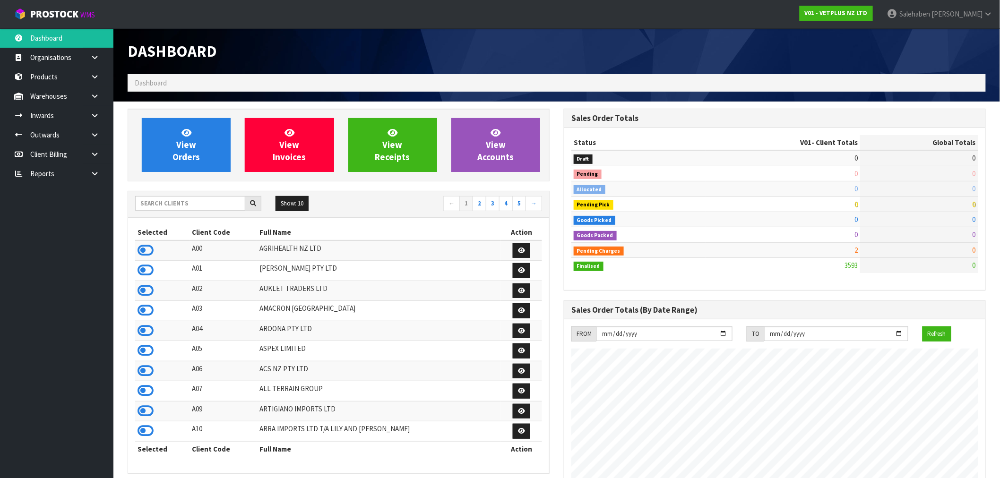
scroll to position [716, 436]
click at [194, 205] on input "text" at bounding box center [190, 203] width 110 height 15
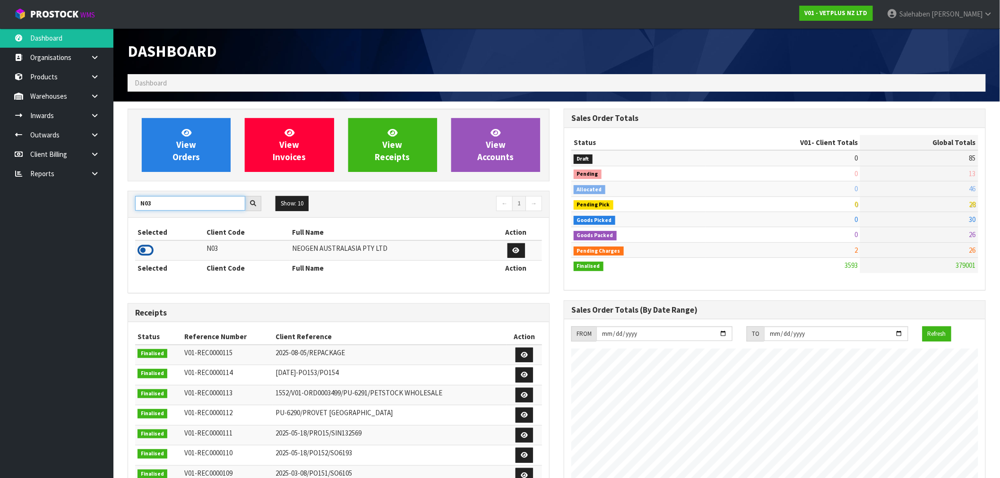
type input "N03"
click at [151, 251] on icon at bounding box center [145, 250] width 16 height 14
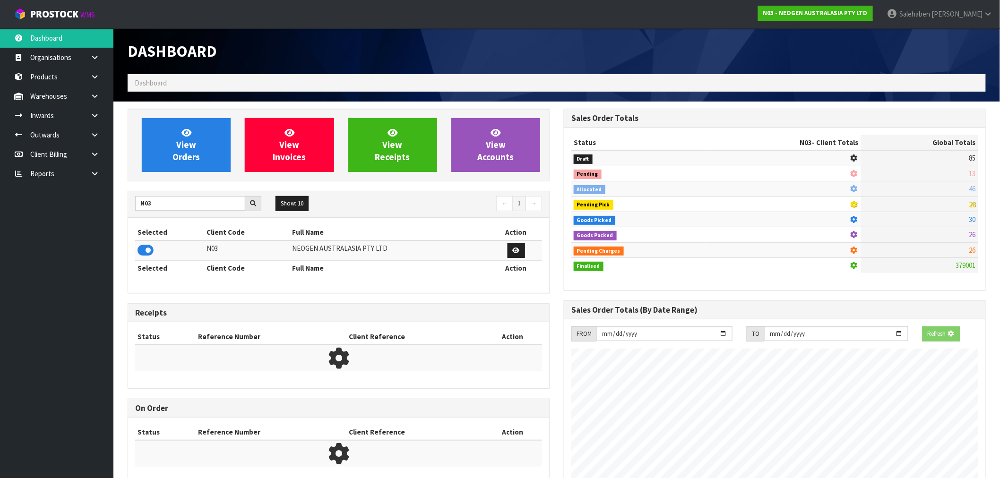
scroll to position [589, 436]
click at [162, 172] on div "View Orders View Invoices View Receipts View Accounts" at bounding box center [339, 145] width 422 height 73
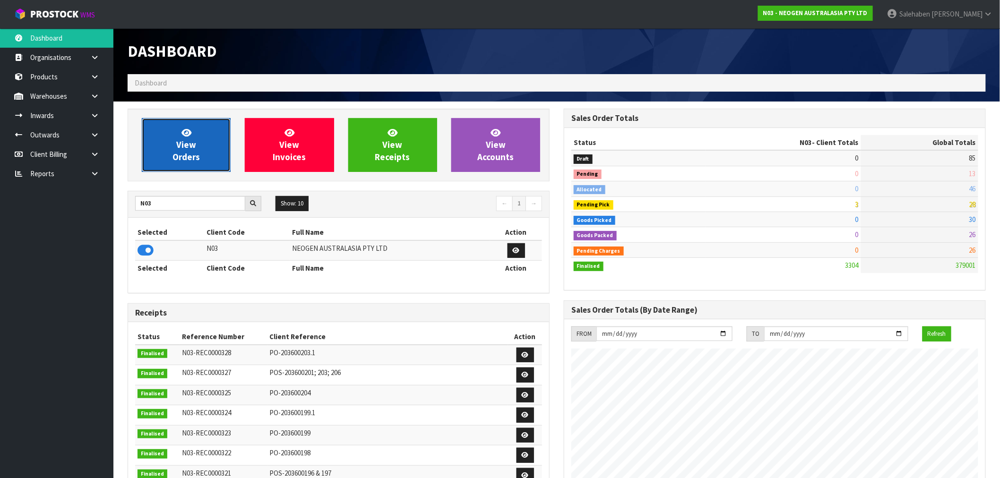
click at [179, 147] on span "View Orders" at bounding box center [185, 144] width 27 height 35
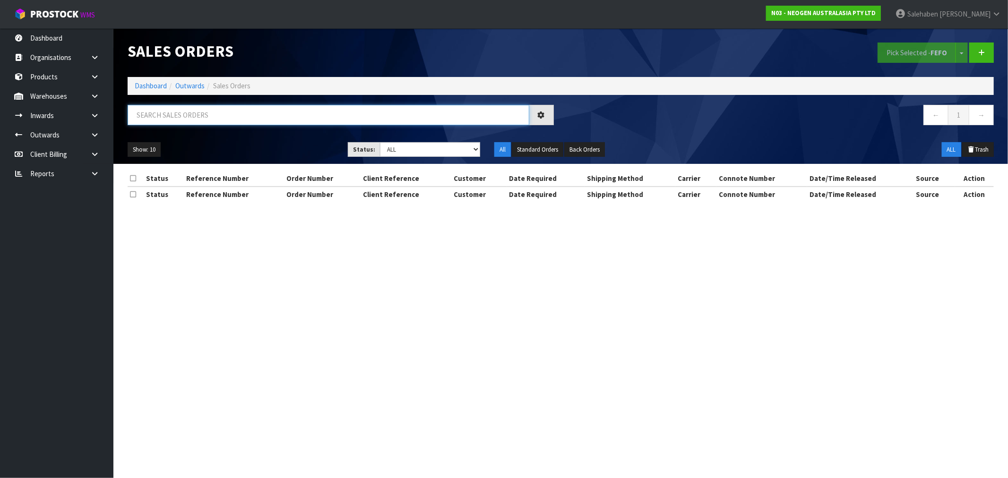
click at [181, 106] on input "text" at bounding box center [329, 115] width 402 height 20
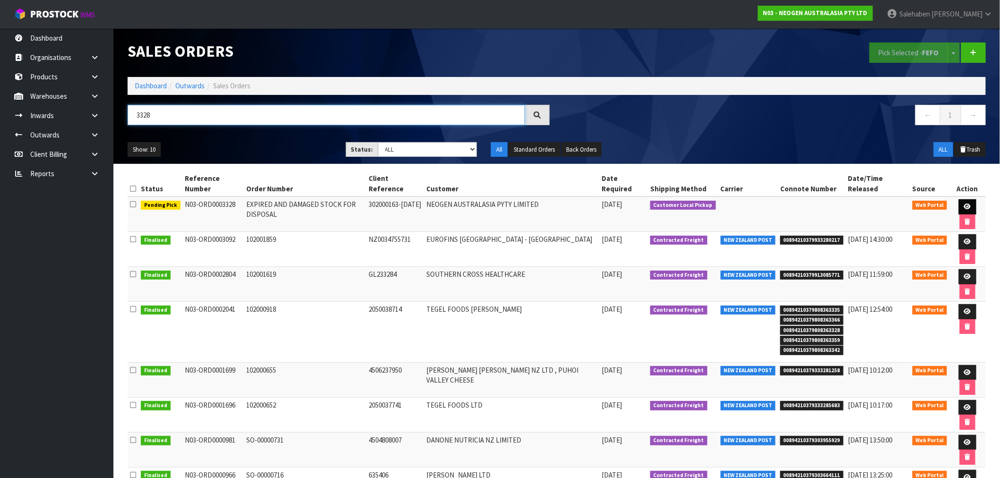
type input "3328"
click at [964, 204] on icon at bounding box center [967, 207] width 7 height 6
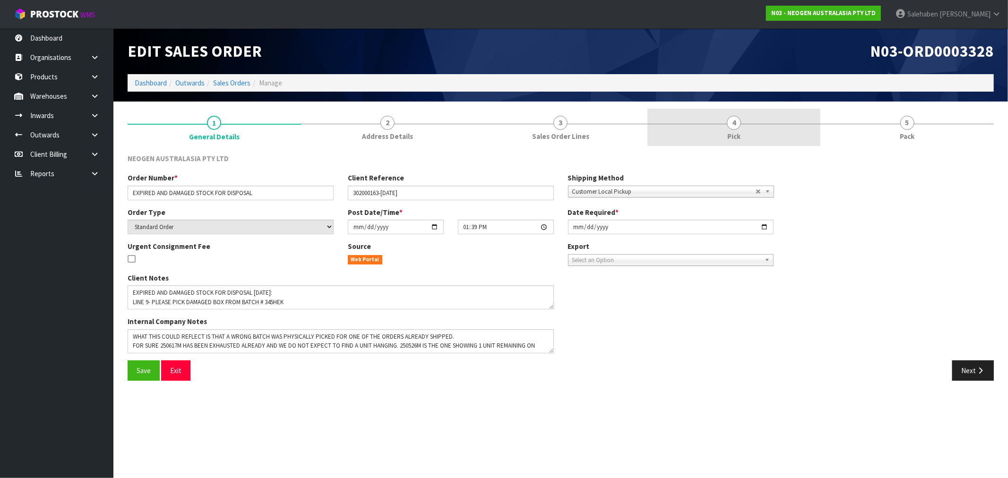
click at [735, 130] on link "4 Pick" at bounding box center [733, 127] width 173 height 37
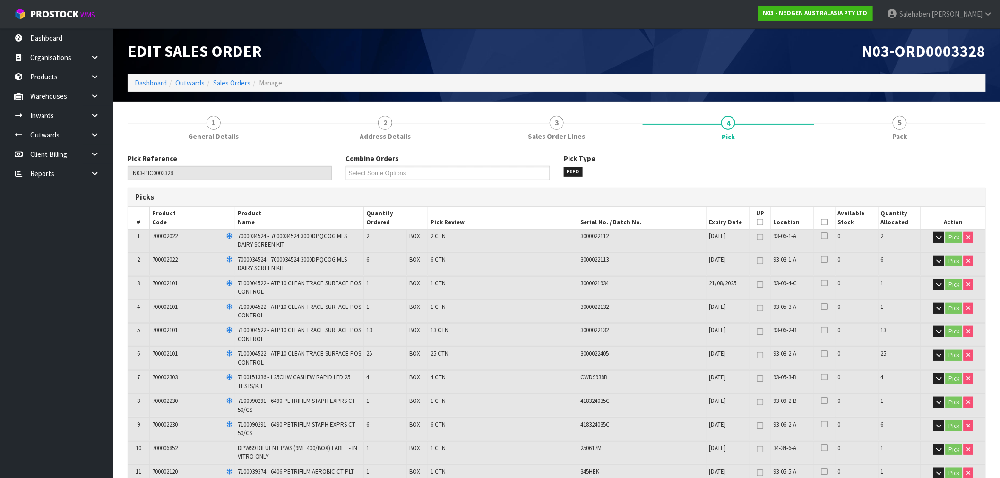
click at [824, 222] on icon at bounding box center [824, 222] width 7 height 0
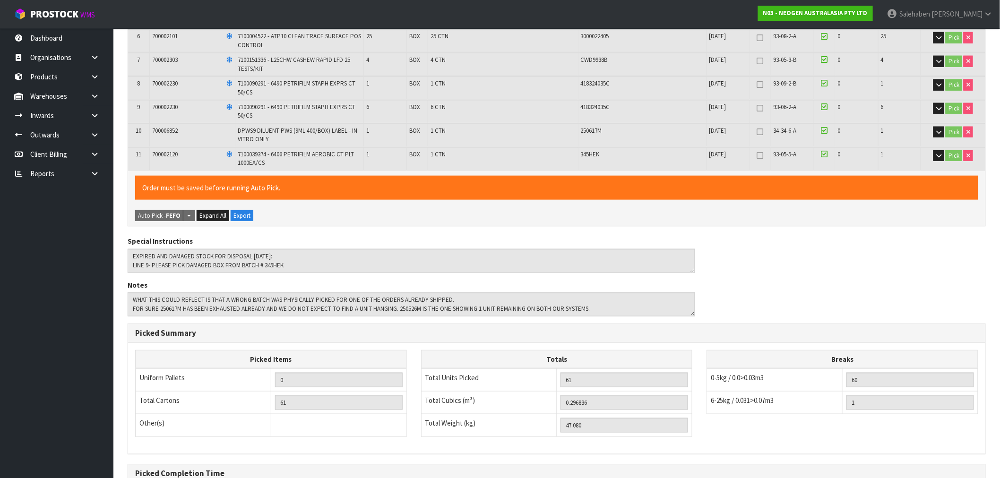
scroll to position [419, 0]
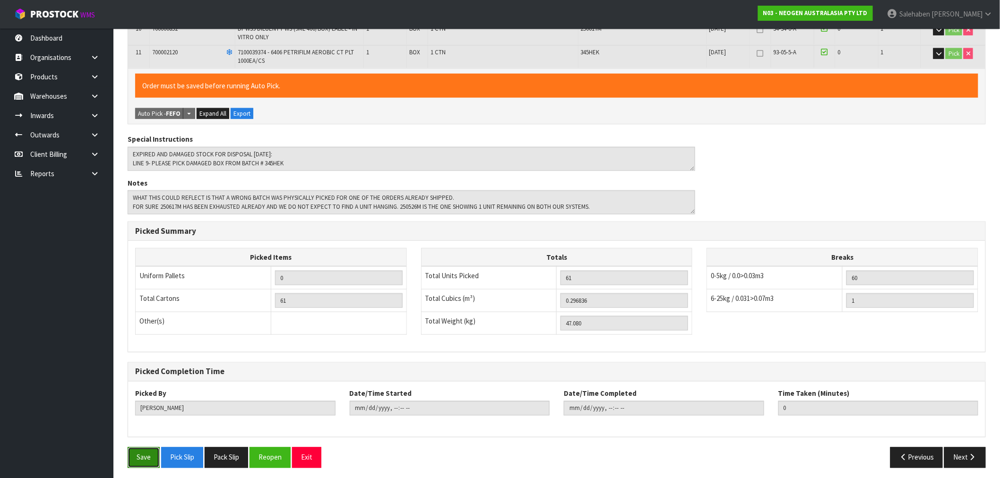
click at [143, 455] on button "Save" at bounding box center [144, 457] width 32 height 20
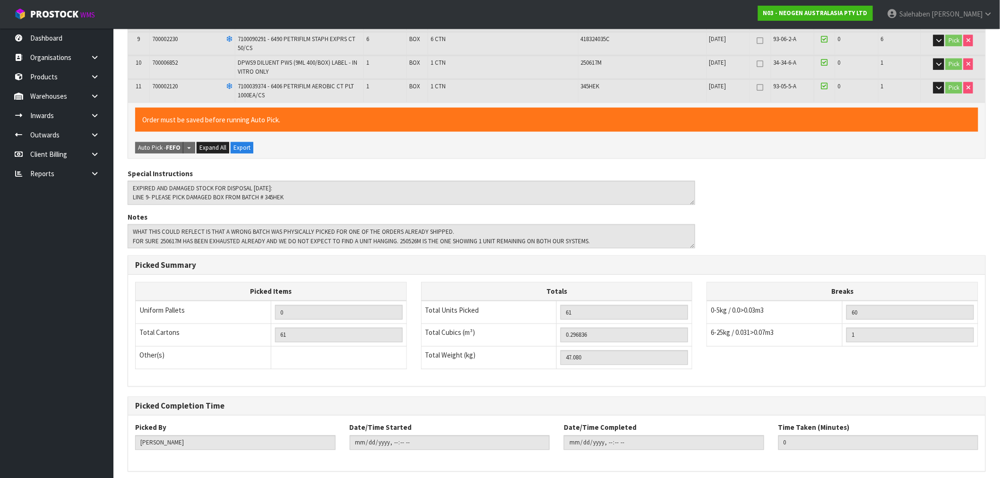
scroll to position [0, 0]
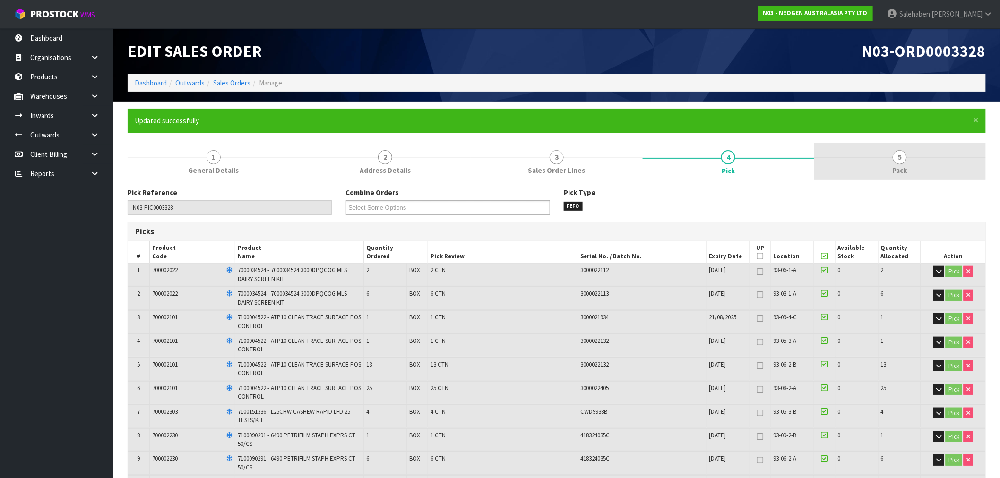
click at [901, 169] on span "Pack" at bounding box center [899, 170] width 15 height 10
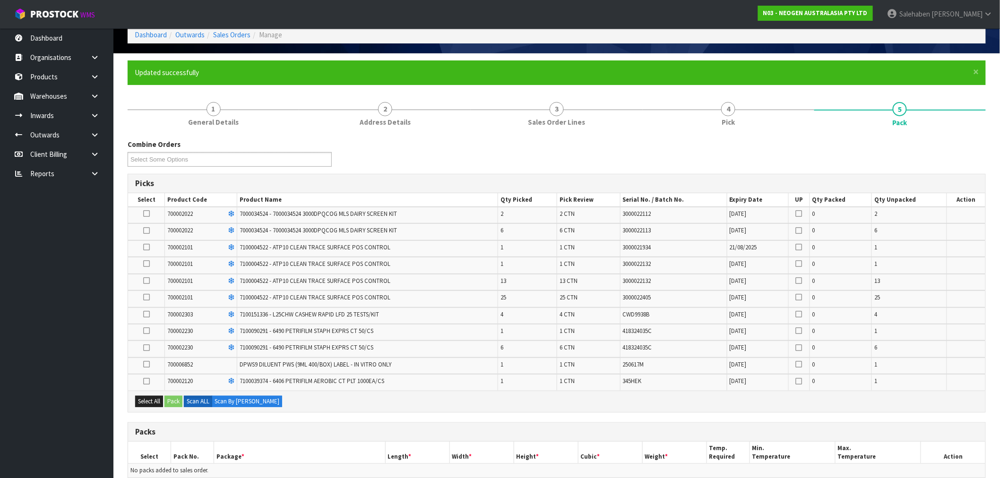
scroll to position [157, 0]
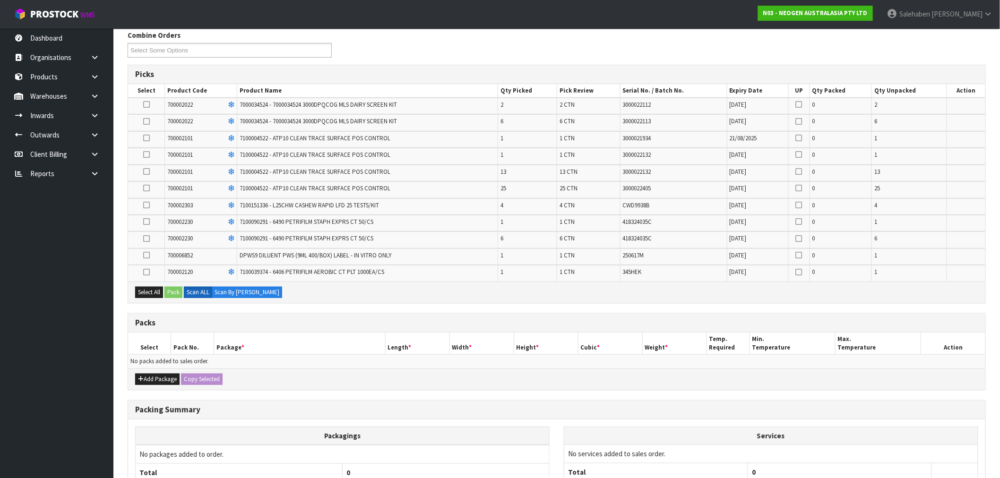
click at [150, 282] on div "Select All Pack Scan ALL Scan By Quantity" at bounding box center [556, 292] width 857 height 21
click at [147, 287] on button "Select All" at bounding box center [149, 292] width 28 height 11
click at [168, 288] on button "Pack" at bounding box center [173, 292] width 18 height 11
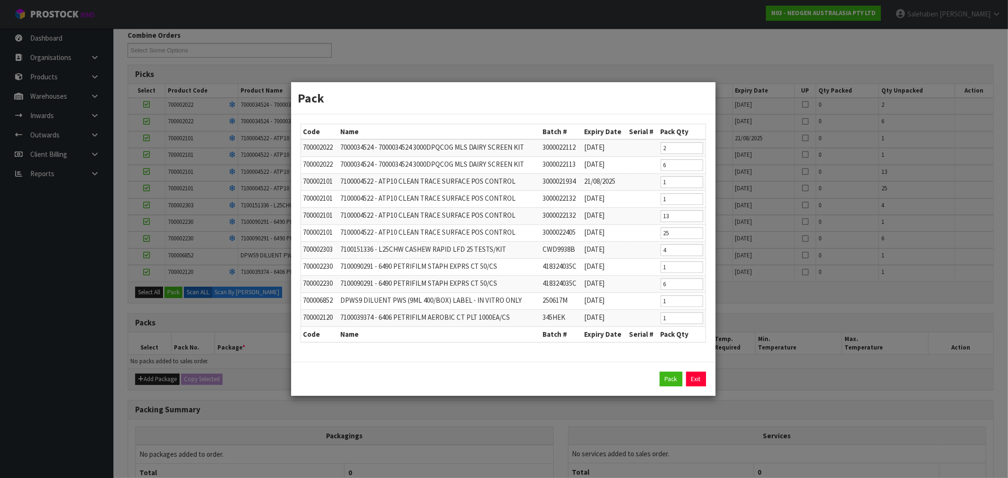
drag, startPoint x: 158, startPoint y: 371, endPoint x: 302, endPoint y: 361, distance: 144.9
click at [161, 371] on div "Pack Code Name Batch # Expiry Date Serial # Pack Qty 700002022 7000034524 - 700…" at bounding box center [504, 239] width 1008 height 478
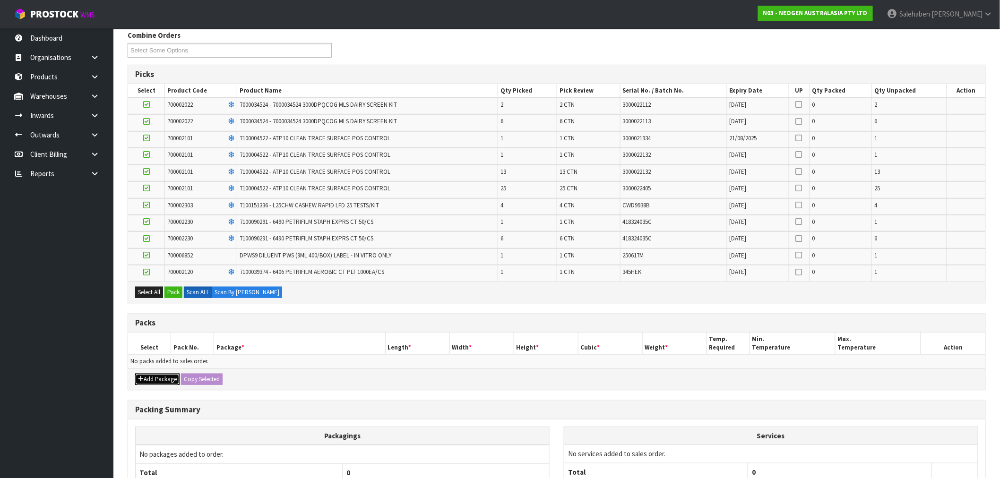
click at [158, 378] on button "Add Package" at bounding box center [157, 379] width 44 height 11
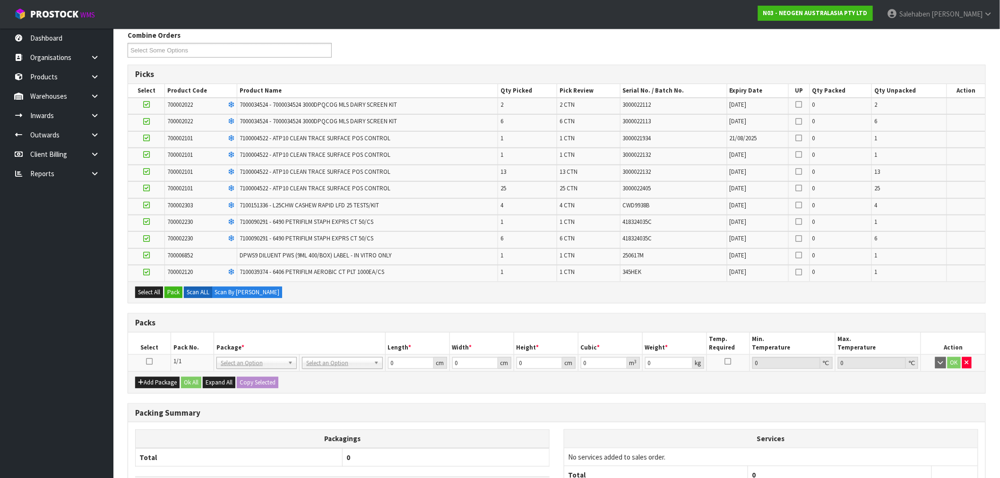
click at [149, 361] on icon at bounding box center [149, 361] width 7 height 0
click at [146, 287] on button "Select All" at bounding box center [149, 292] width 28 height 11
click at [173, 287] on button "Pack" at bounding box center [173, 292] width 18 height 11
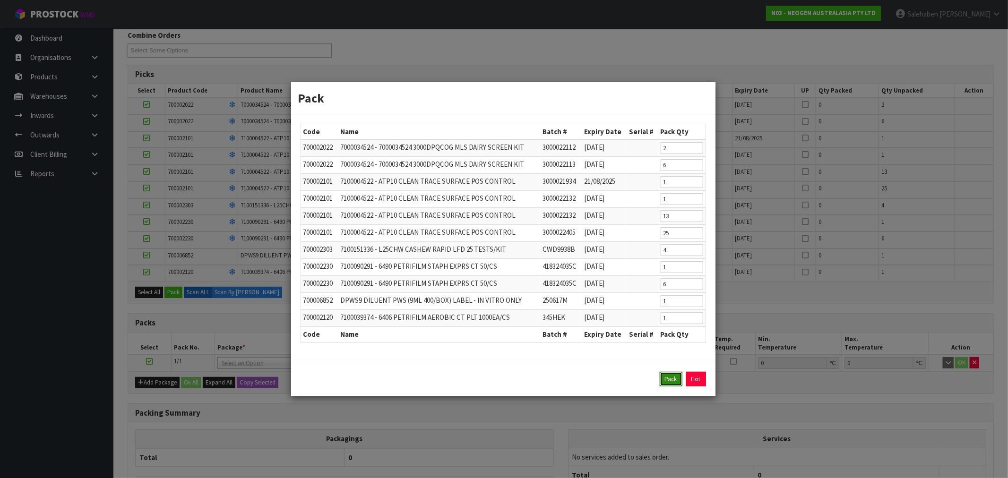
click at [672, 378] on button "Pack" at bounding box center [670, 379] width 23 height 15
type input "0.000"
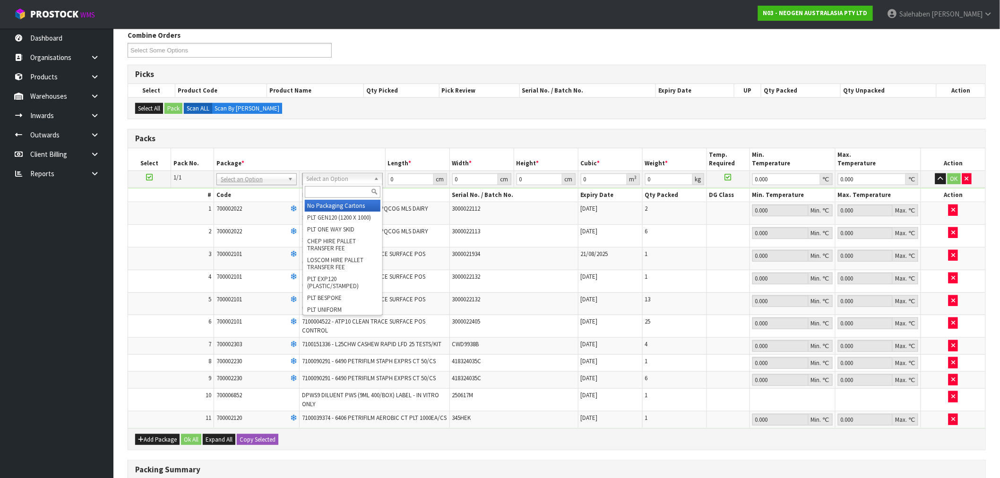
click at [338, 194] on input "text" at bounding box center [343, 192] width 76 height 12
type input "ret"
drag, startPoint x: 351, startPoint y: 205, endPoint x: 398, endPoint y: 189, distance: 49.9
type input "47.08"
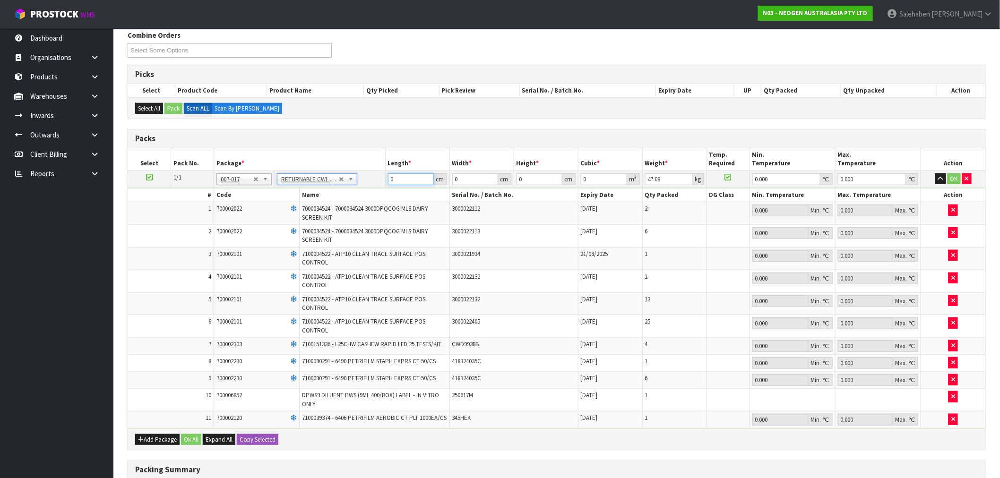
drag, startPoint x: 398, startPoint y: 179, endPoint x: 336, endPoint y: 193, distance: 63.0
click at [337, 192] on tbody "1/1 NONE 007-001 007-002 007-004 007-009 007-013 007-014 007-015 007-017 007-01…" at bounding box center [556, 300] width 857 height 258
type input "120"
type input "100"
type input "1"
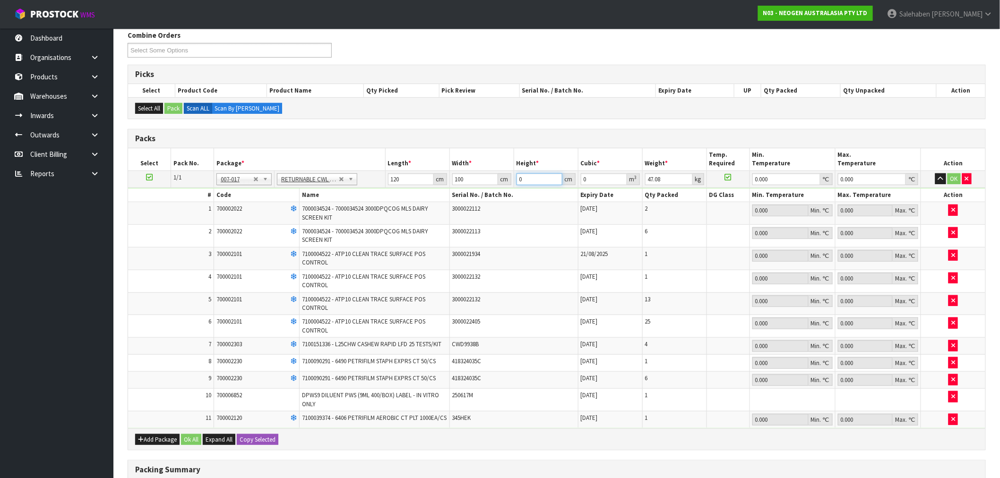
type input "0.012"
type input "12"
type input "0.144"
type input "120"
type input "1.44"
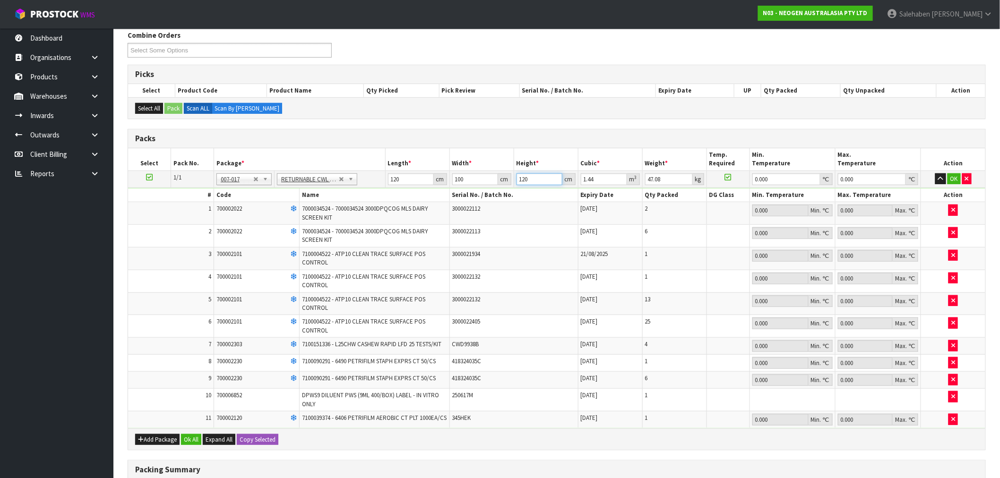
type input "120"
type input "55"
click at [194, 445] on button "Ok All" at bounding box center [191, 439] width 20 height 11
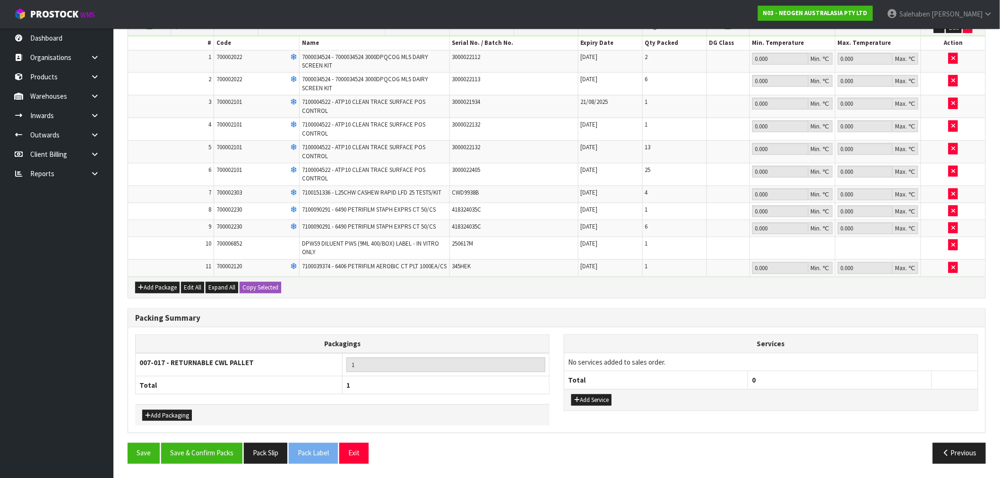
scroll to position [314, 0]
click at [219, 453] on button "Save & Confirm Packs" at bounding box center [201, 453] width 81 height 20
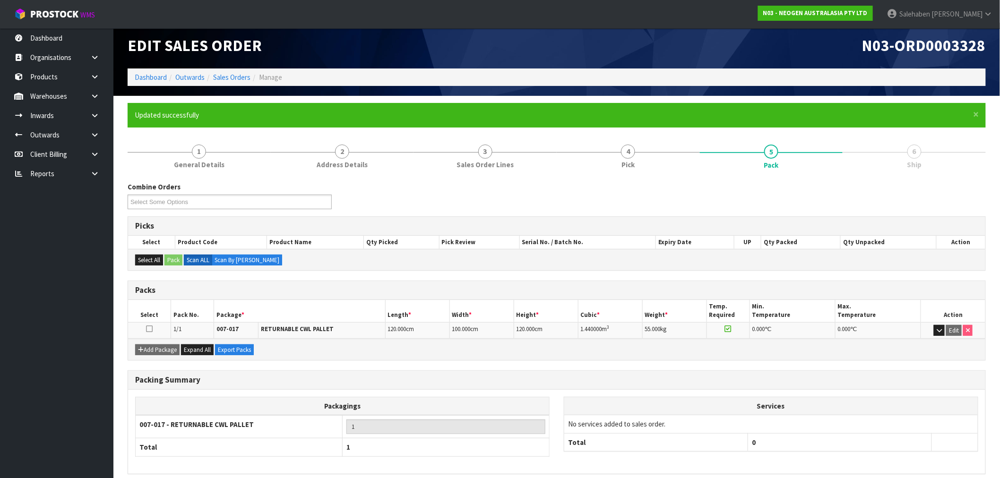
scroll to position [46, 0]
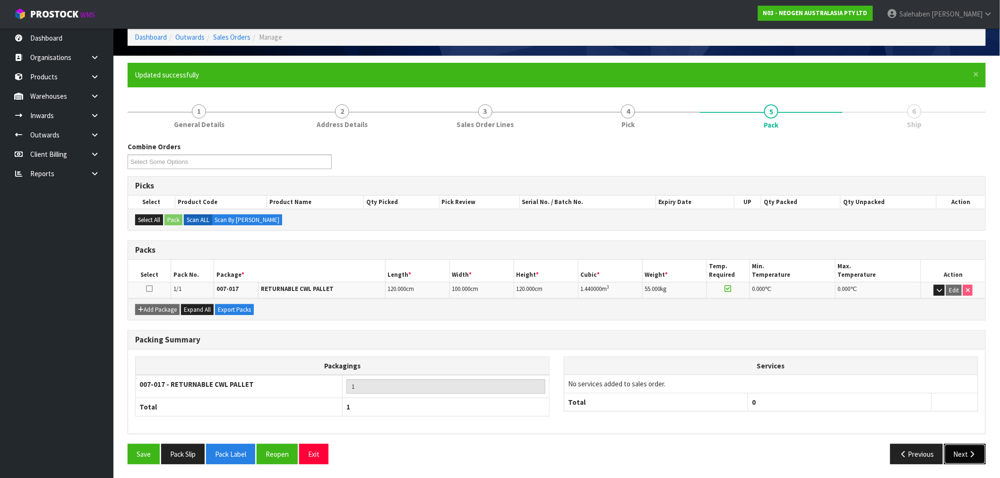
click at [960, 456] on button "Next" at bounding box center [965, 454] width 42 height 20
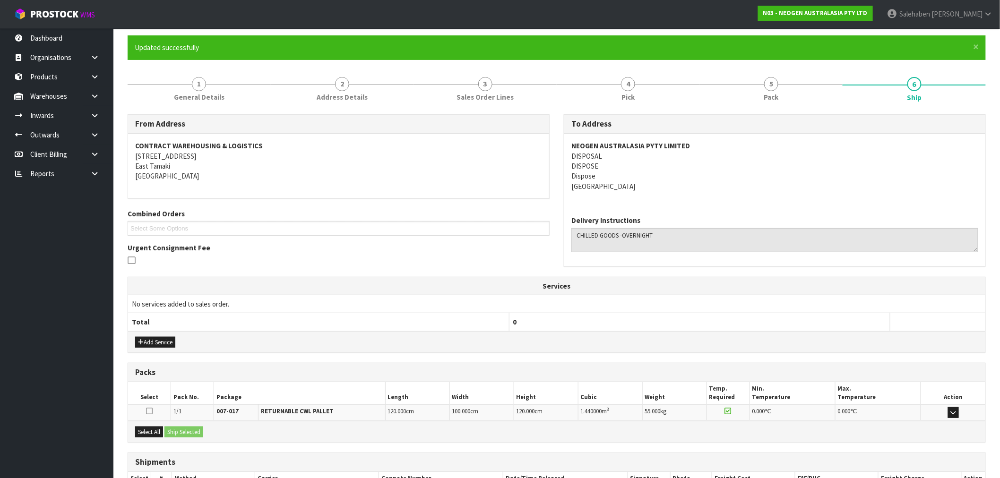
scroll to position [139, 0]
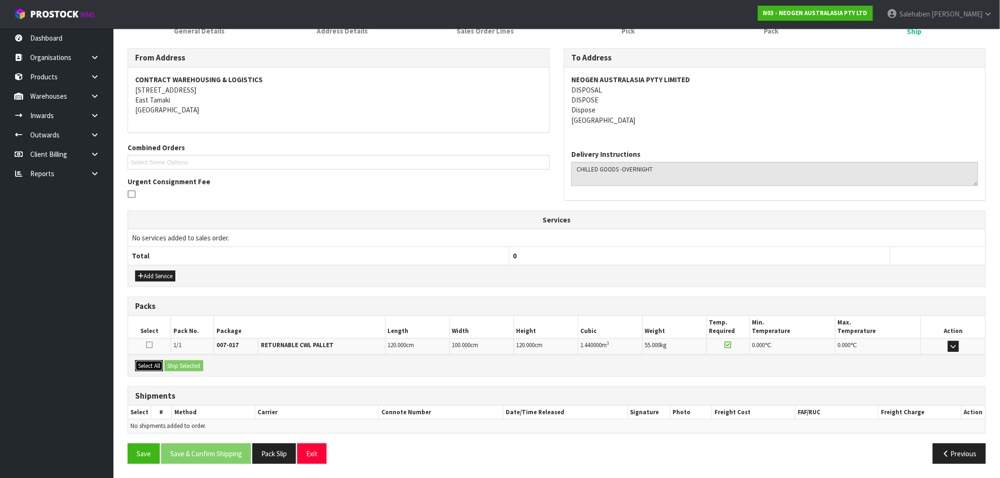
click at [149, 368] on button "Select All" at bounding box center [149, 365] width 28 height 11
click at [191, 361] on button "Ship Selected" at bounding box center [183, 365] width 39 height 11
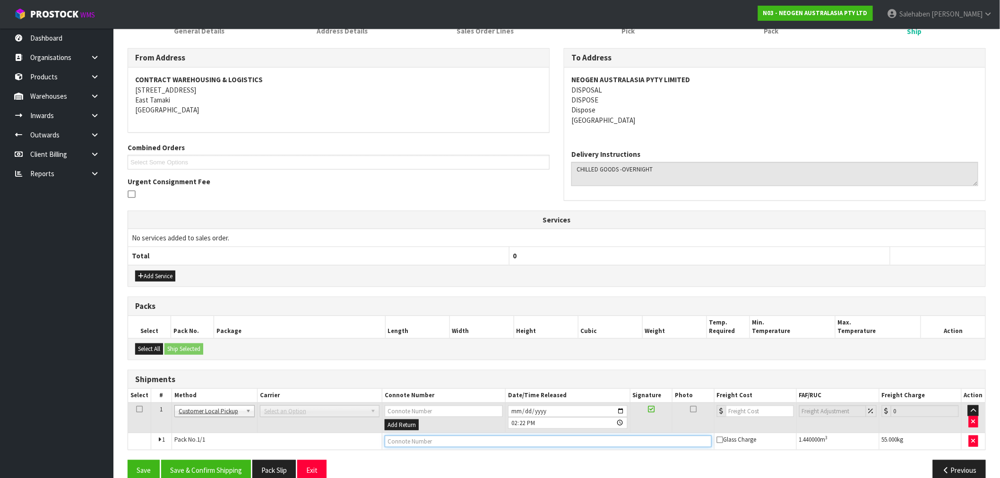
click at [414, 442] on input "text" at bounding box center [548, 442] width 327 height 12
type input "DISPOSED"
click at [201, 470] on button "Save & Confirm Shipping" at bounding box center [206, 470] width 90 height 20
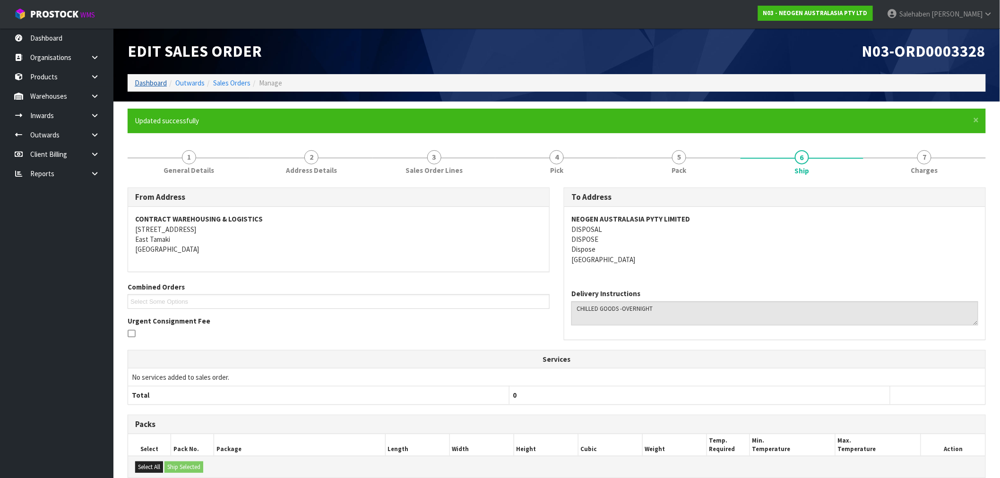
drag, startPoint x: 148, startPoint y: 74, endPoint x: 145, endPoint y: 82, distance: 8.5
click at [146, 78] on ol "Dashboard Outwards Sales Orders Manage" at bounding box center [557, 82] width 858 height 17
click at [146, 82] on link "Dashboard" at bounding box center [151, 82] width 32 height 9
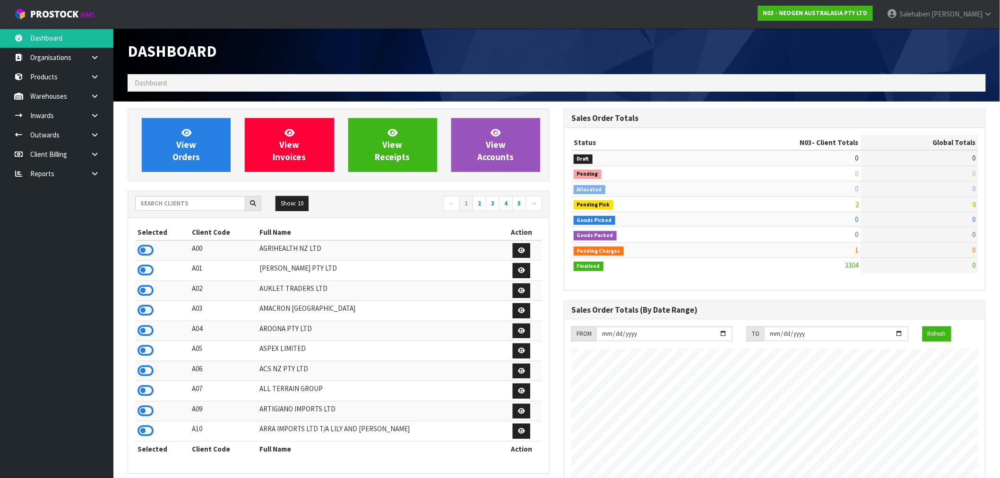
scroll to position [716, 436]
click at [188, 205] on input "text" at bounding box center [190, 203] width 110 height 15
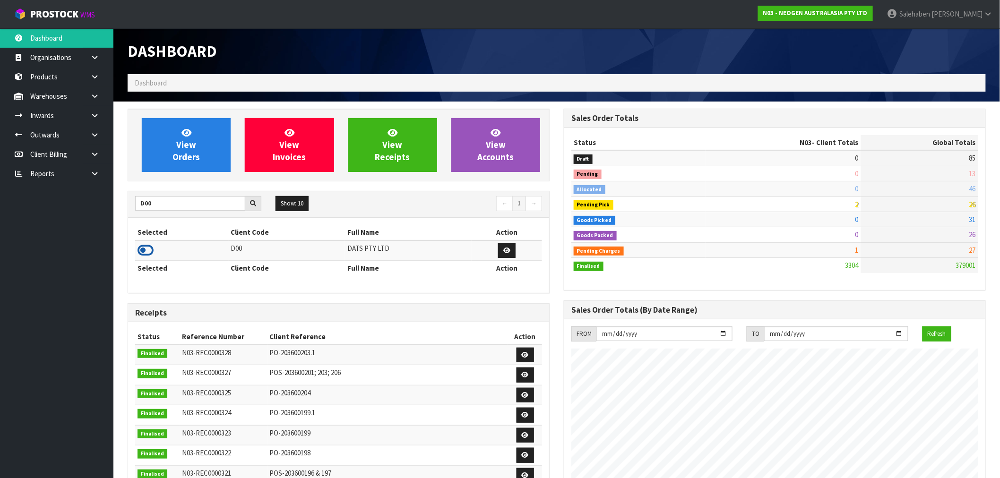
click at [144, 245] on icon at bounding box center [145, 250] width 16 height 14
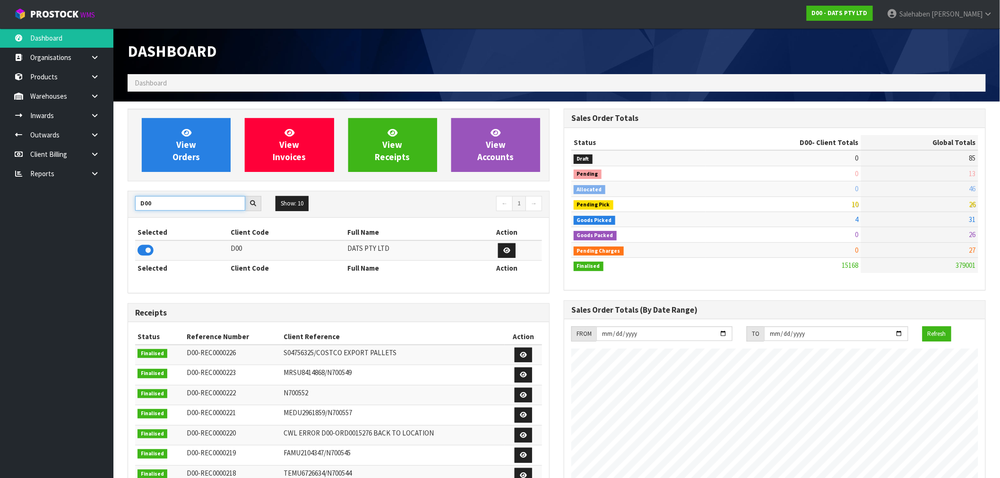
drag, startPoint x: 148, startPoint y: 204, endPoint x: 110, endPoint y: 210, distance: 38.8
click at [111, 211] on body "Toggle navigation ProStock WMS D00 - DATS PTY LTD Salehaben Patel Logout Dashbo…" at bounding box center [500, 239] width 1000 height 478
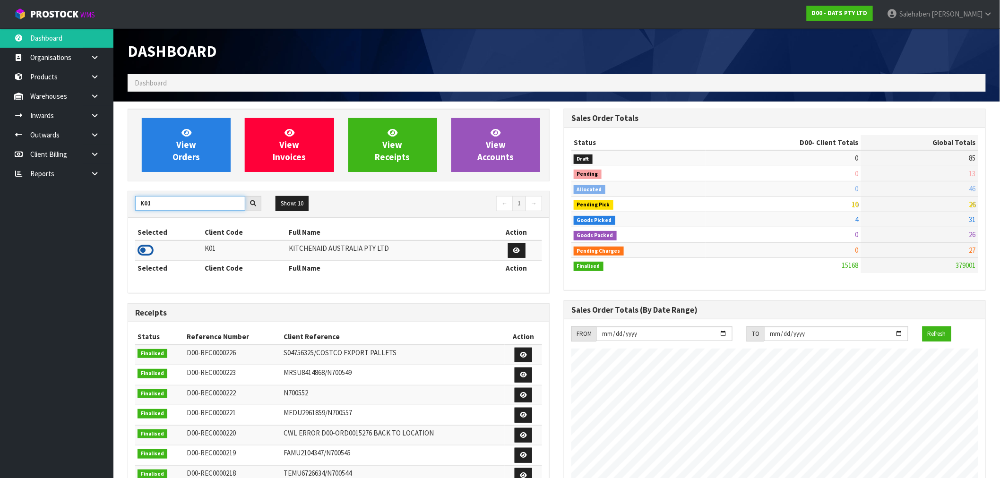
type input "K01"
click at [147, 252] on icon at bounding box center [145, 250] width 16 height 14
